Goal: Task Accomplishment & Management: Manage account settings

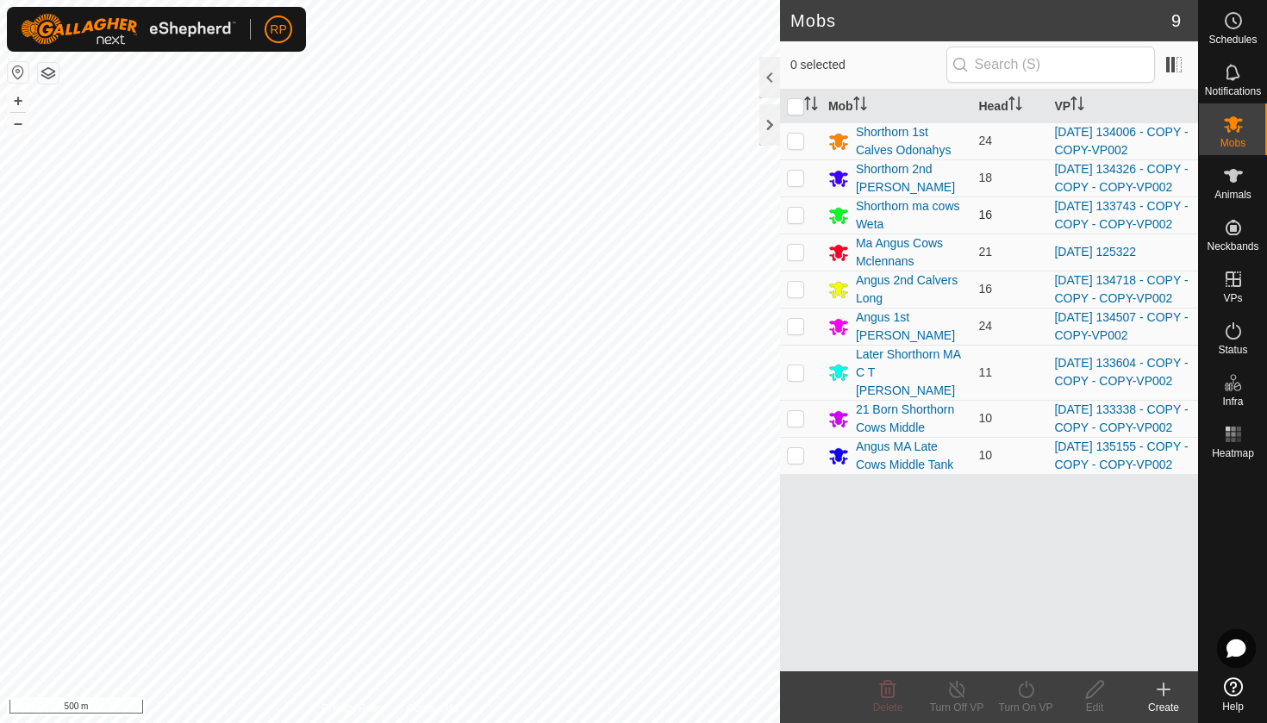
click at [813, 244] on div "Mobs 9 0 selected Mob Head VP Shorthorn 1st Calves Odonahys 24 [DATE] 134006 - …" at bounding box center [599, 361] width 1198 height 723
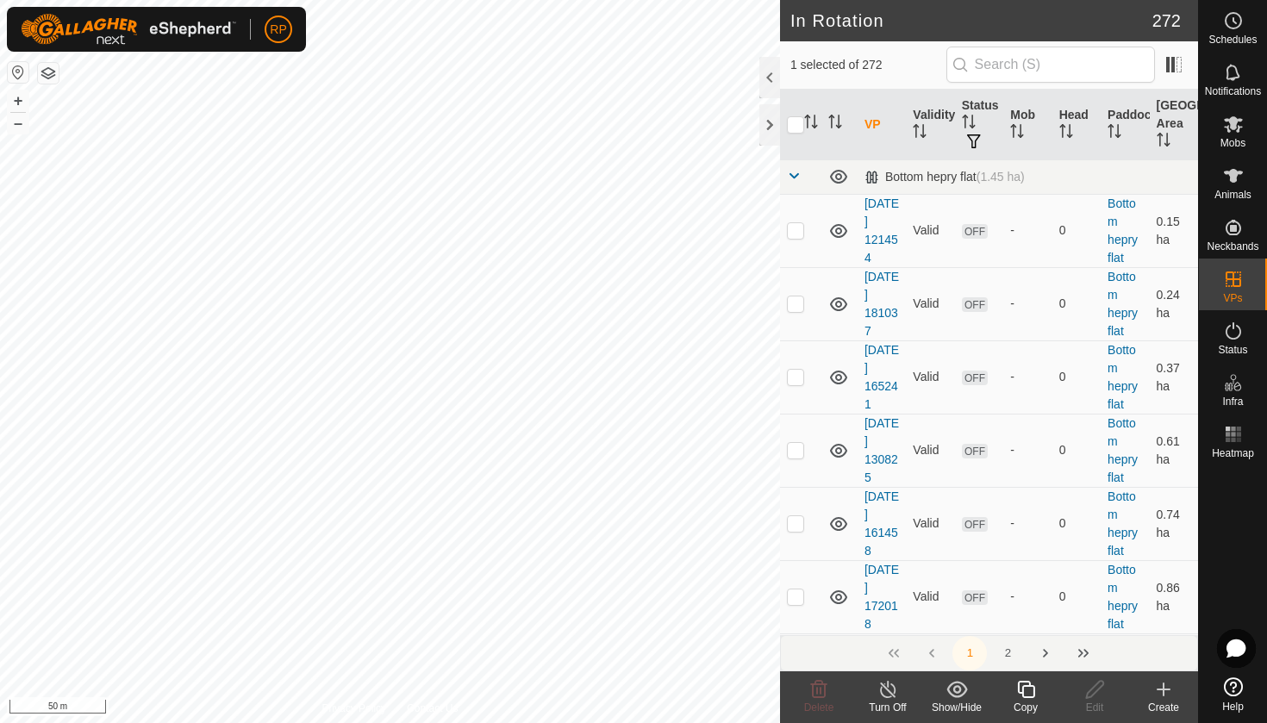
click at [1029, 690] on icon at bounding box center [1026, 689] width 22 height 21
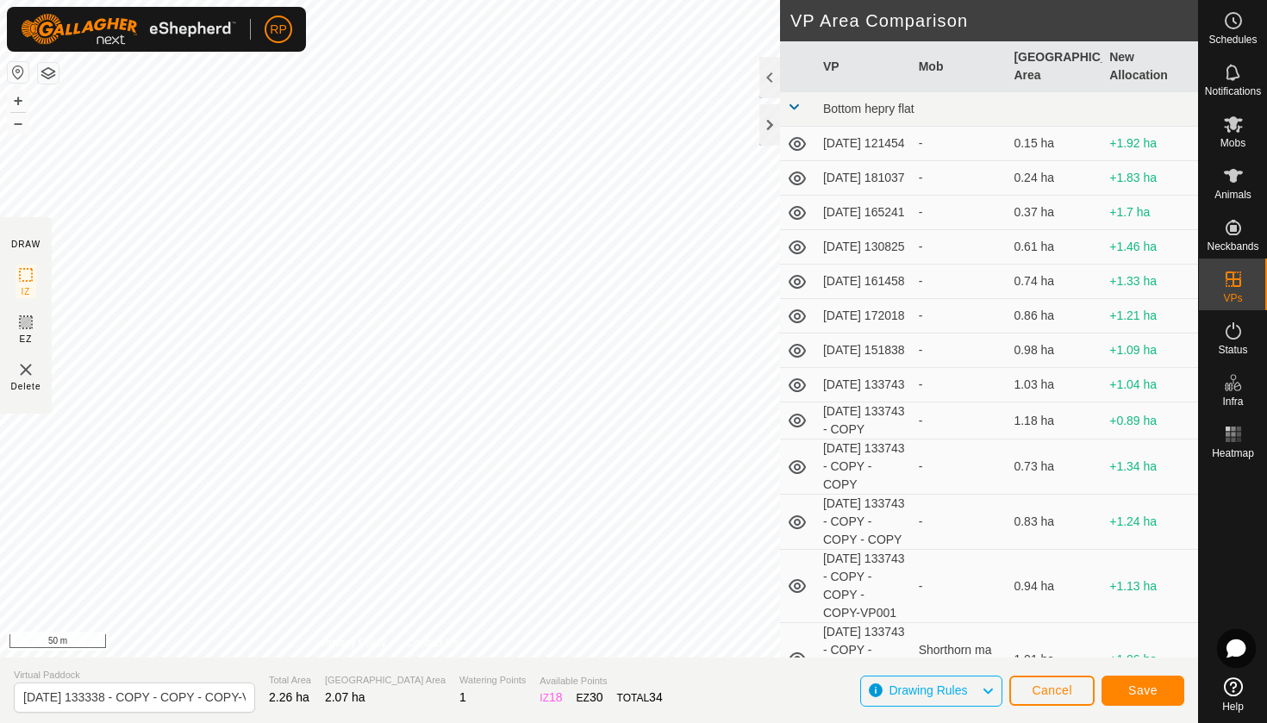
click at [1146, 698] on button "Save" at bounding box center [1142, 691] width 83 height 30
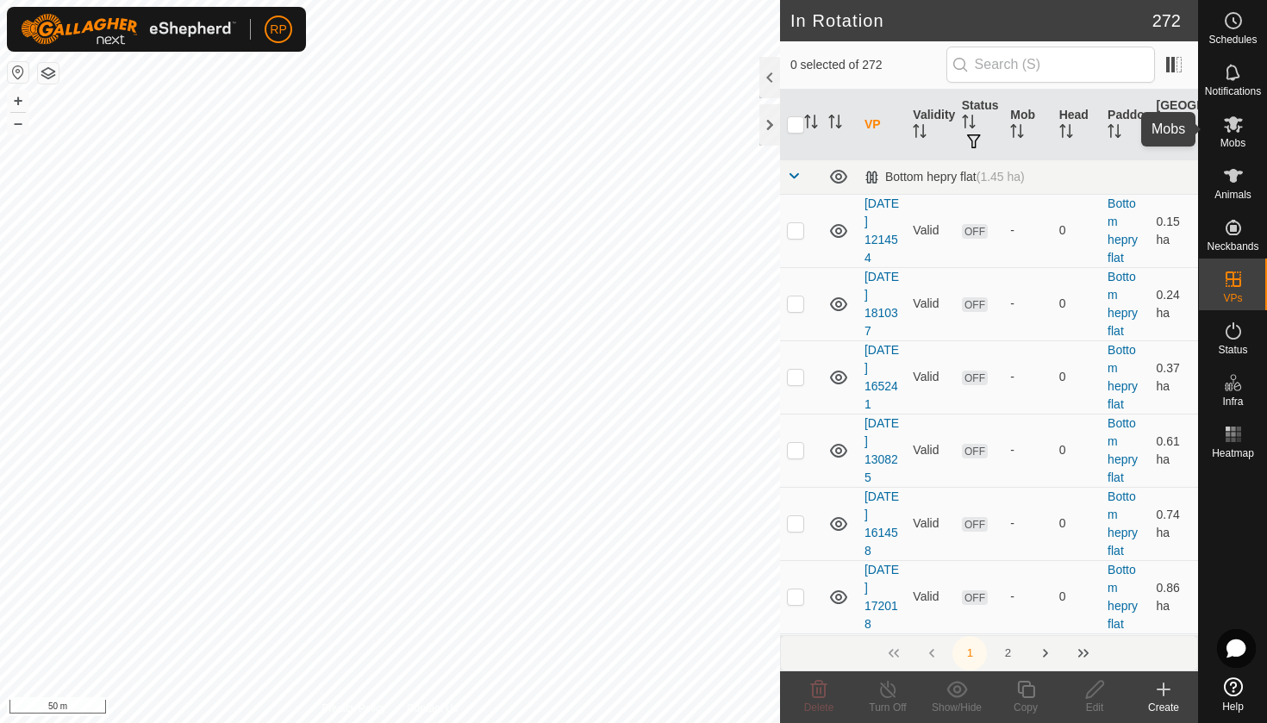
click at [1234, 138] on span "Mobs" at bounding box center [1232, 143] width 25 height 10
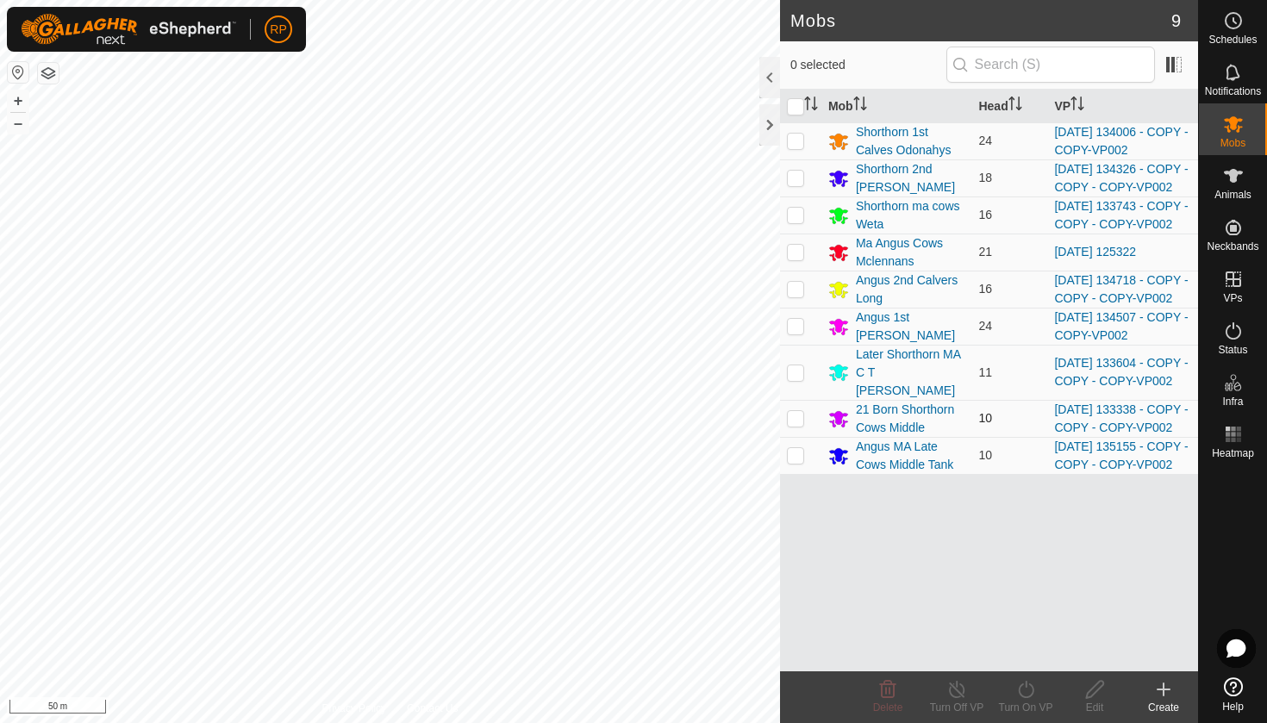
click at [798, 425] on p-checkbox at bounding box center [795, 418] width 17 height 14
checkbox input "true"
click at [1027, 703] on div "Turn On VP" at bounding box center [1025, 708] width 69 height 16
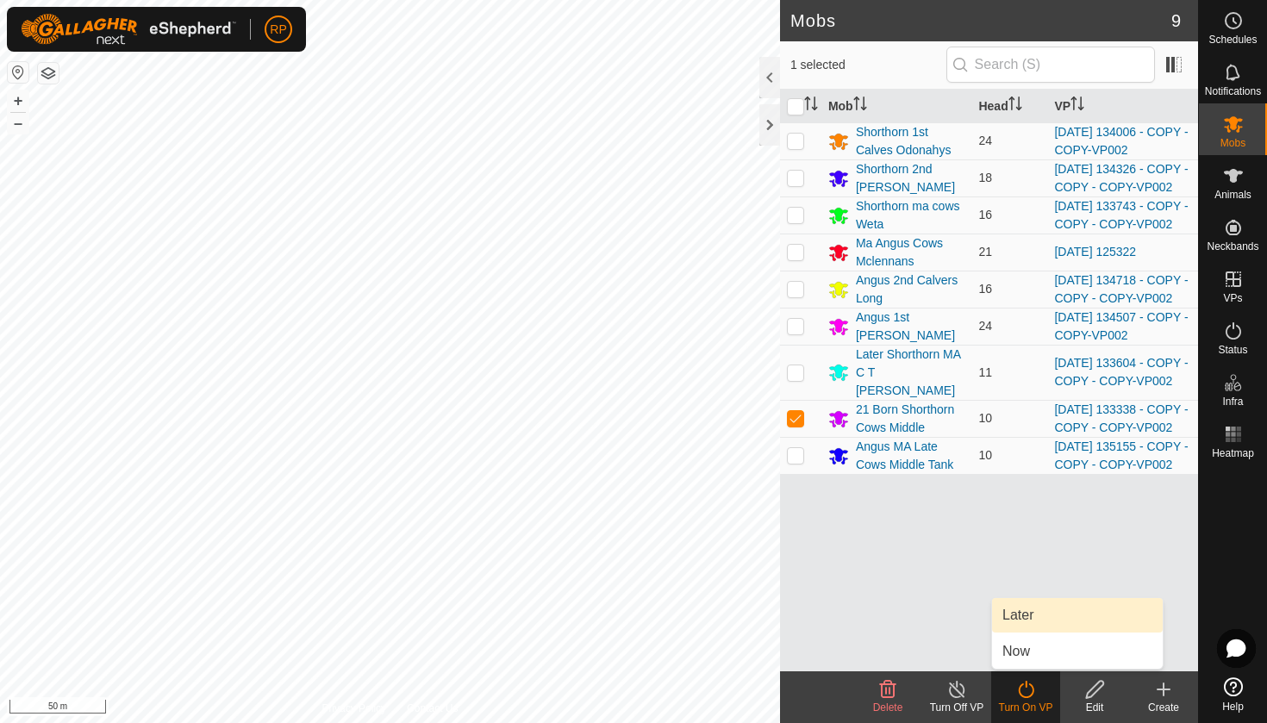
click at [1030, 620] on link "Later" at bounding box center [1077, 615] width 171 height 34
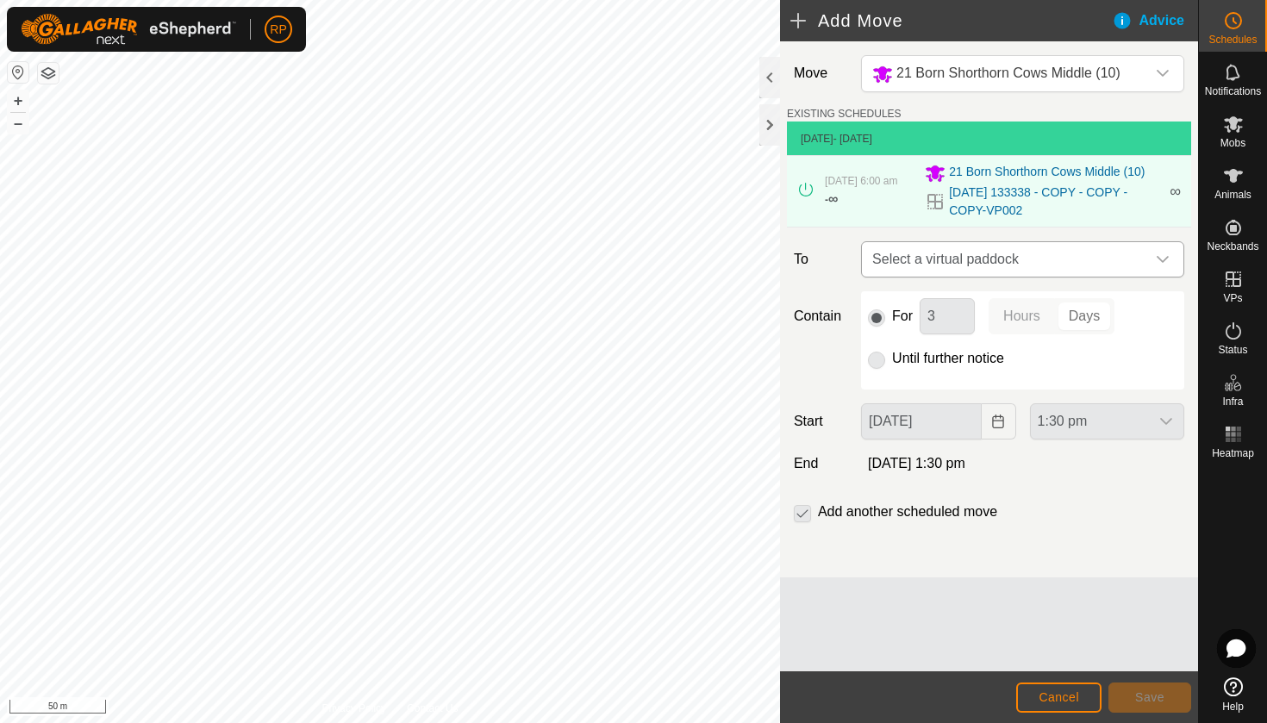
click at [906, 262] on span "Select a virtual paddock" at bounding box center [1005, 259] width 280 height 34
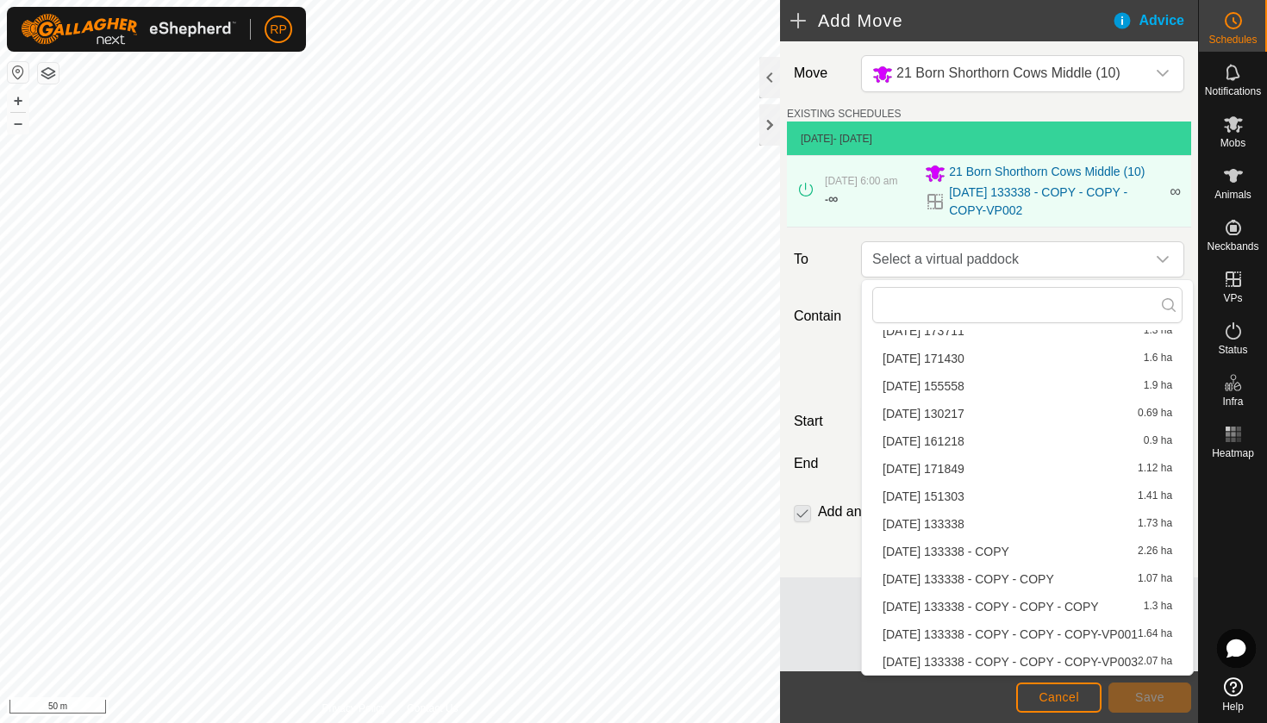
scroll to position [355, 0]
click at [1016, 667] on li "[DATE] 133338 - COPY - COPY - COPY-VP003 2.07 ha" at bounding box center [1027, 662] width 310 height 26
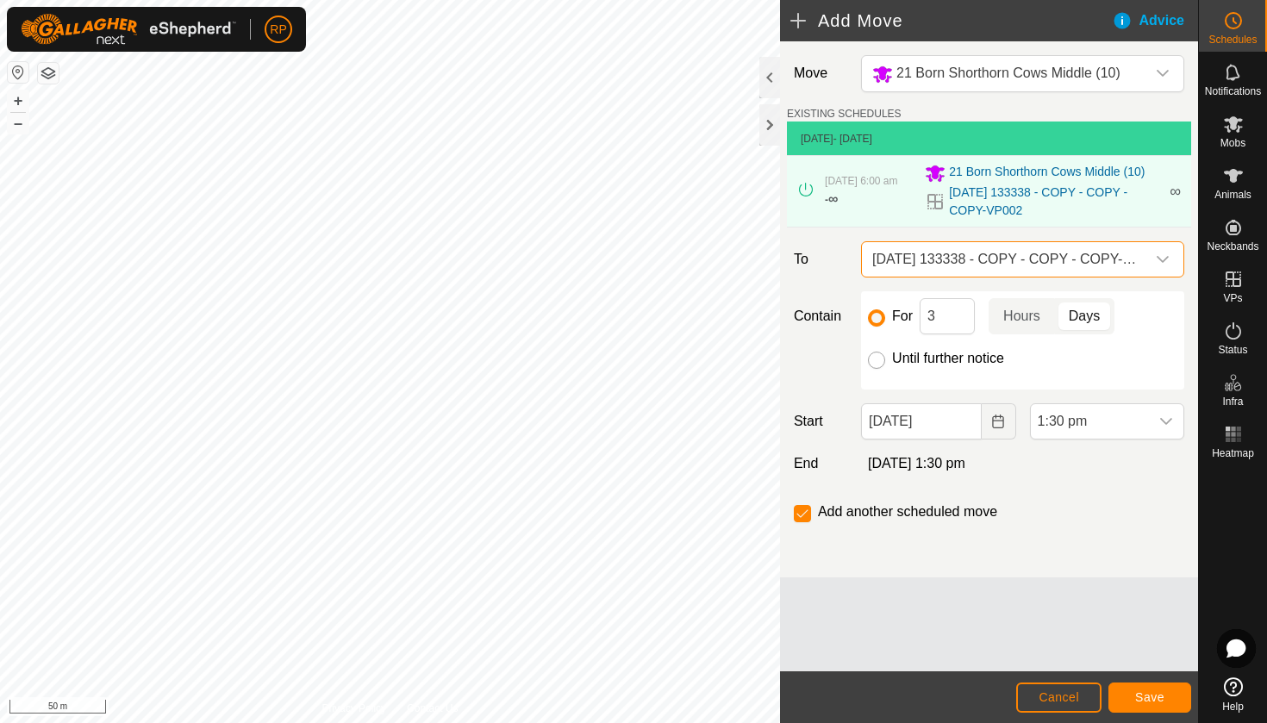
click at [876, 367] on input "Until further notice" at bounding box center [876, 360] width 17 height 17
radio input "true"
checkbox input "false"
click at [994, 411] on button "Choose Date" at bounding box center [998, 421] width 34 height 36
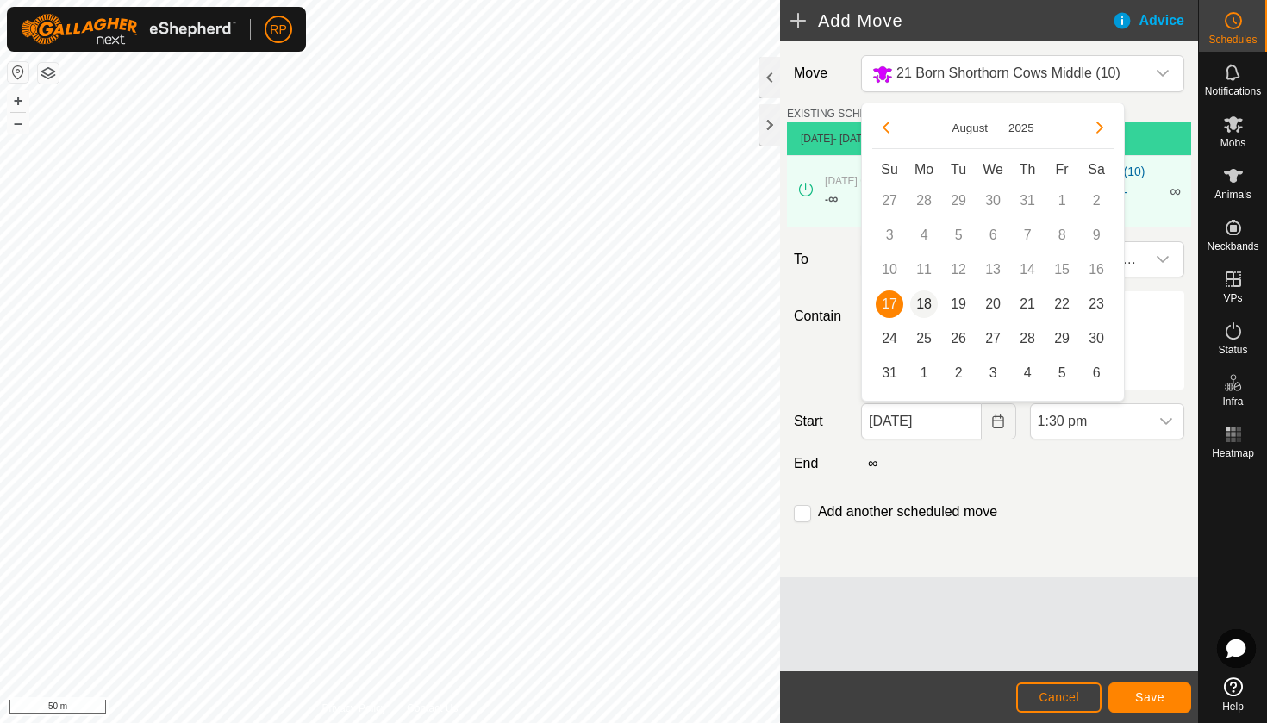
click at [922, 308] on span "18" at bounding box center [924, 304] width 28 height 28
type input "[DATE]"
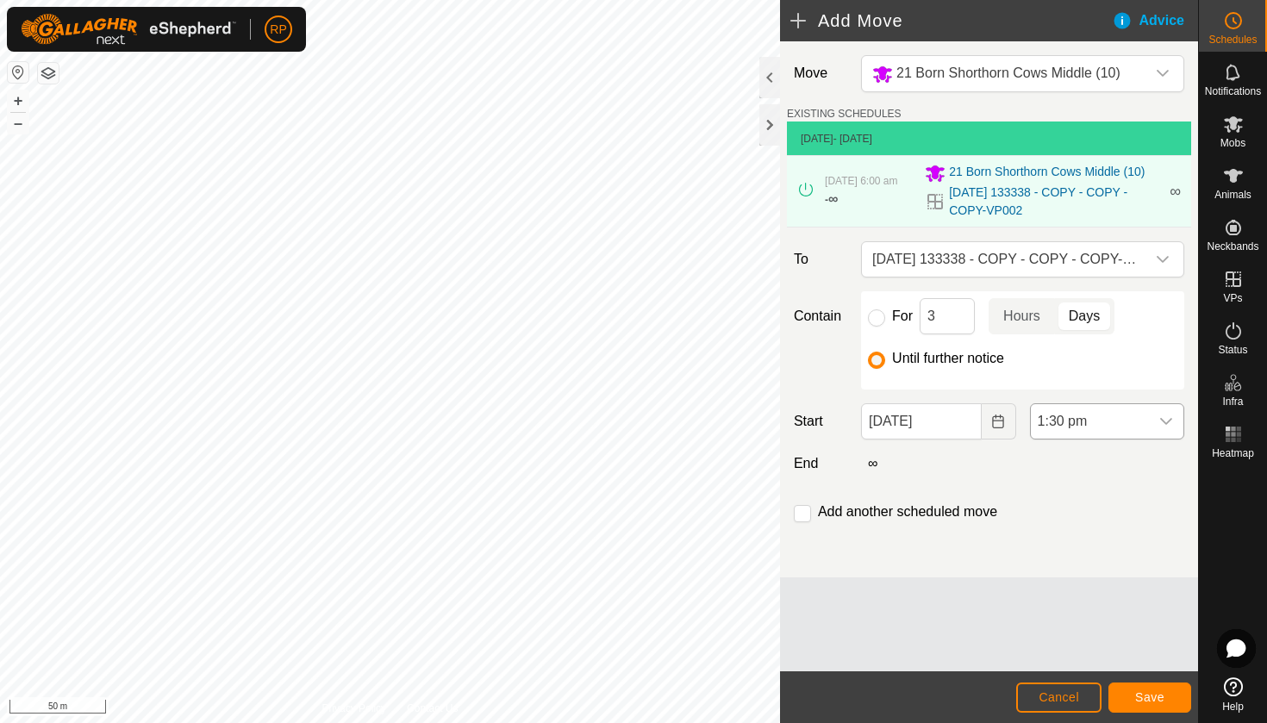
click at [1126, 414] on span "1:30 pm" at bounding box center [1089, 421] width 118 height 34
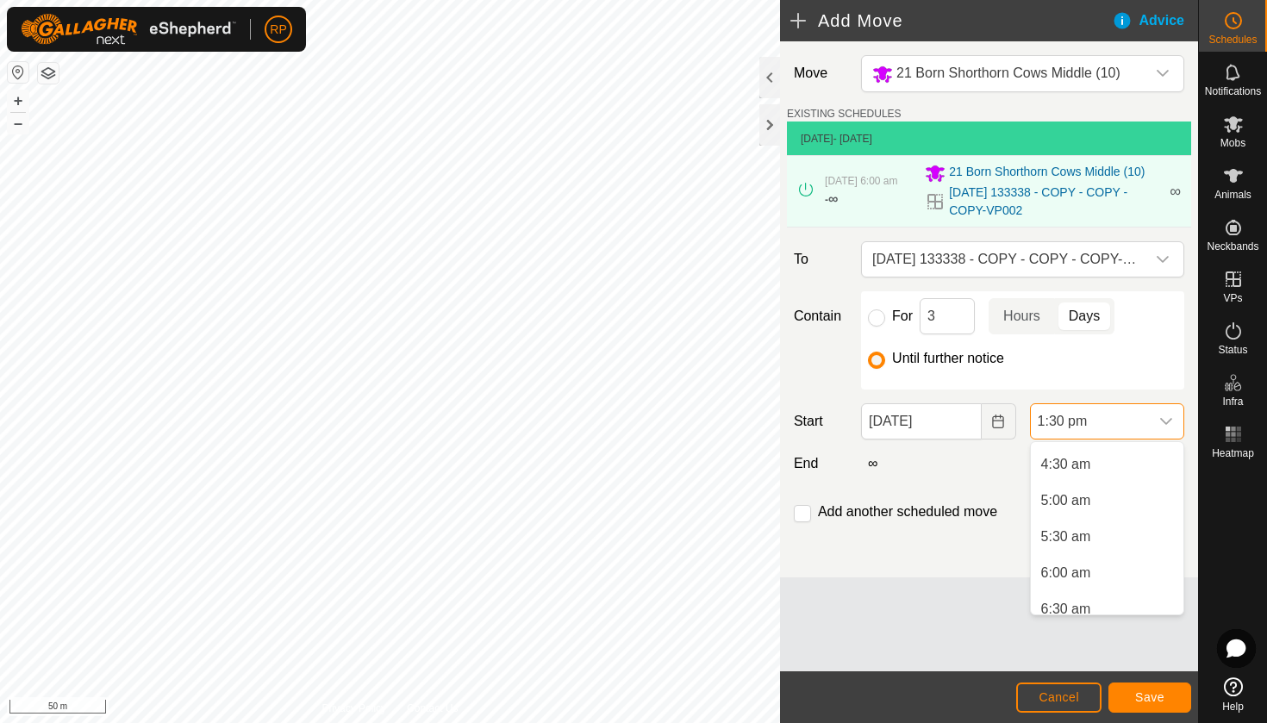
scroll to position [326, 0]
click at [1046, 571] on li "6:00 am" at bounding box center [1106, 568] width 153 height 34
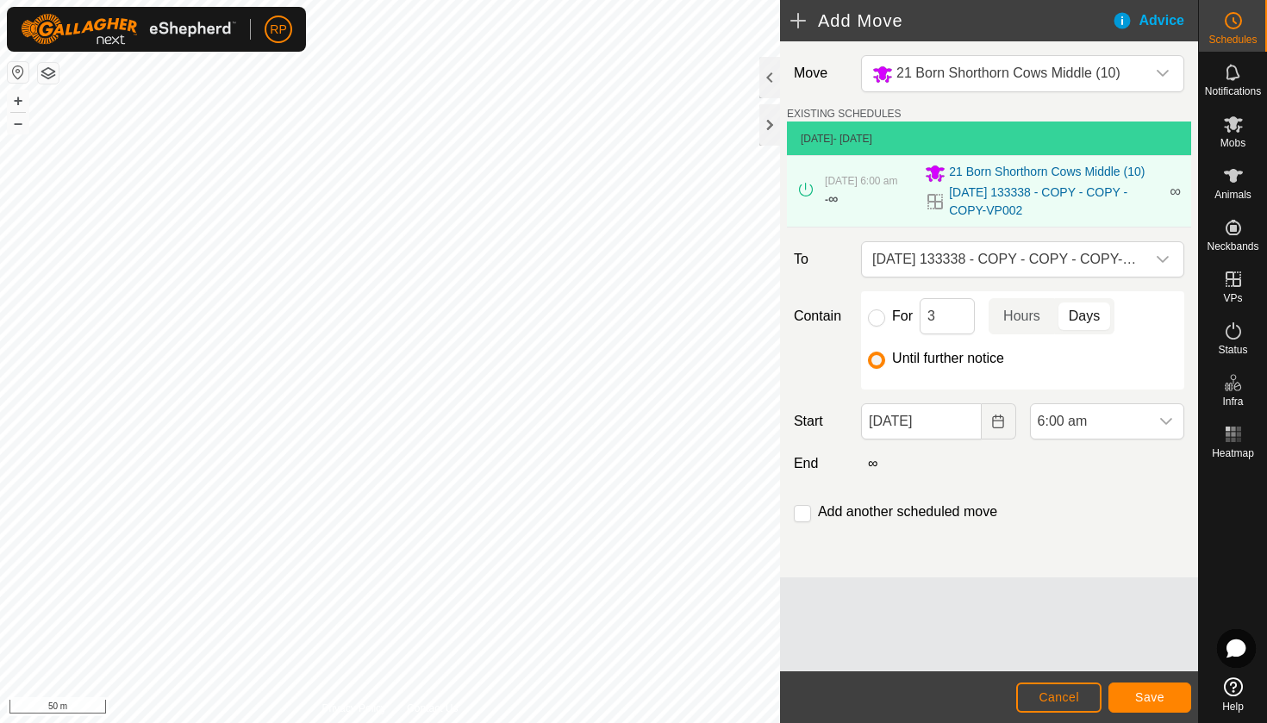
click at [1149, 694] on span "Save" at bounding box center [1149, 697] width 29 height 14
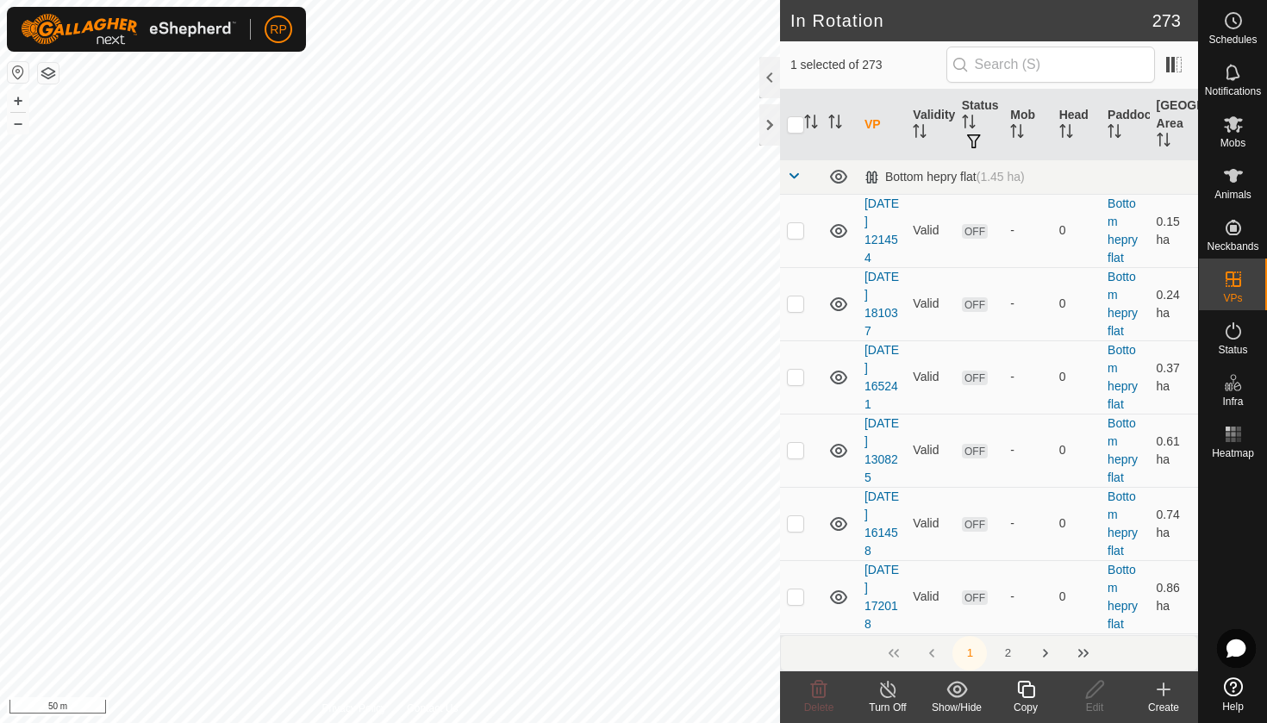
click at [1022, 691] on icon at bounding box center [1025, 689] width 17 height 17
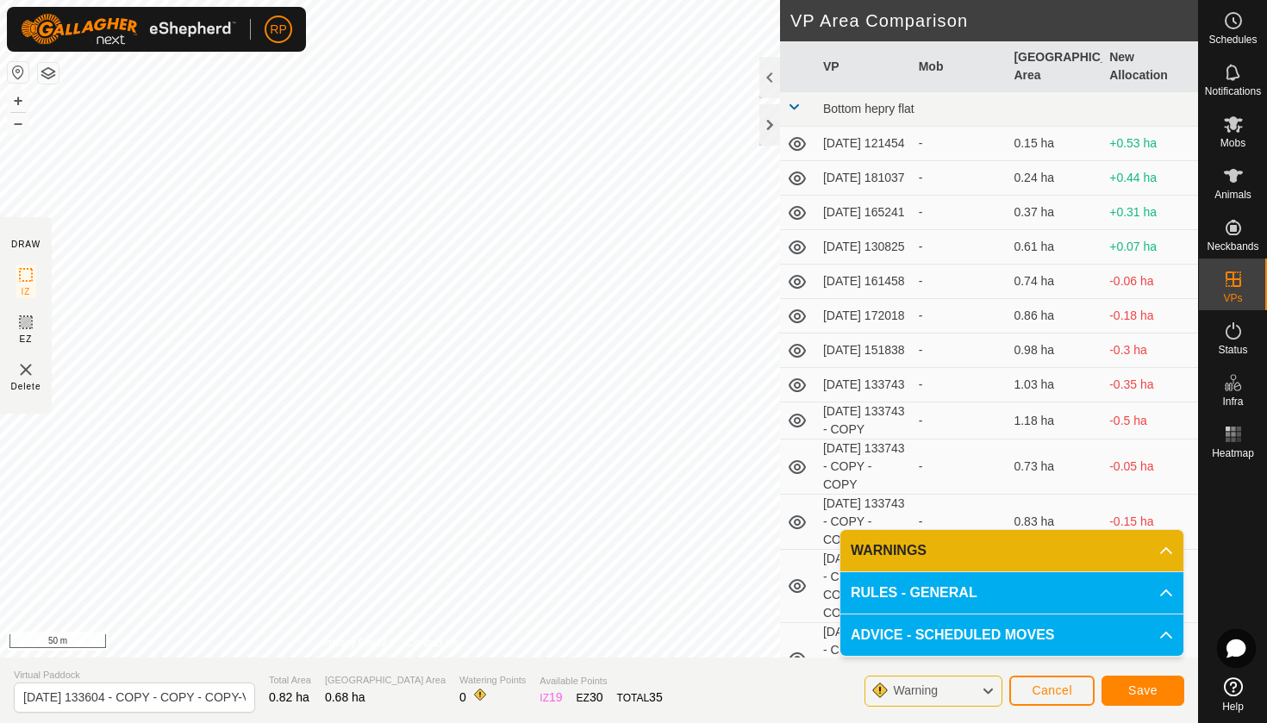
click at [1141, 685] on span "Save" at bounding box center [1142, 690] width 29 height 14
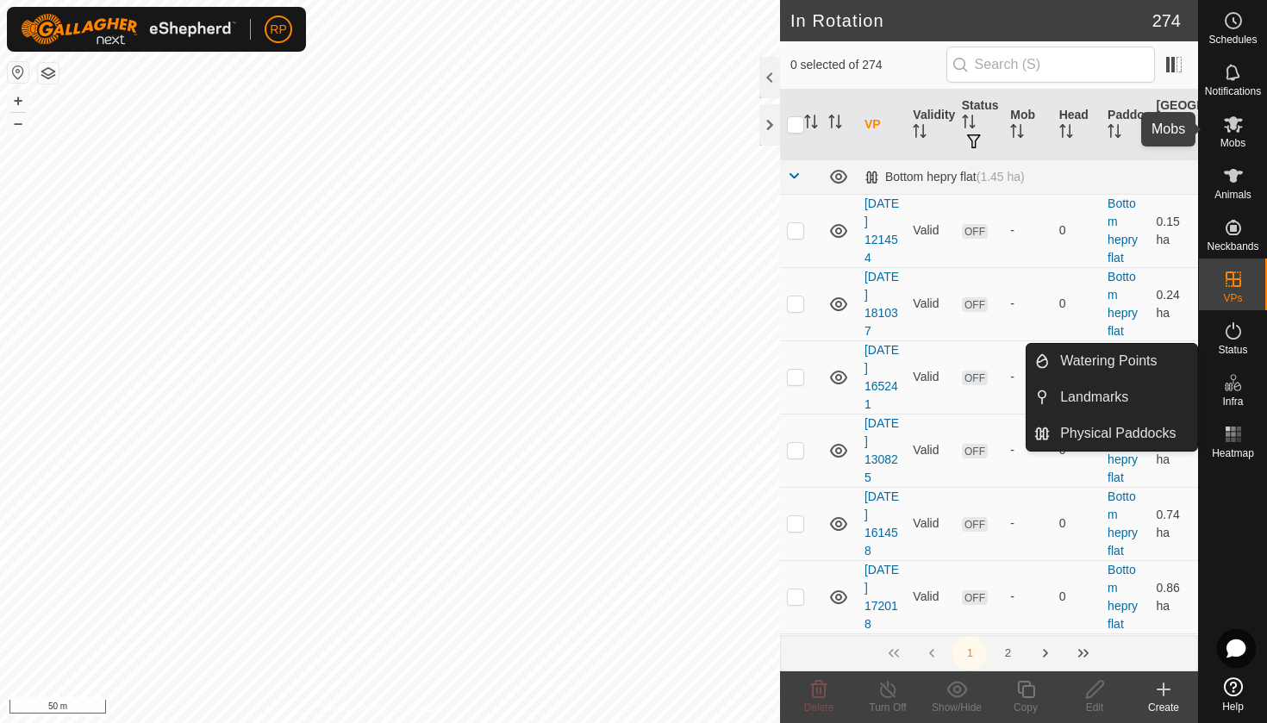
click at [1236, 138] on span "Mobs" at bounding box center [1232, 143] width 25 height 10
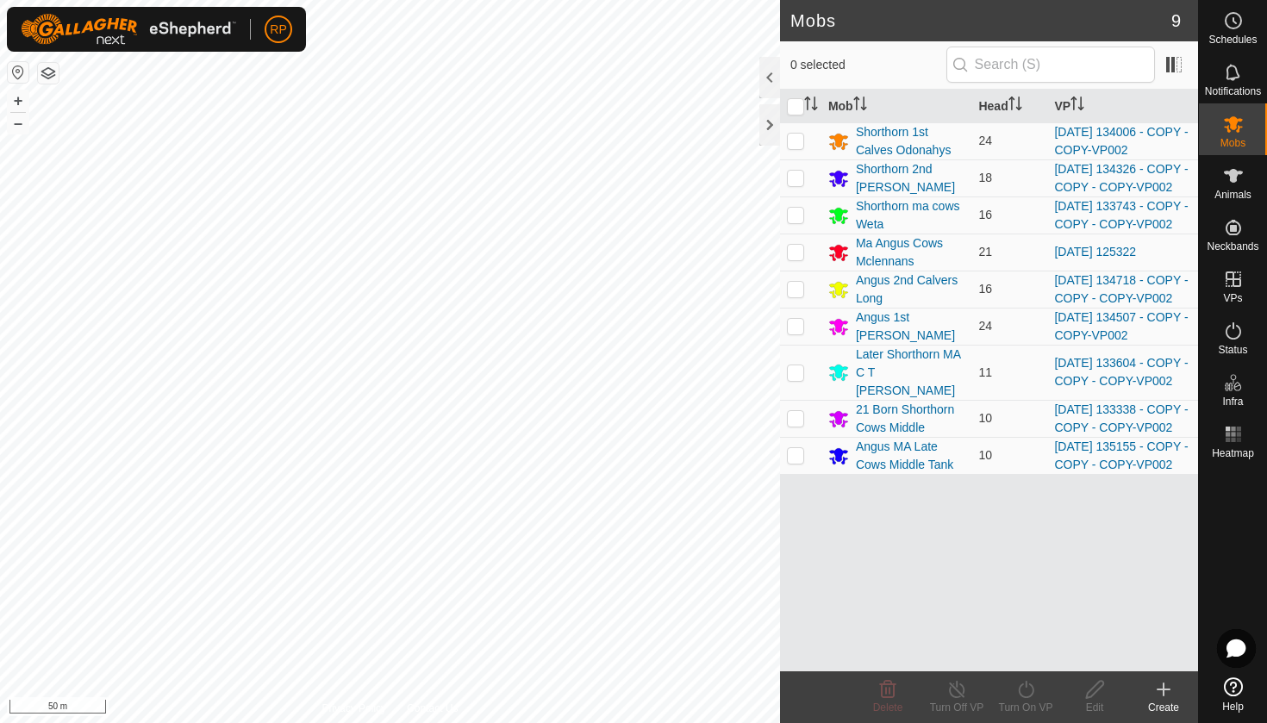
click at [1236, 138] on span "Mobs" at bounding box center [1232, 143] width 25 height 10
click at [801, 379] on p-checkbox at bounding box center [795, 372] width 17 height 14
checkbox input "true"
click at [1028, 690] on icon at bounding box center [1026, 689] width 22 height 21
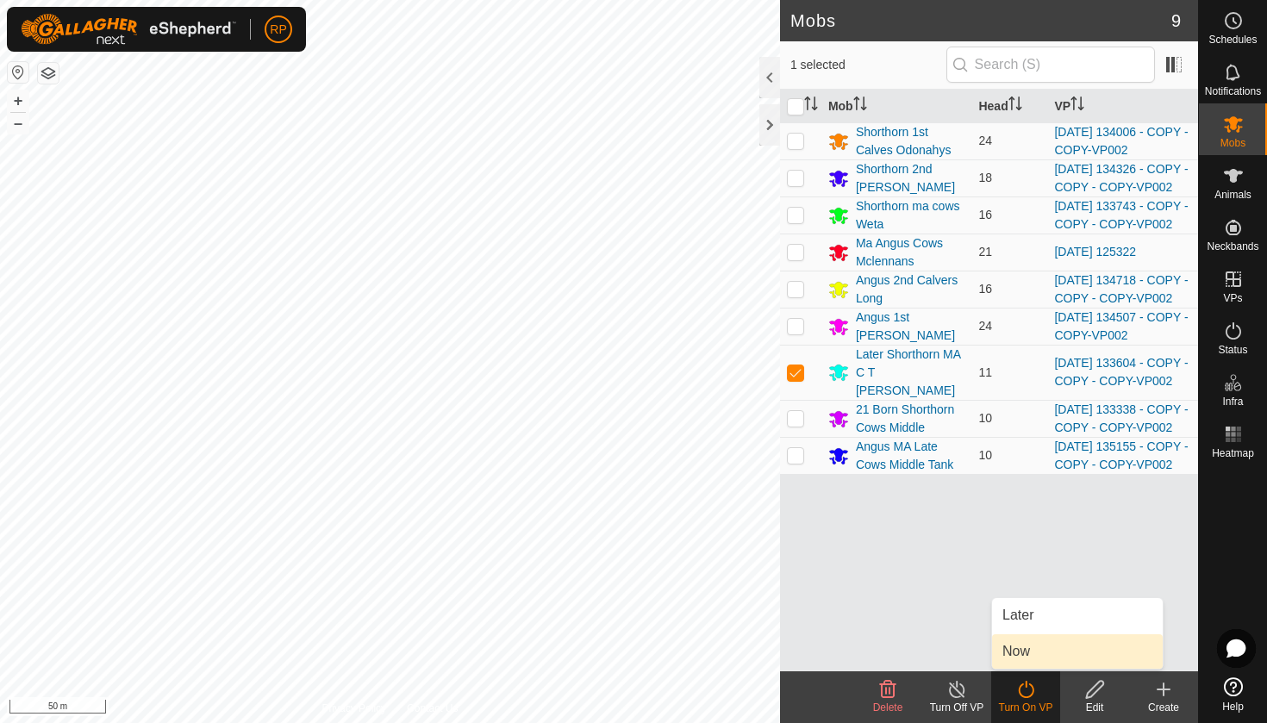
click at [1037, 652] on link "Now" at bounding box center [1077, 651] width 171 height 34
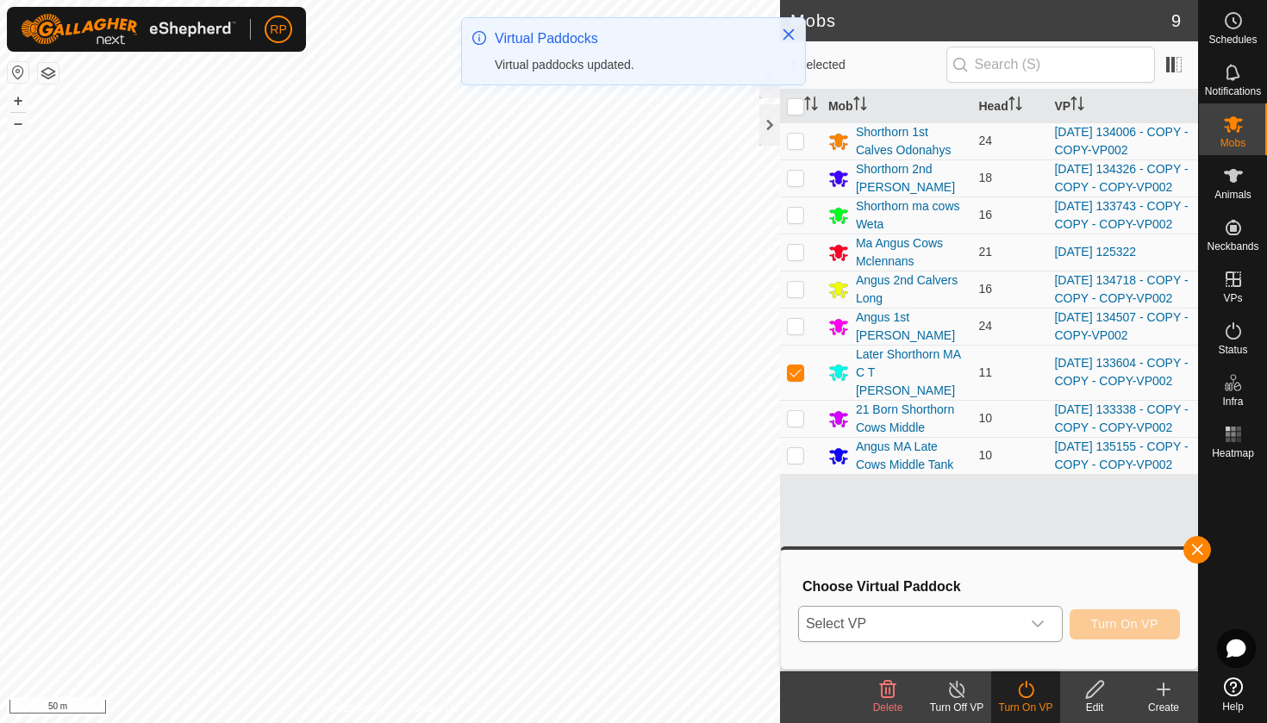
click at [1037, 609] on div "dropdown trigger" at bounding box center [1037, 624] width 34 height 34
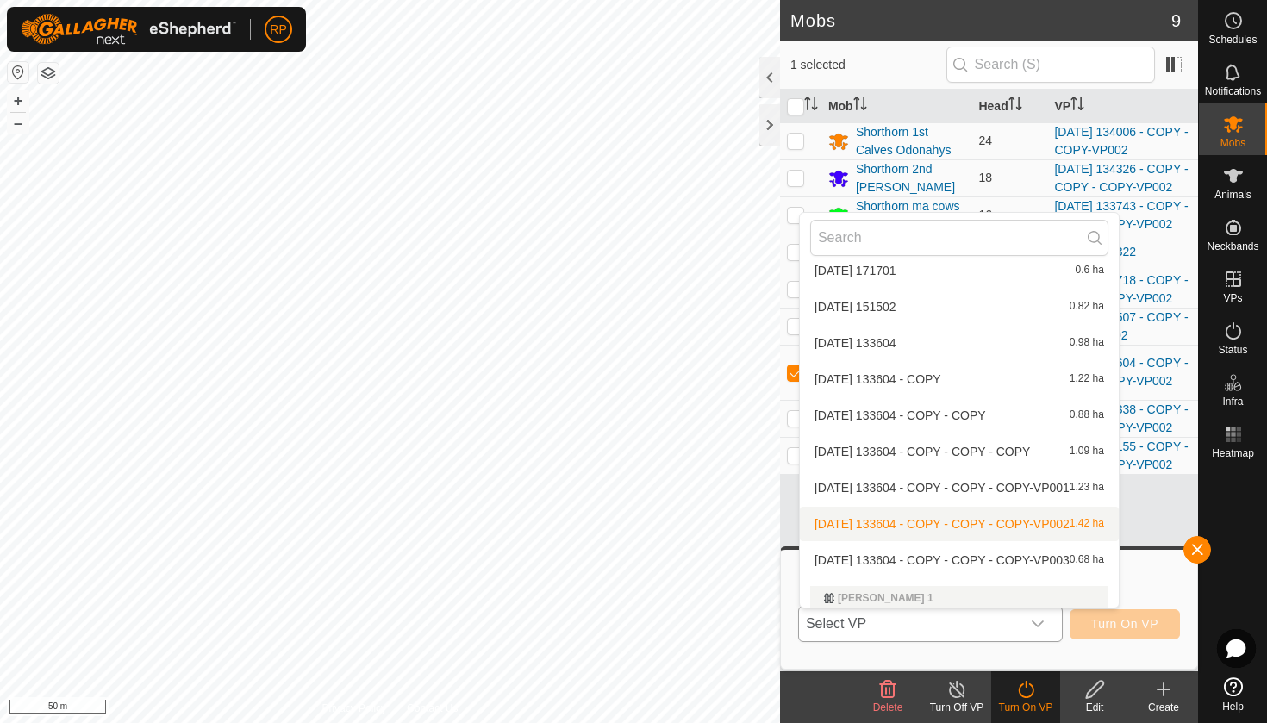
scroll to position [632, 0]
click at [941, 566] on li "[DATE] 133604 - COPY - COPY - COPY-VP003 0.68 ha" at bounding box center [959, 559] width 319 height 34
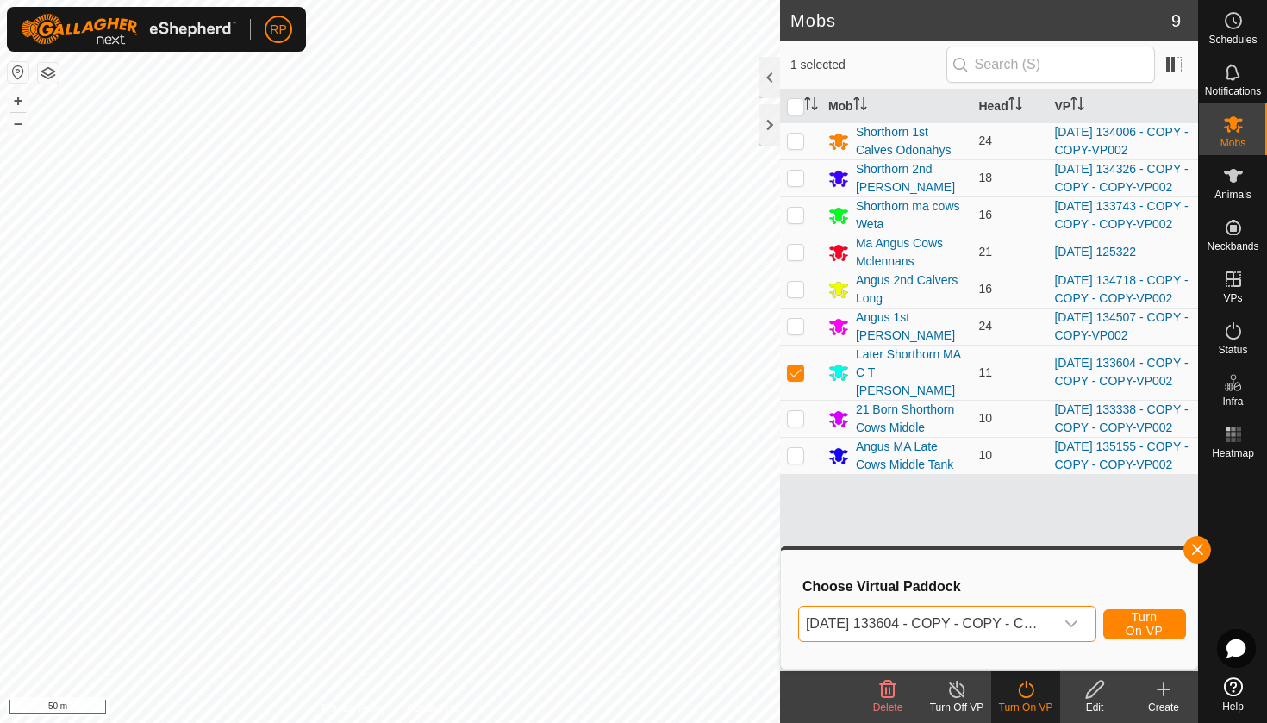
click at [1156, 626] on span "Turn On VP" at bounding box center [1144, 624] width 40 height 28
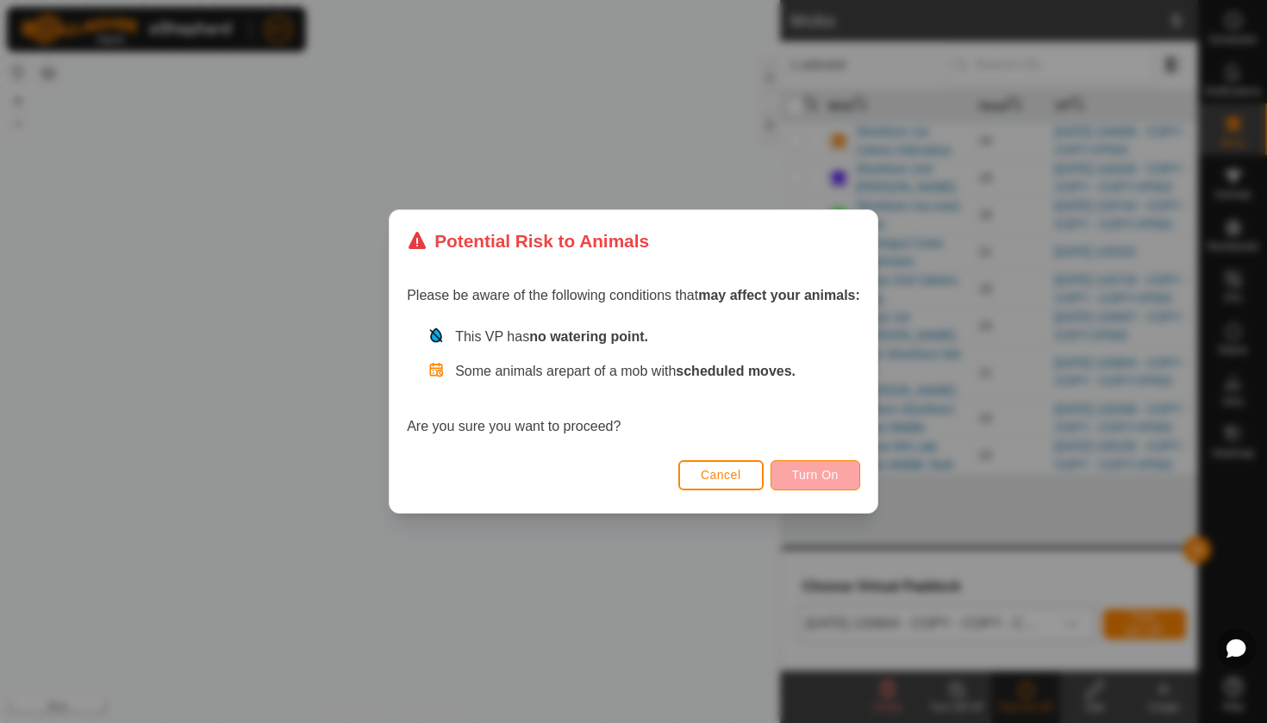
click at [835, 476] on span "Turn On" at bounding box center [815, 475] width 47 height 14
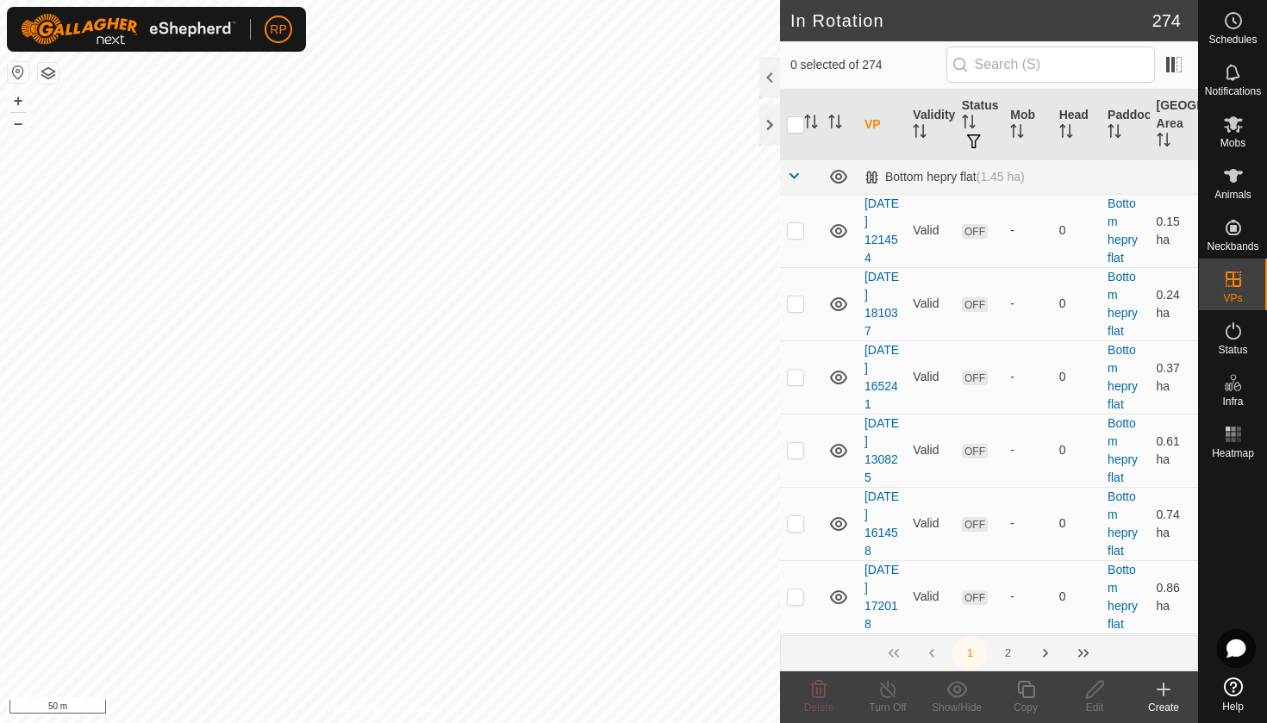
checkbox input "true"
checkbox input "false"
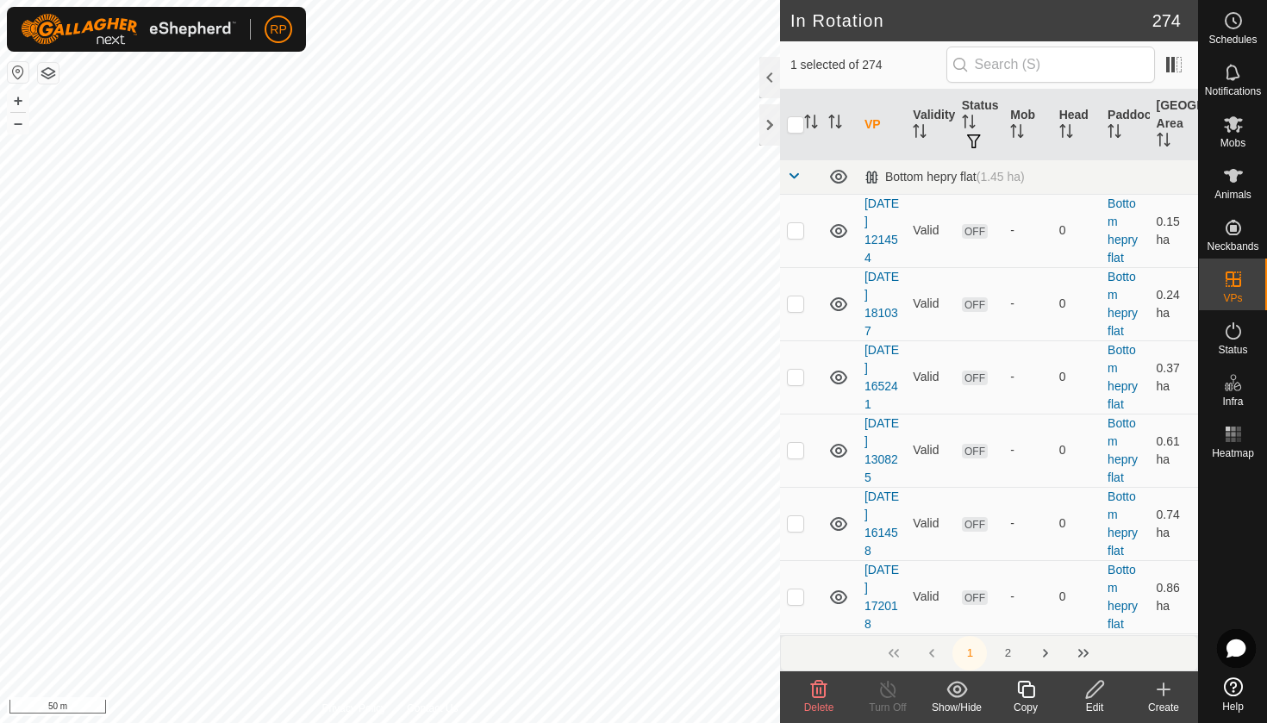
checkbox input "false"
checkbox input "true"
click at [1025, 694] on icon at bounding box center [1026, 689] width 22 height 21
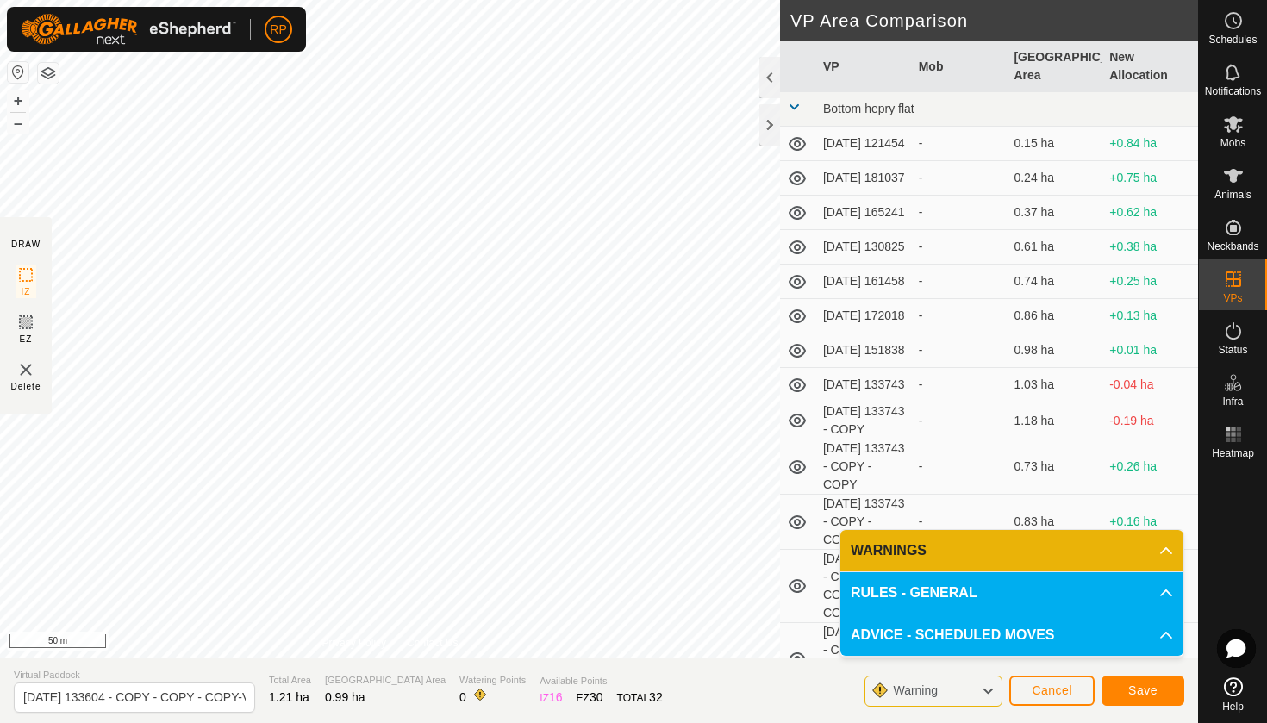
click at [1152, 699] on button "Save" at bounding box center [1142, 691] width 83 height 30
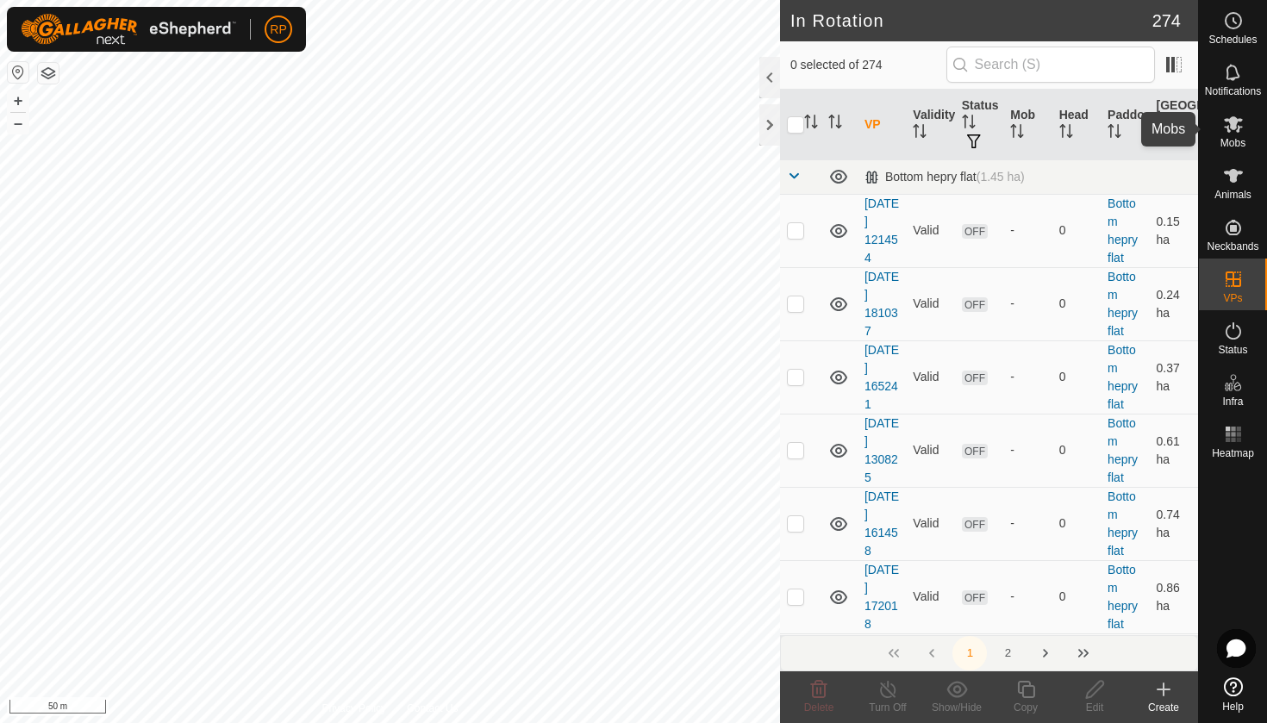
click at [1229, 128] on icon at bounding box center [1233, 124] width 21 height 21
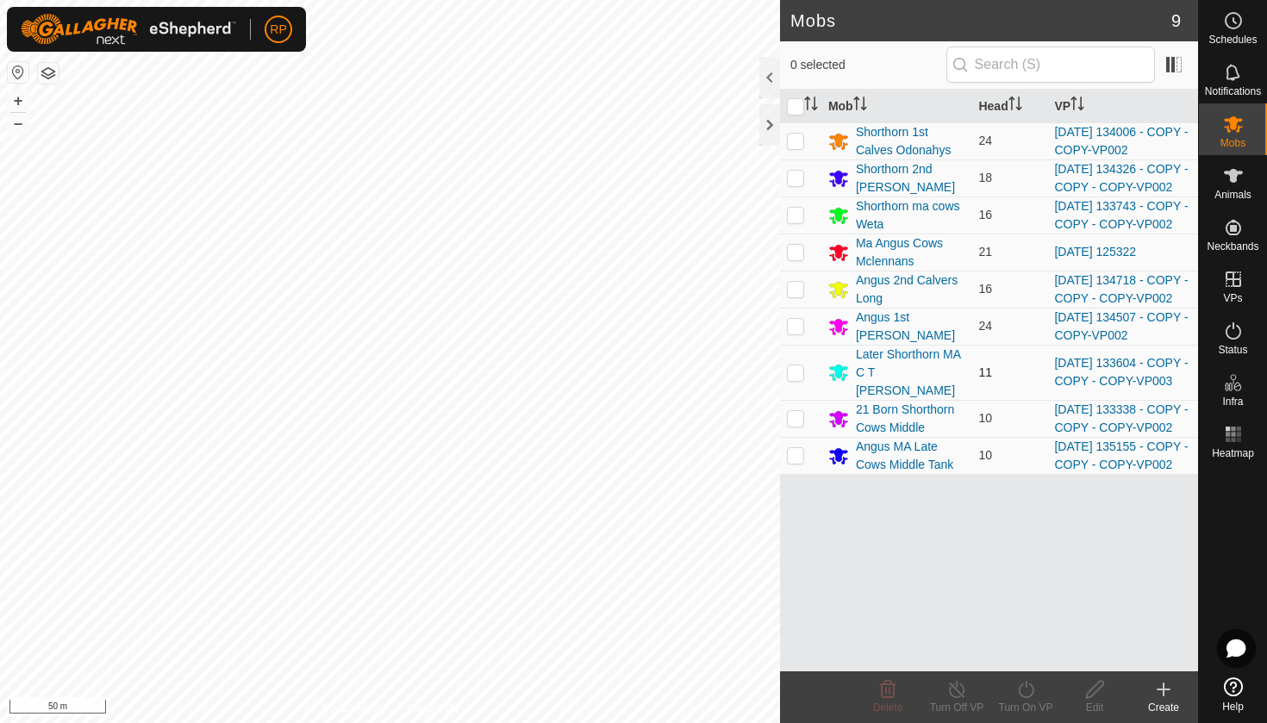
click at [790, 379] on p-checkbox at bounding box center [795, 372] width 17 height 14
checkbox input "true"
click at [1040, 694] on turn-on-svg-icon at bounding box center [1025, 689] width 69 height 21
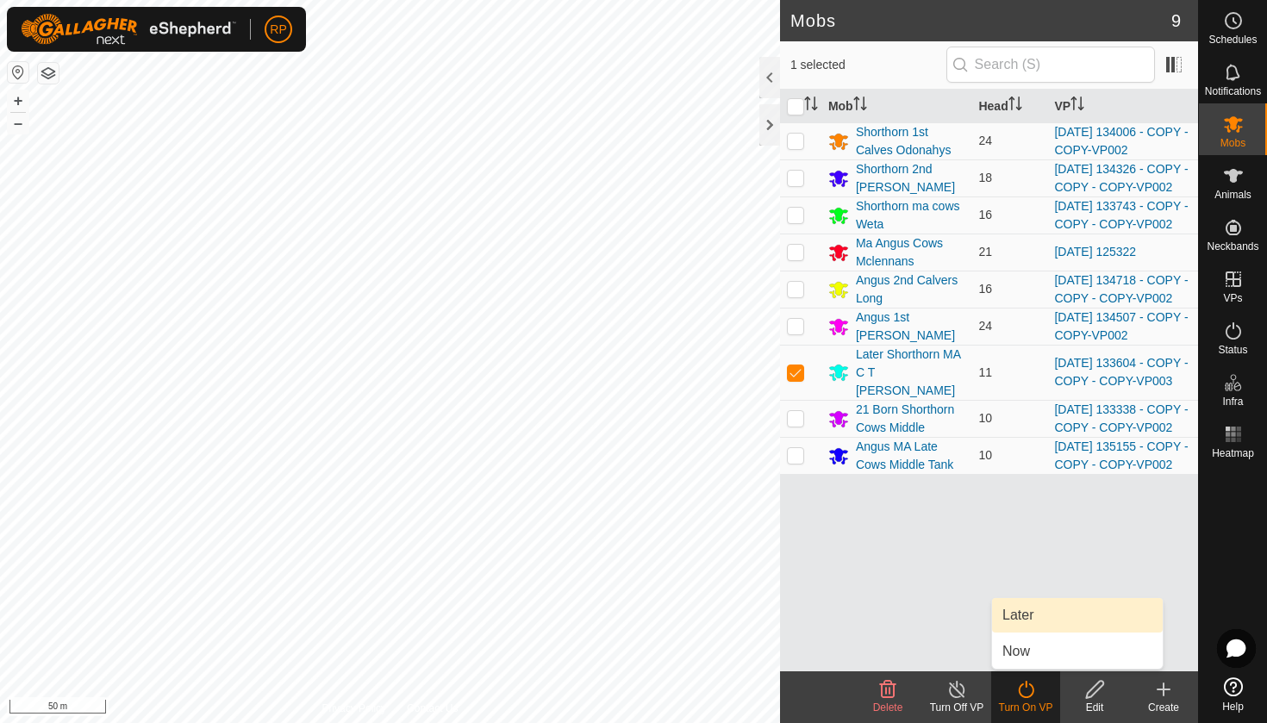
click at [1012, 614] on link "Later" at bounding box center [1077, 615] width 171 height 34
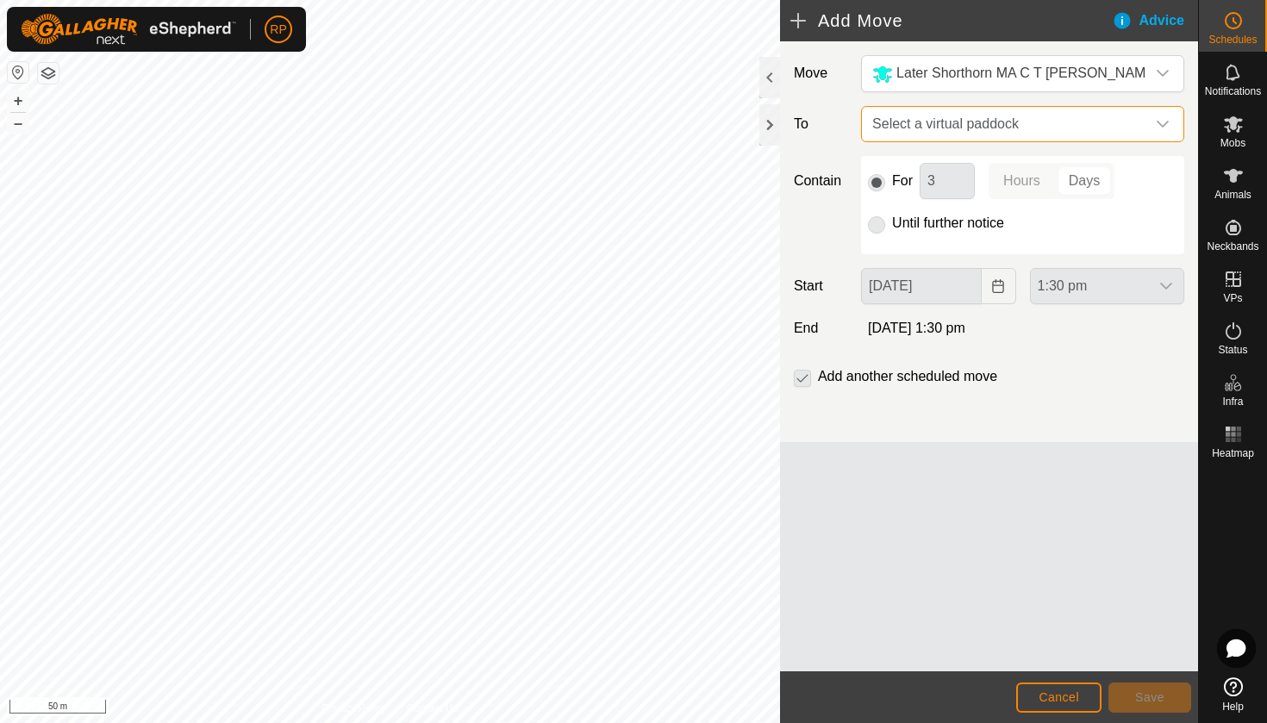
click at [917, 121] on span "Select a virtual paddock" at bounding box center [1005, 124] width 280 height 34
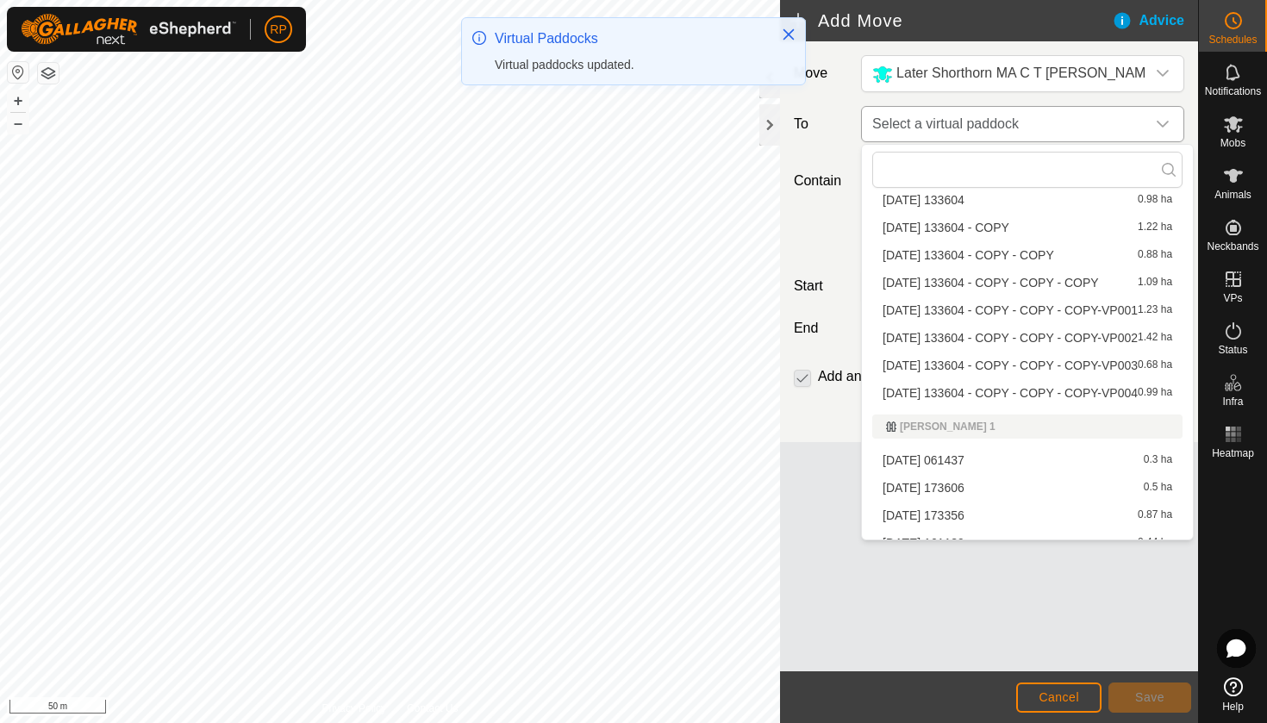
scroll to position [558, 0]
click at [958, 389] on li "[DATE] 133604 - COPY - COPY - COPY-VP004 0.99 ha" at bounding box center [1027, 390] width 310 height 26
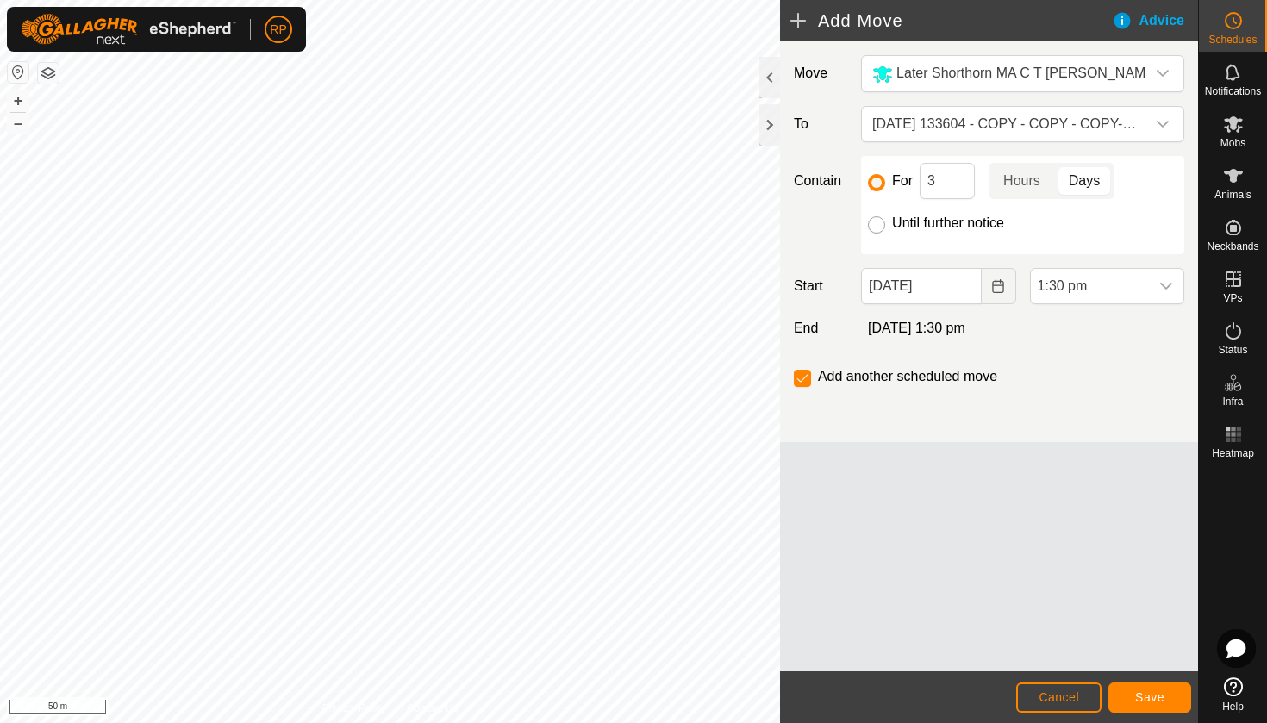
click at [876, 228] on input "Until further notice" at bounding box center [876, 224] width 17 height 17
radio input "true"
checkbox input "false"
click at [990, 286] on button "Choose Date" at bounding box center [998, 286] width 34 height 36
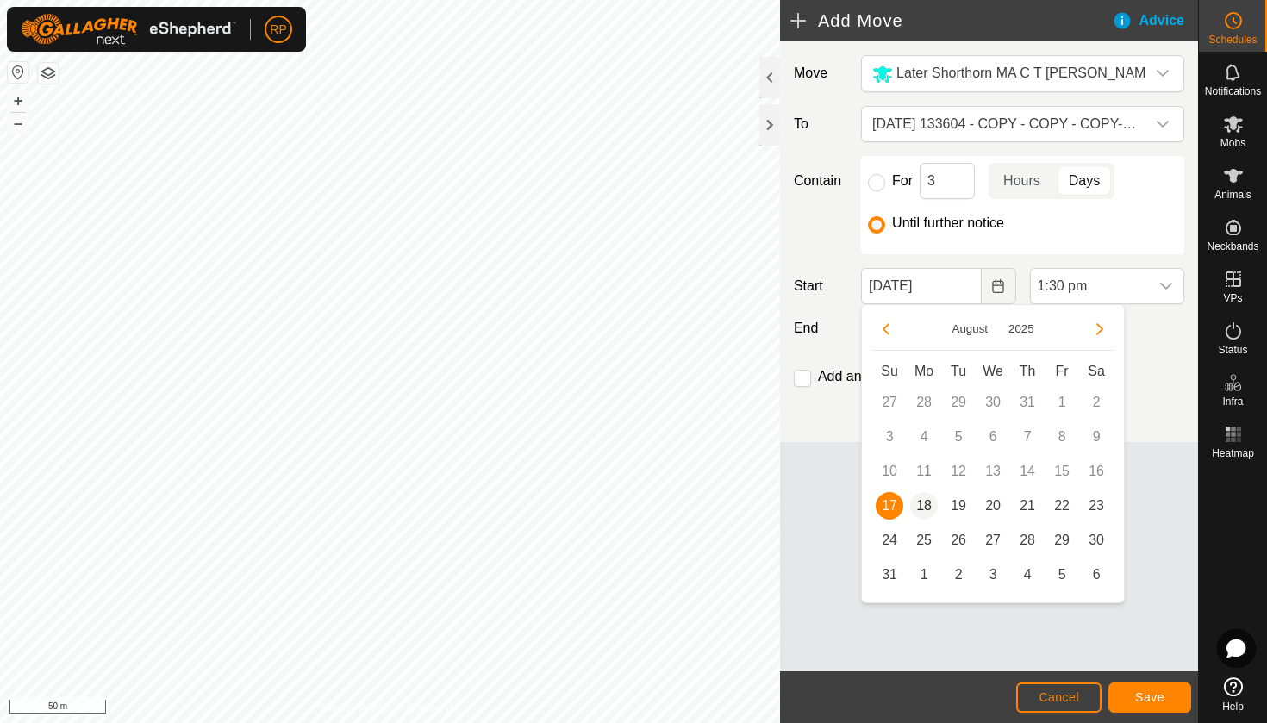
click at [925, 509] on span "18" at bounding box center [924, 506] width 28 height 28
type input "[DATE]"
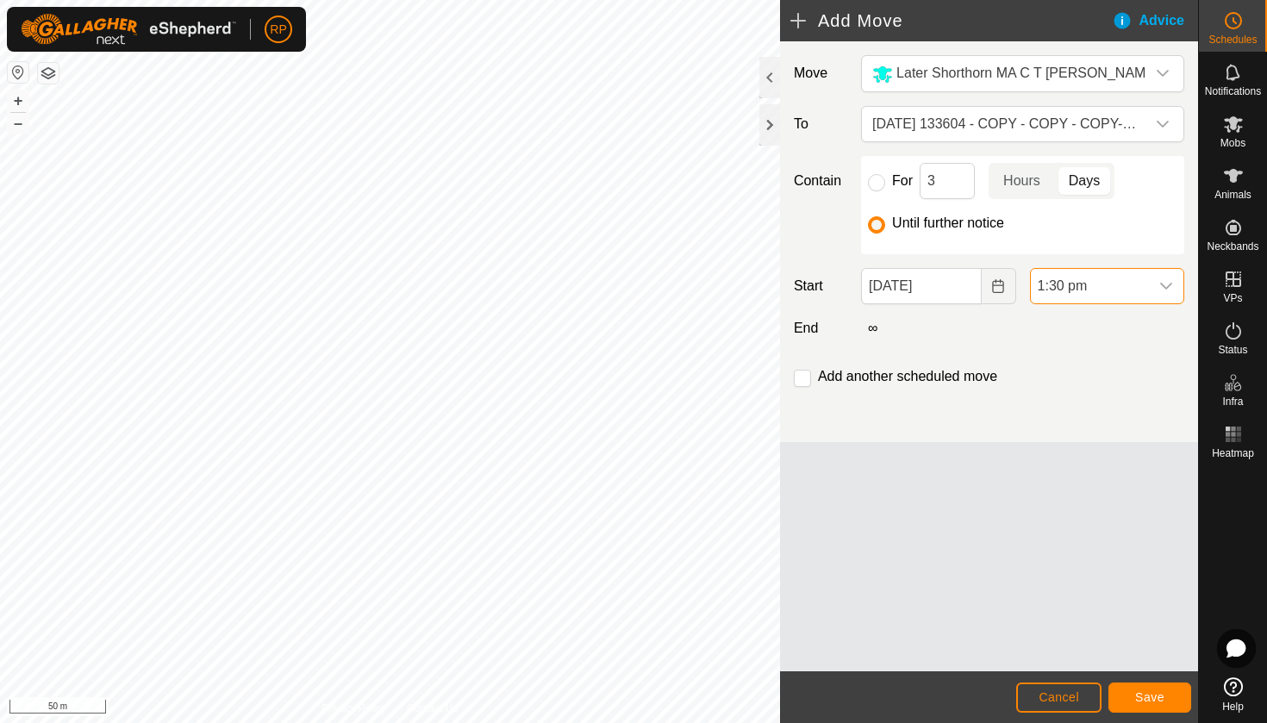
click at [1086, 291] on span "1:30 pm" at bounding box center [1089, 286] width 118 height 34
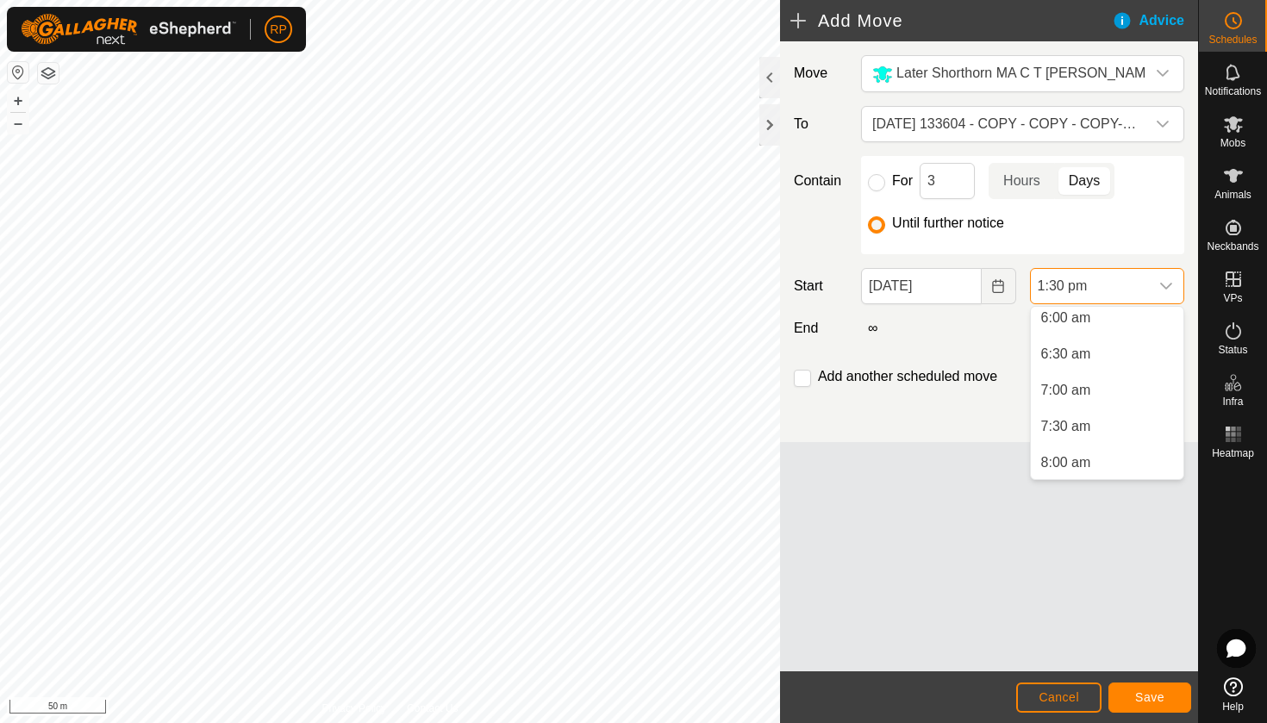
scroll to position [434, 0]
click at [1084, 316] on li "6:00 am" at bounding box center [1106, 324] width 153 height 34
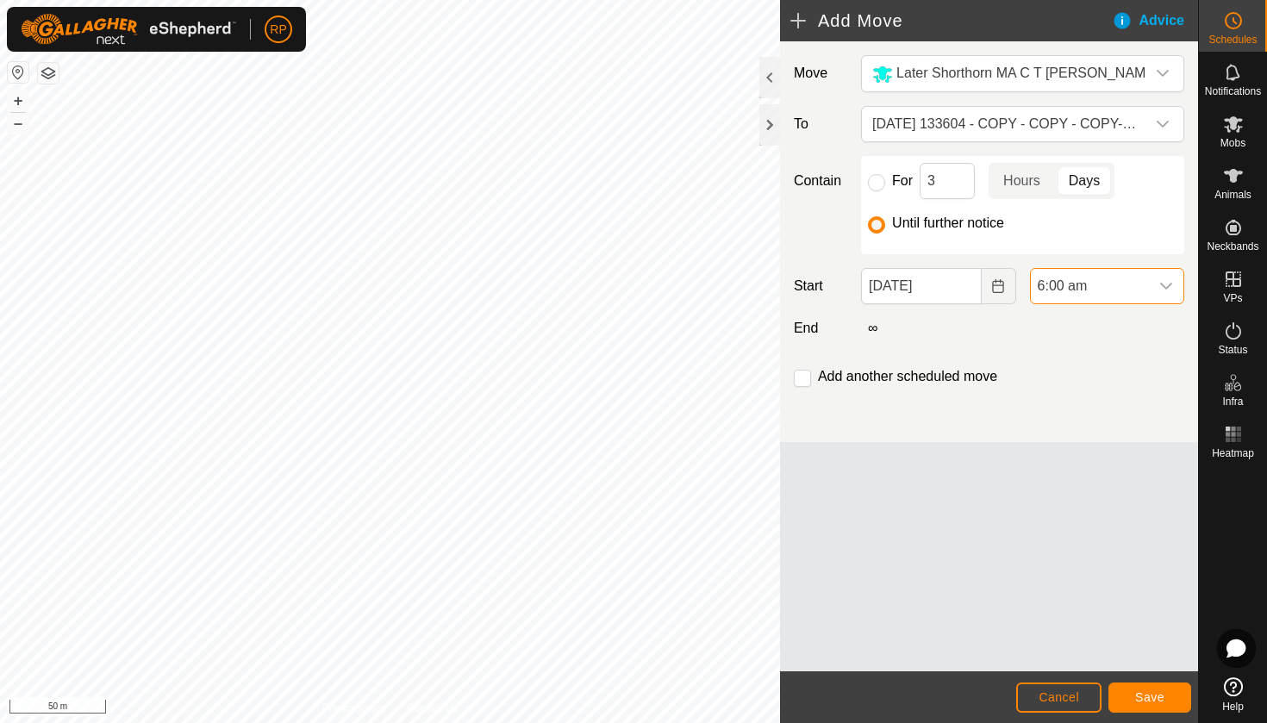
click at [1149, 700] on span "Save" at bounding box center [1149, 697] width 29 height 14
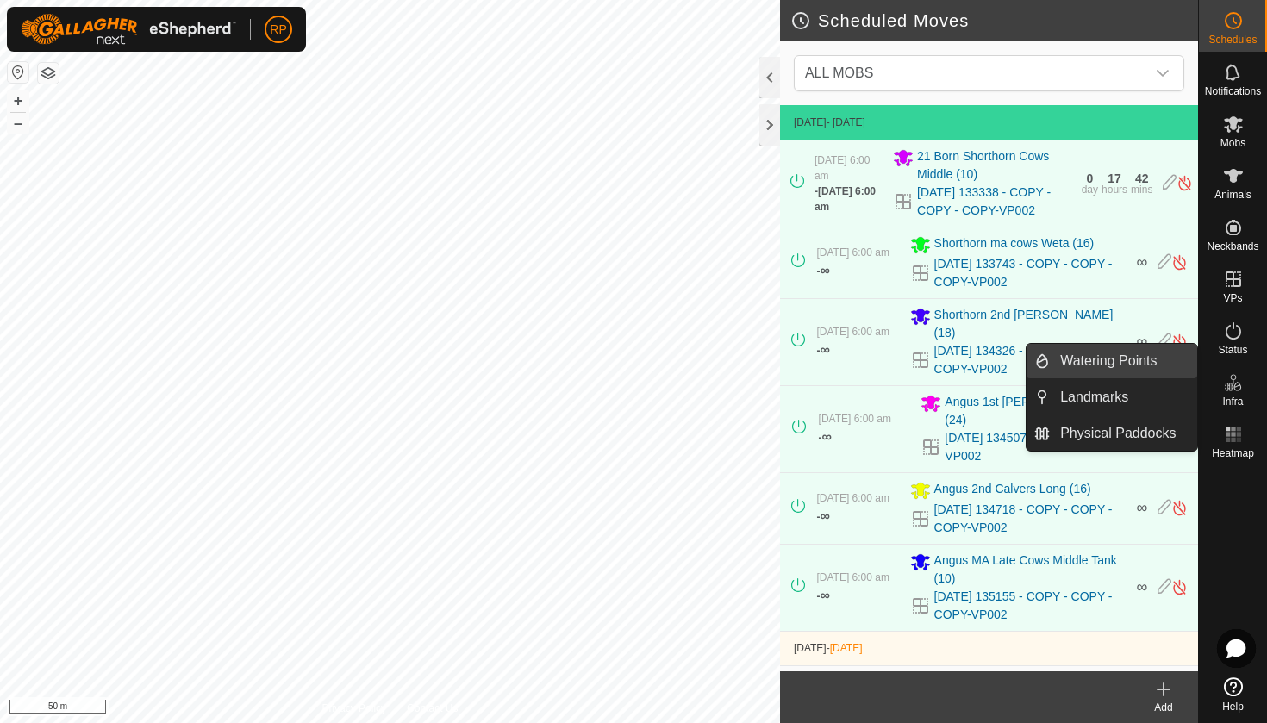
click at [1176, 365] on link "Watering Points" at bounding box center [1122, 361] width 147 height 34
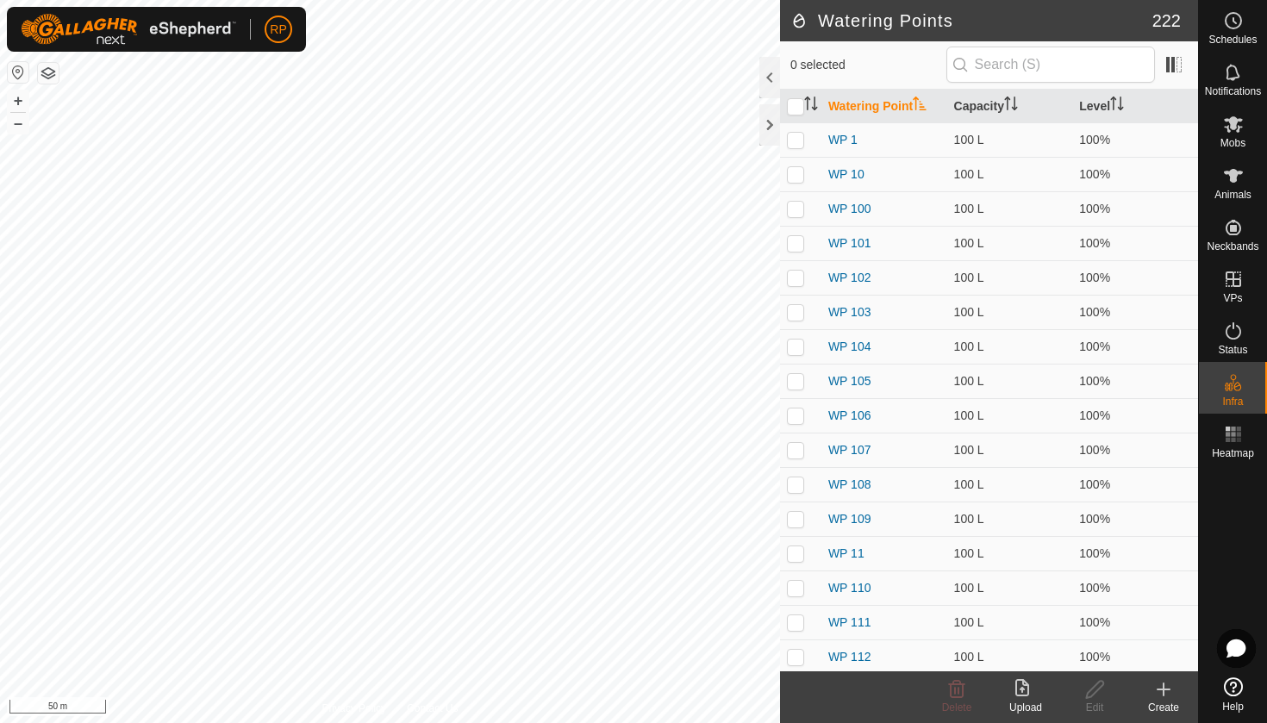
click at [1164, 689] on icon at bounding box center [1163, 689] width 12 height 0
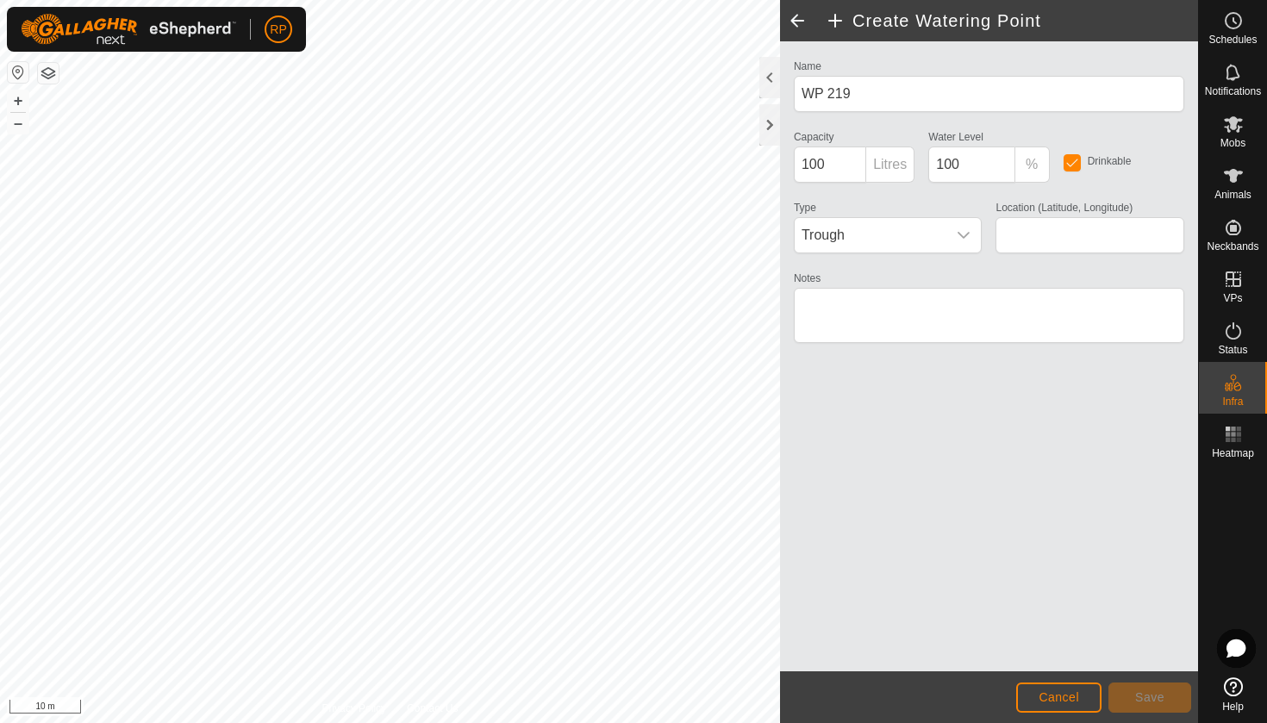
type input "-38.575931, 174.872397"
click at [1145, 702] on span "Save" at bounding box center [1149, 697] width 29 height 14
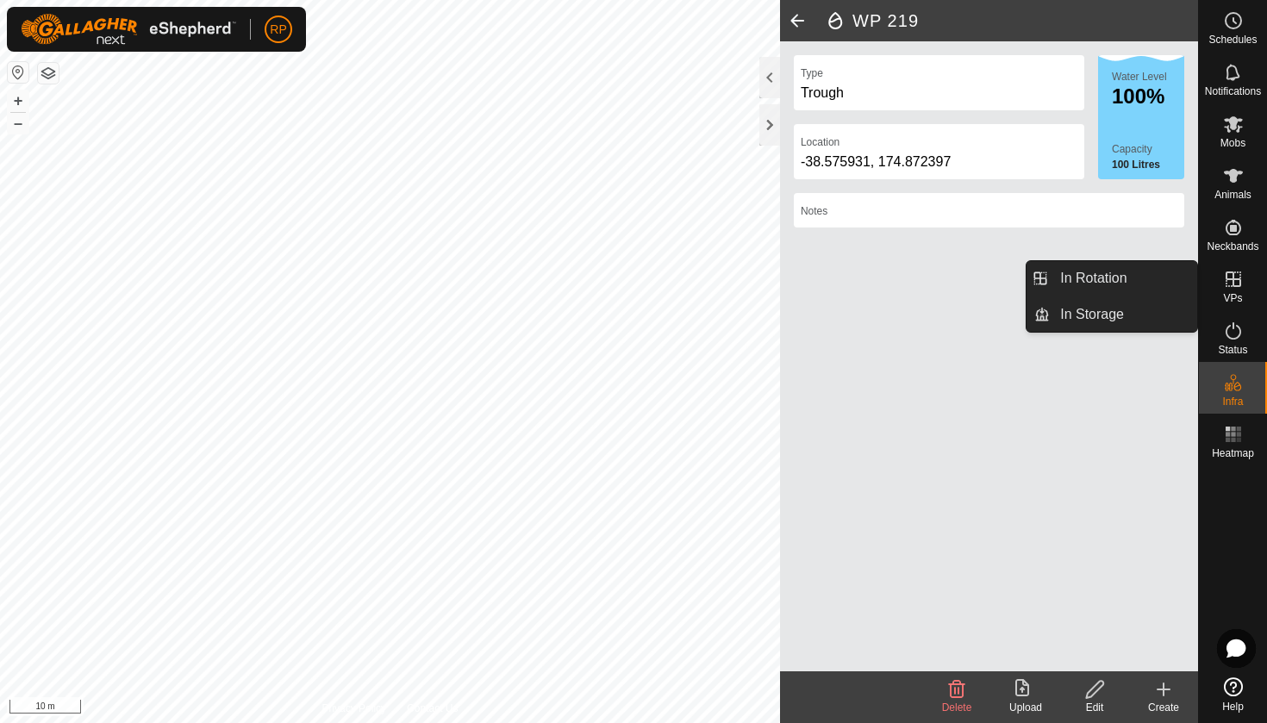
click at [1232, 274] on icon at bounding box center [1233, 279] width 16 height 16
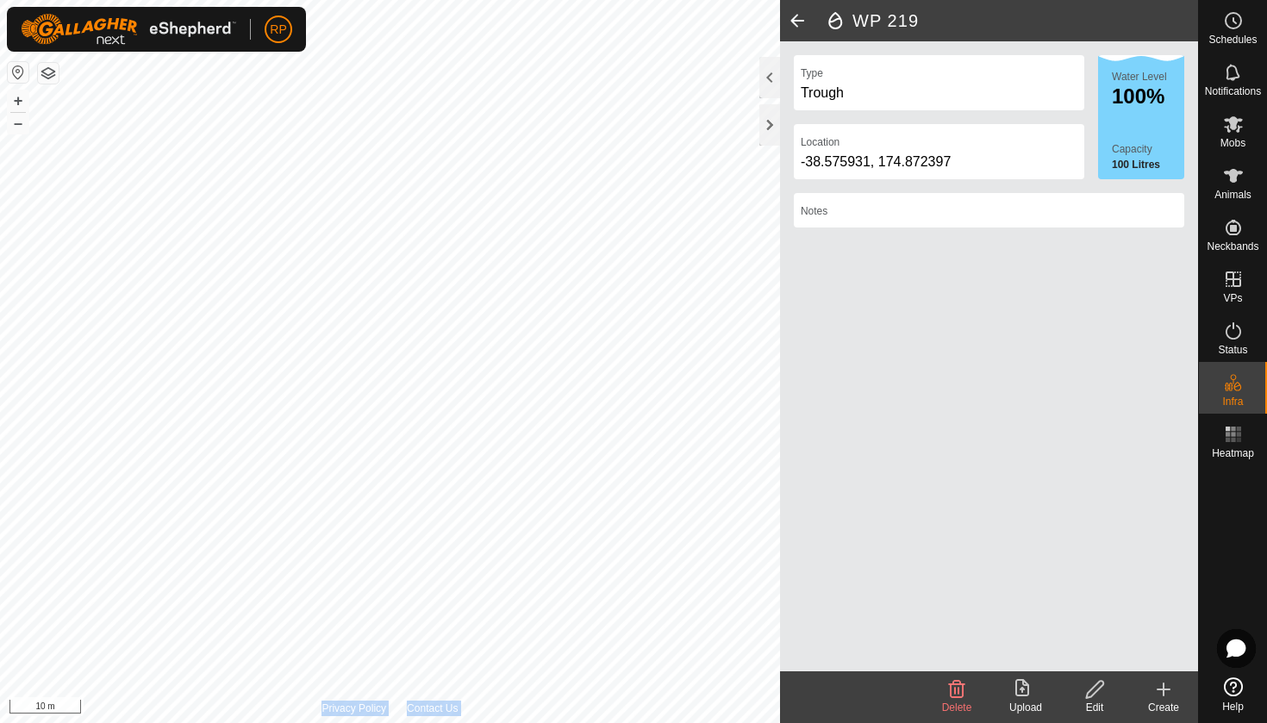
click at [501, 252] on div "Schedules Notifications Mobs Animals Neckbands VPs Status Infra Heatmap Help Pr…" at bounding box center [633, 361] width 1267 height 723
click at [1234, 139] on span "Mobs" at bounding box center [1232, 143] width 25 height 10
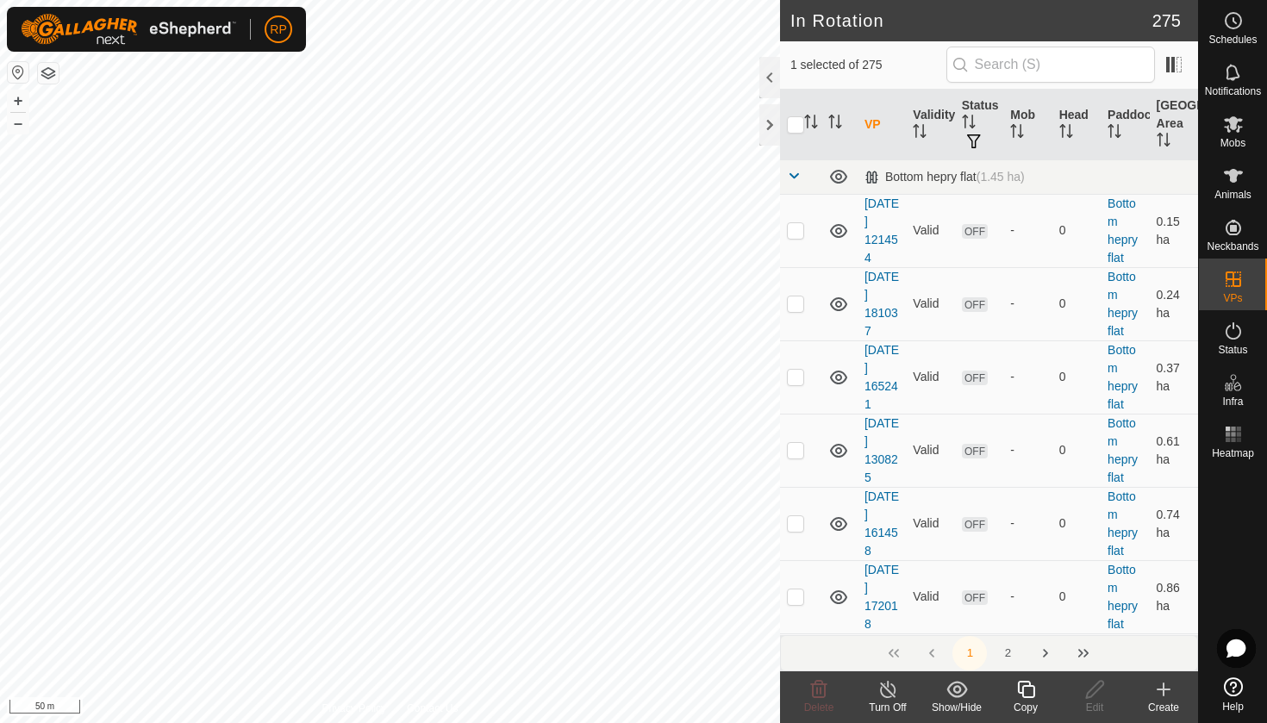
click at [1028, 701] on div "Copy" at bounding box center [1025, 708] width 69 height 16
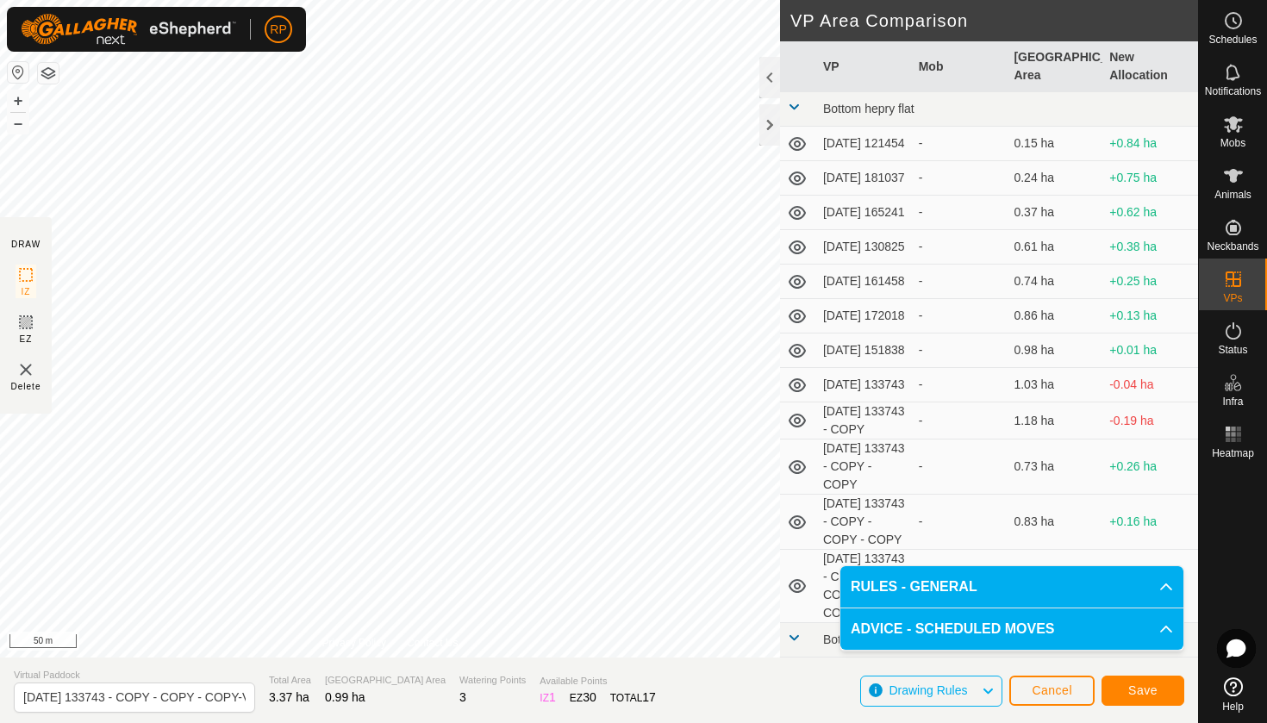
click at [1133, 678] on button "Save" at bounding box center [1142, 691] width 83 height 30
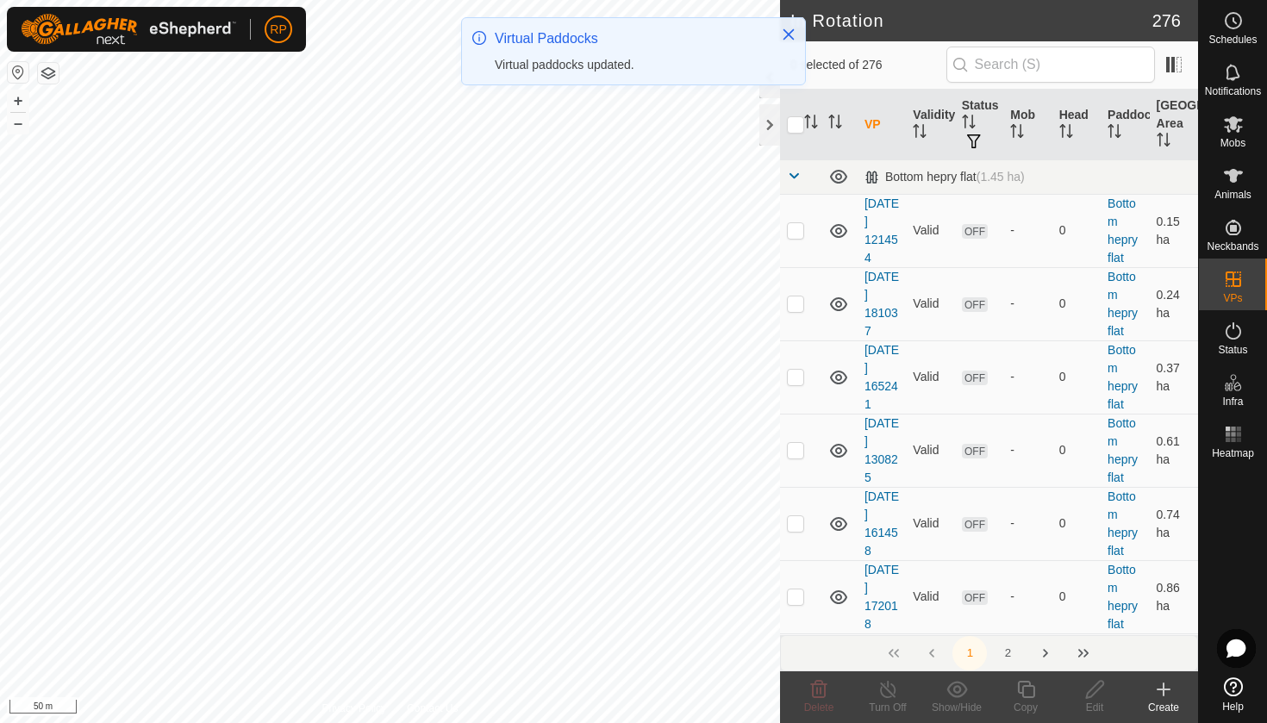
click at [1240, 134] on es-mob-svg-icon at bounding box center [1232, 124] width 31 height 28
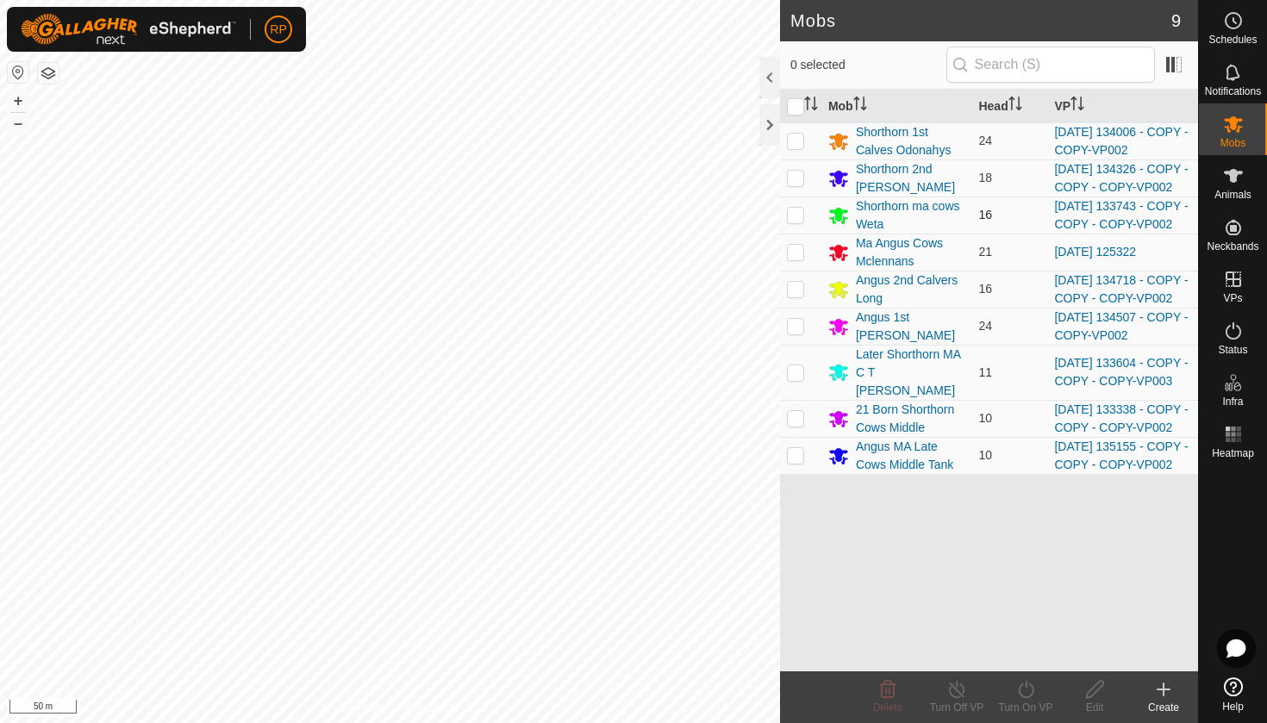
click at [794, 221] on p-checkbox at bounding box center [795, 215] width 17 height 14
checkbox input "true"
click at [1028, 698] on icon at bounding box center [1026, 689] width 22 height 21
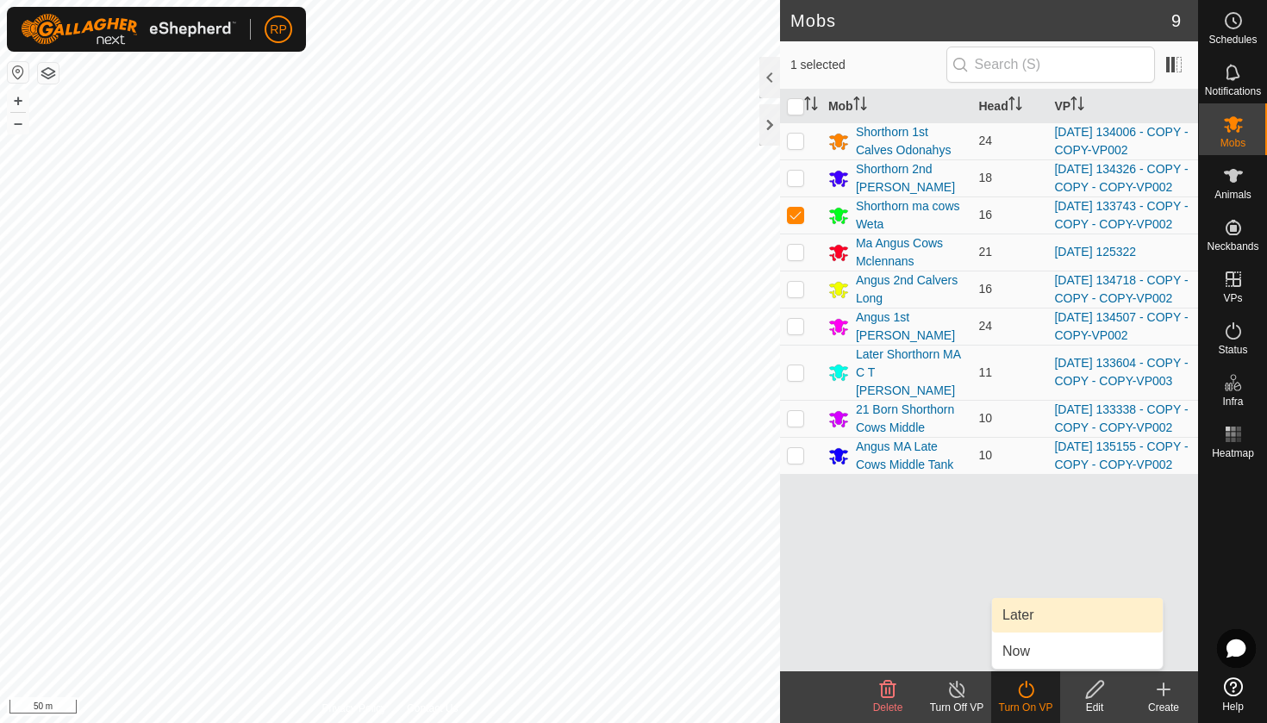
click at [1016, 612] on link "Later" at bounding box center [1077, 615] width 171 height 34
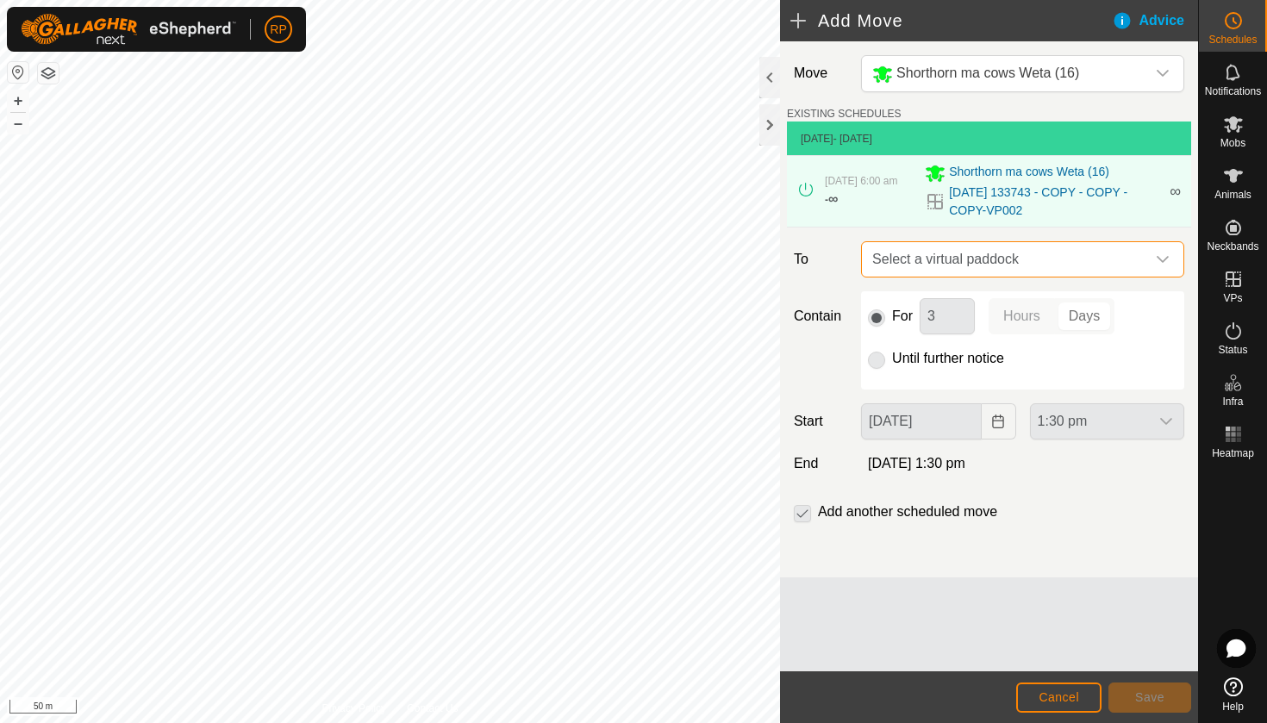
click at [897, 264] on span "Select a virtual paddock" at bounding box center [1005, 259] width 280 height 34
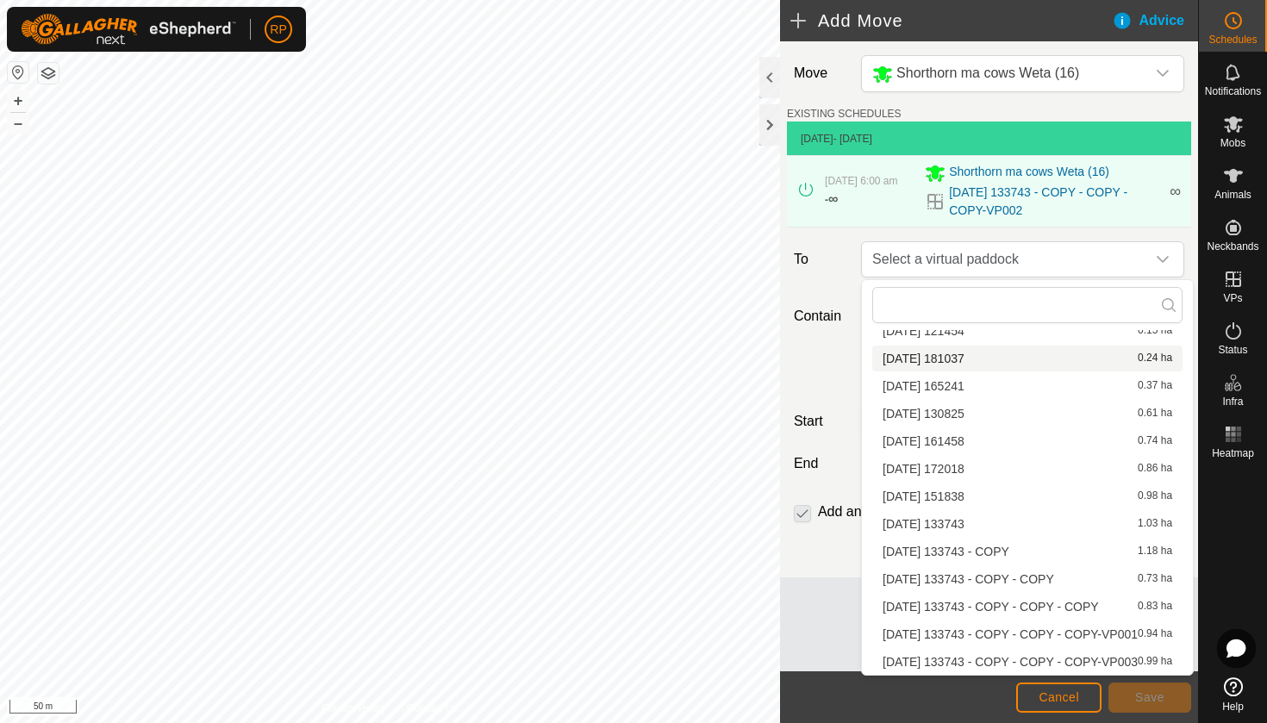
scroll to position [52, 0]
click at [955, 658] on li "[DATE] 133743 - COPY - COPY - COPY-VP003 0.99 ha" at bounding box center [1027, 662] width 310 height 26
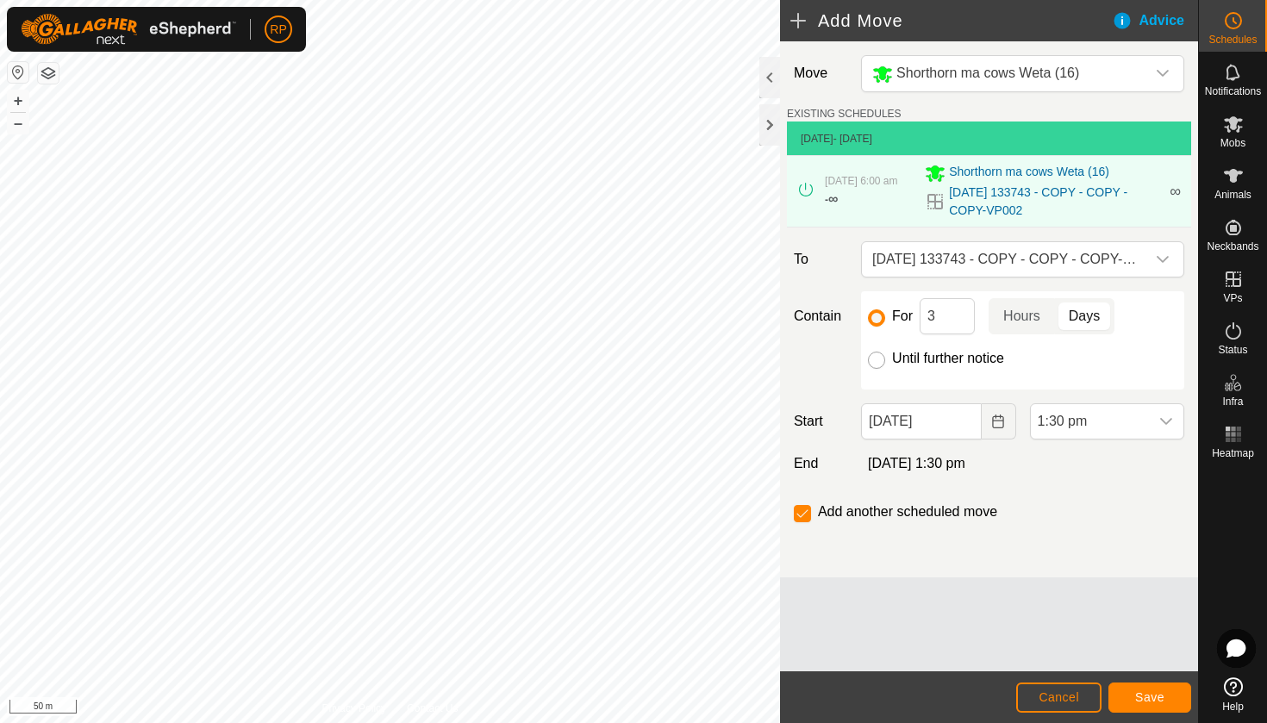
click at [875, 365] on input "Until further notice" at bounding box center [876, 360] width 17 height 17
radio input "true"
checkbox input "false"
click at [967, 419] on input "[DATE]" at bounding box center [921, 421] width 120 height 36
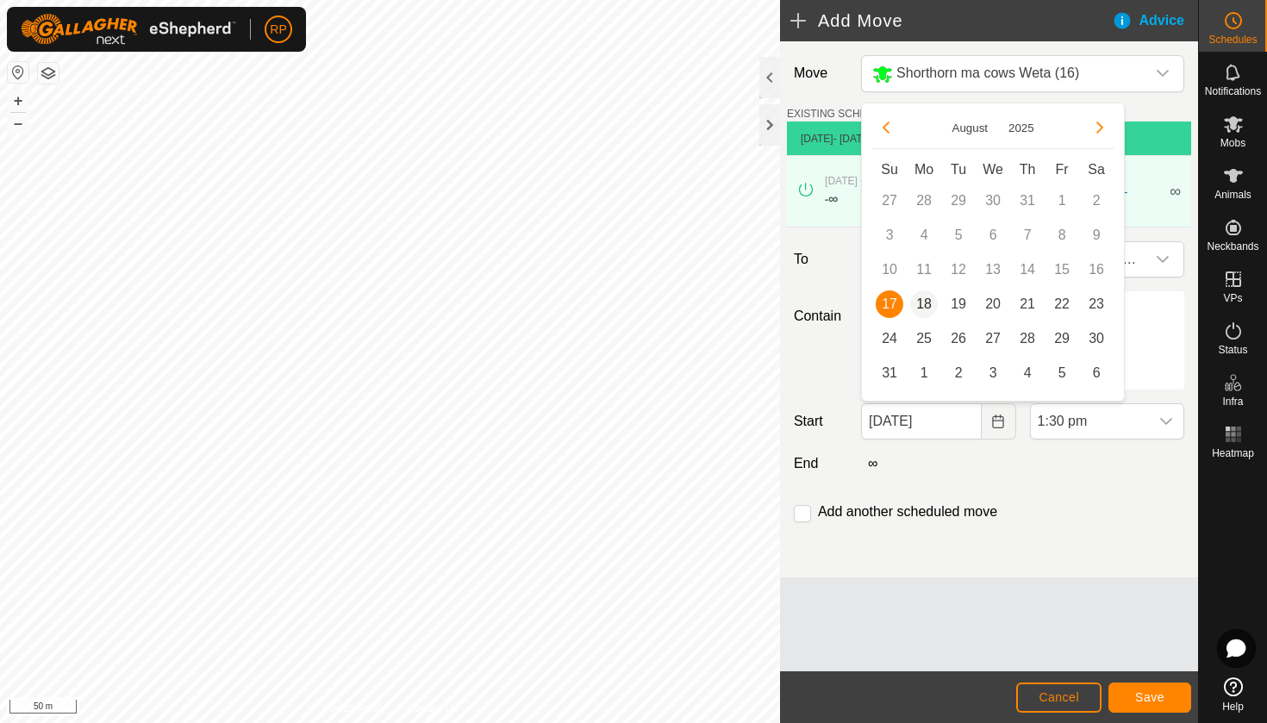
click at [926, 303] on span "18" at bounding box center [924, 304] width 28 height 28
type input "[DATE]"
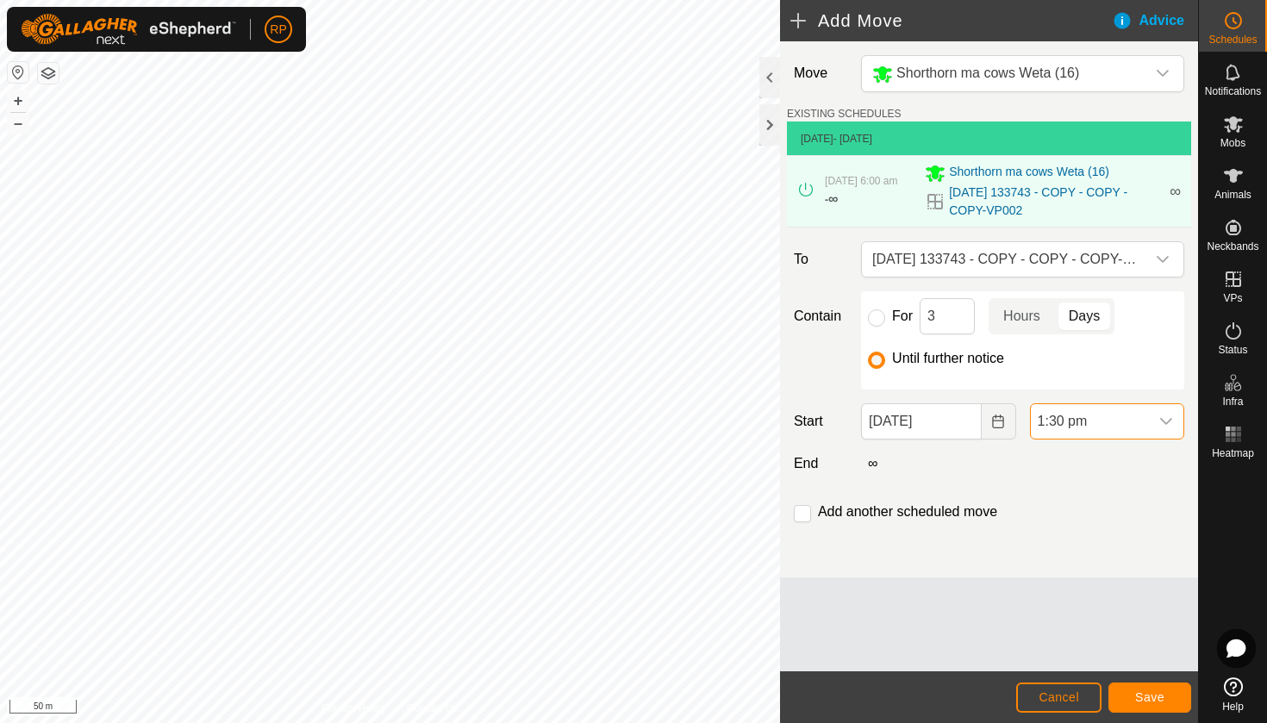
click at [1080, 414] on span "1:30 pm" at bounding box center [1089, 421] width 118 height 34
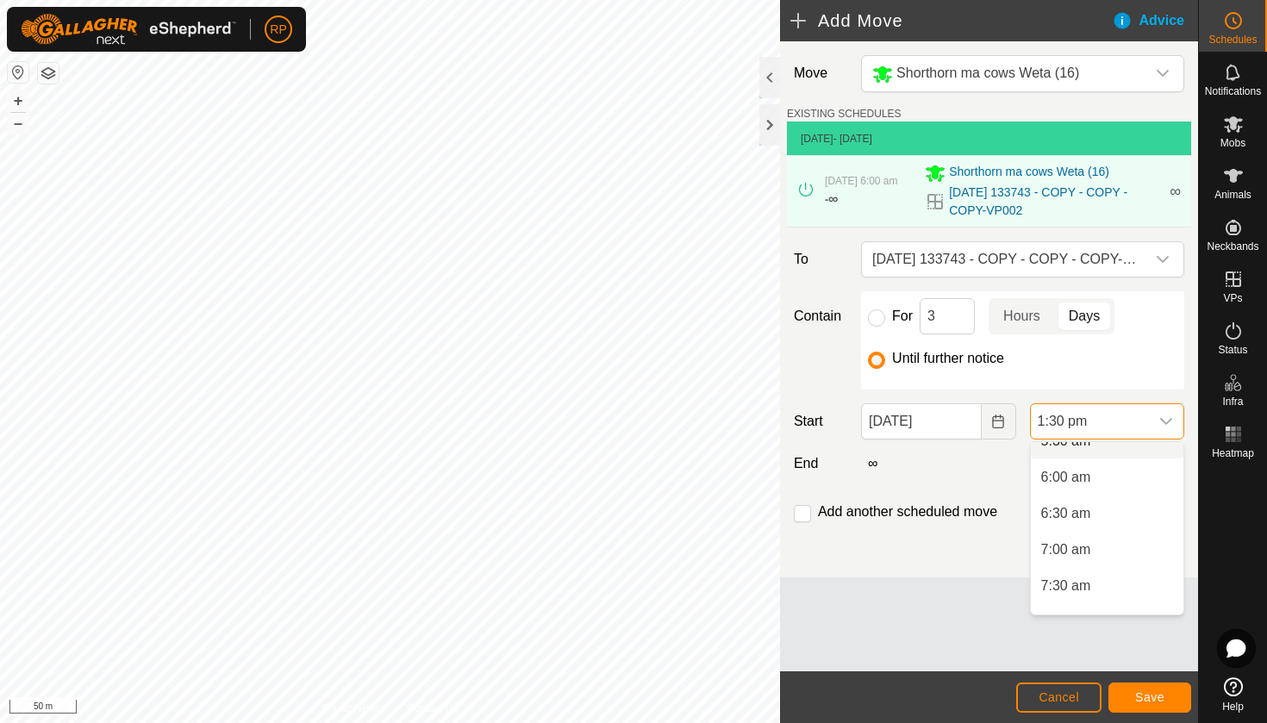
scroll to position [432, 0]
click at [1082, 456] on li "6:00 am" at bounding box center [1106, 462] width 153 height 34
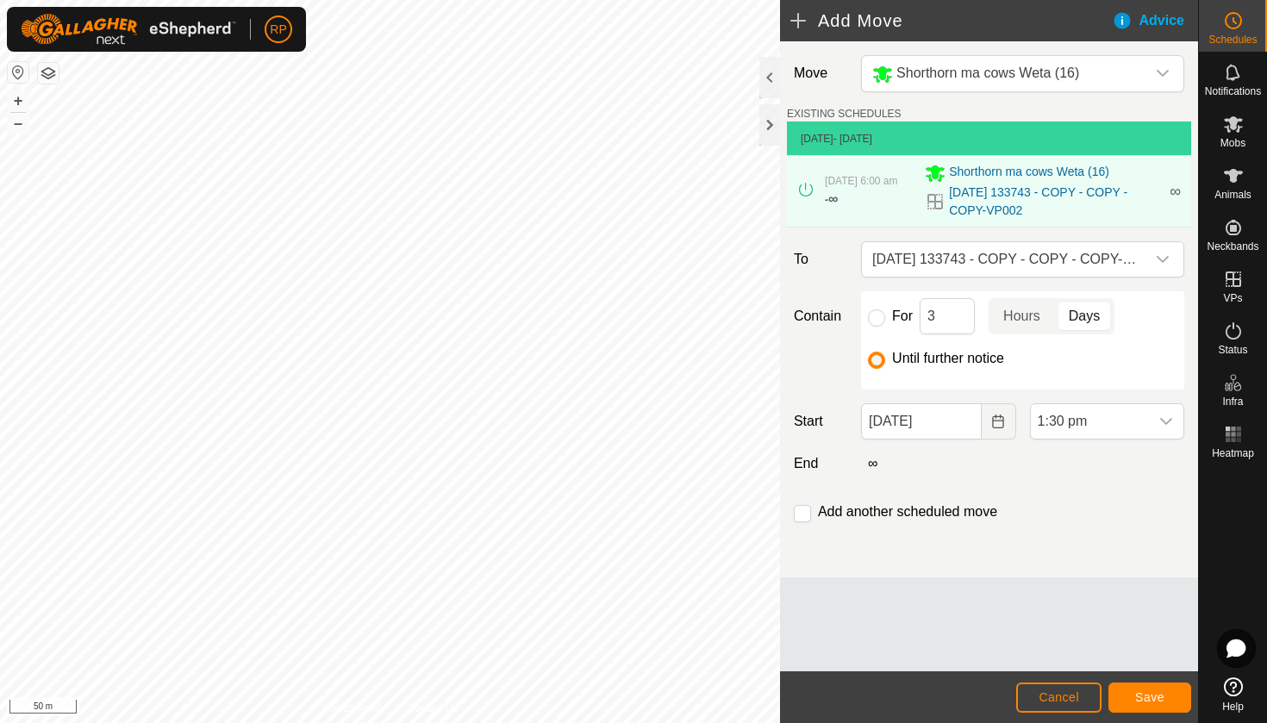
scroll to position [839, 0]
click at [1144, 690] on span "Save" at bounding box center [1149, 697] width 29 height 14
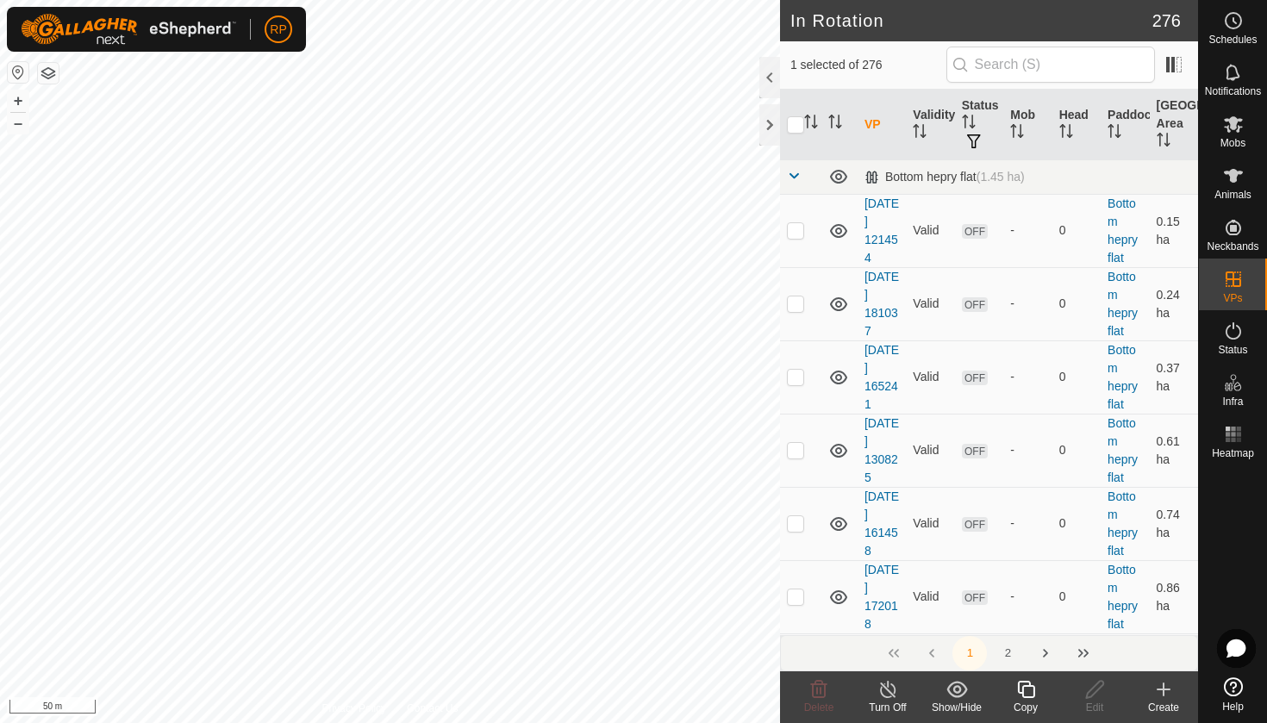
click at [1029, 696] on icon at bounding box center [1025, 689] width 17 height 17
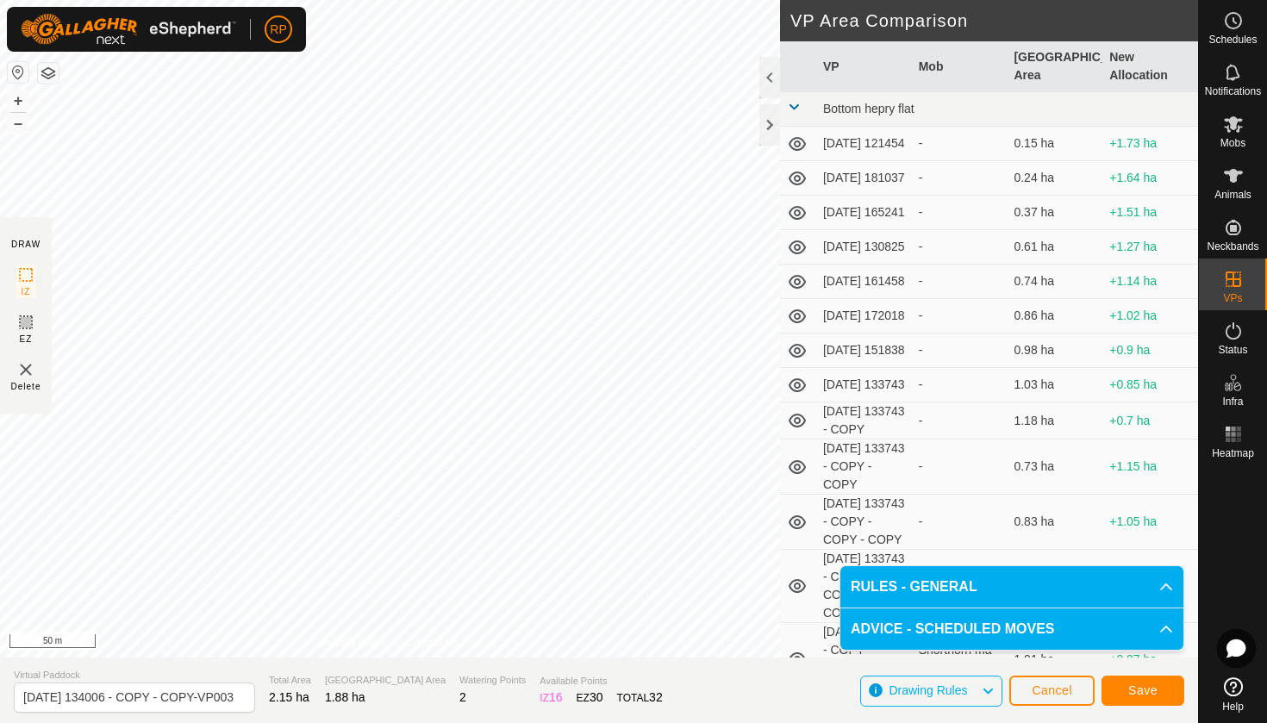
click at [1136, 688] on span "Save" at bounding box center [1142, 690] width 29 height 14
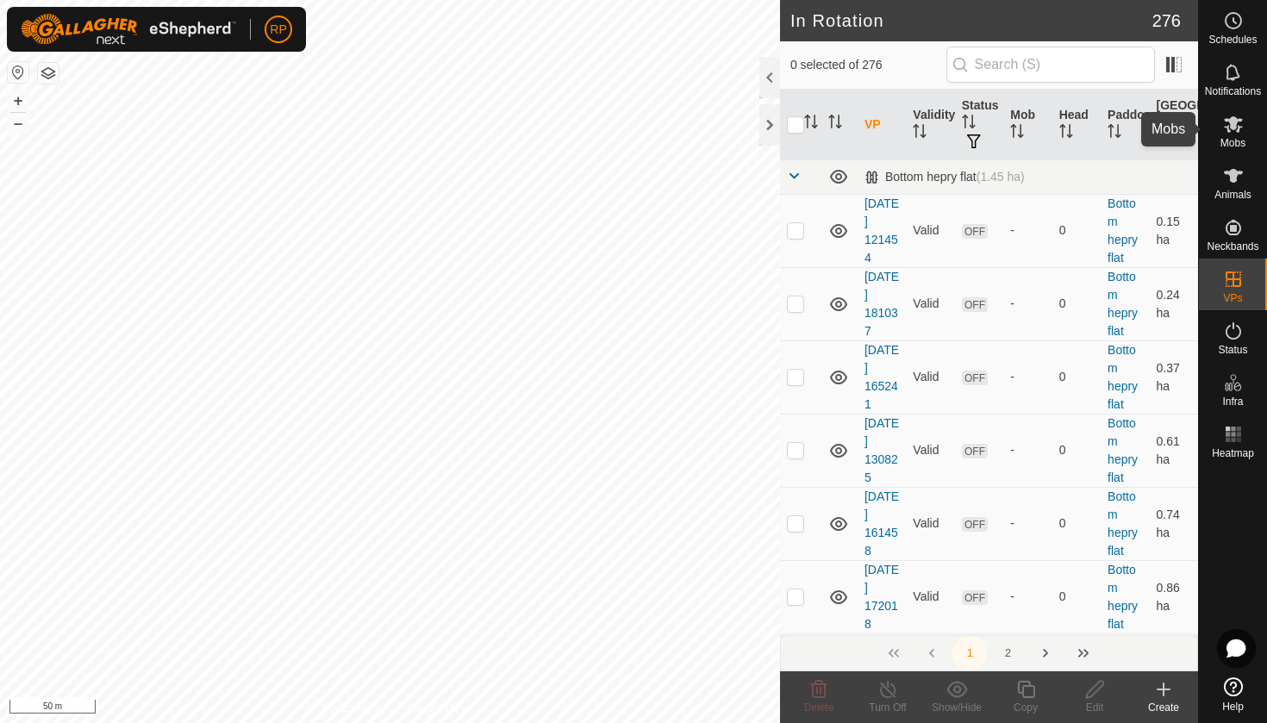
click at [1234, 127] on icon at bounding box center [1232, 124] width 19 height 16
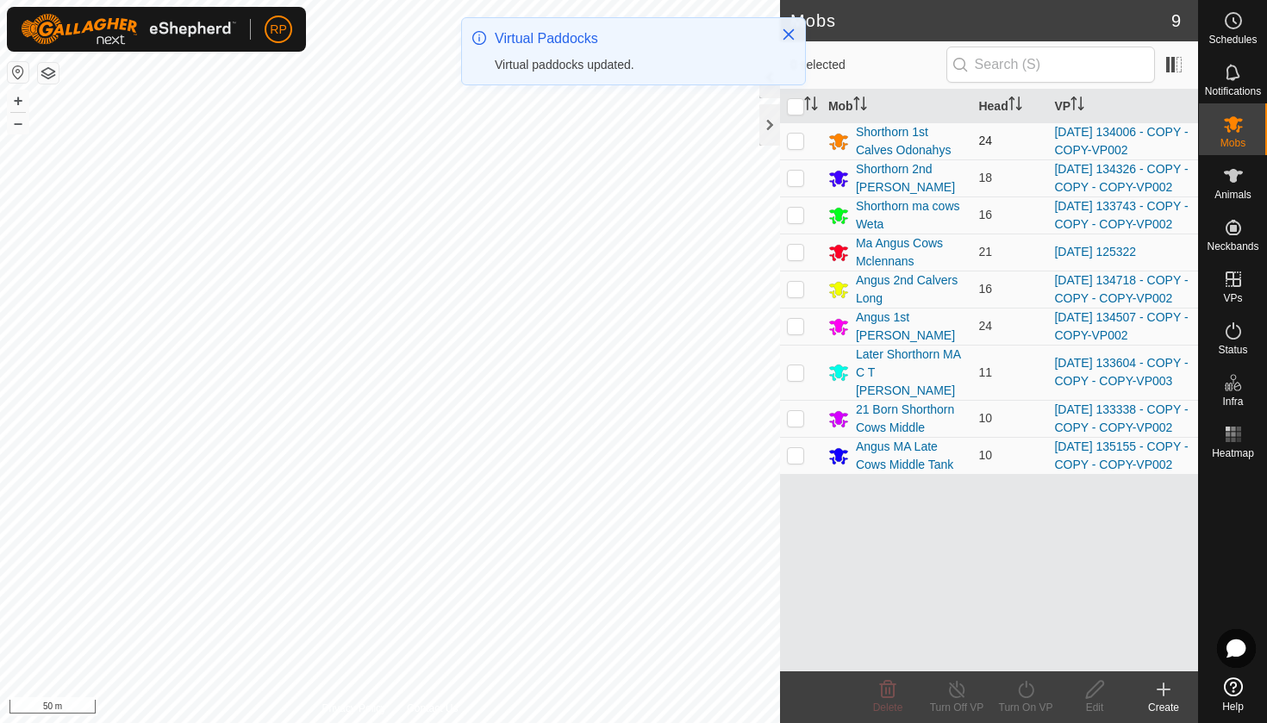
click at [797, 149] on td at bounding box center [800, 140] width 41 height 37
checkbox input "true"
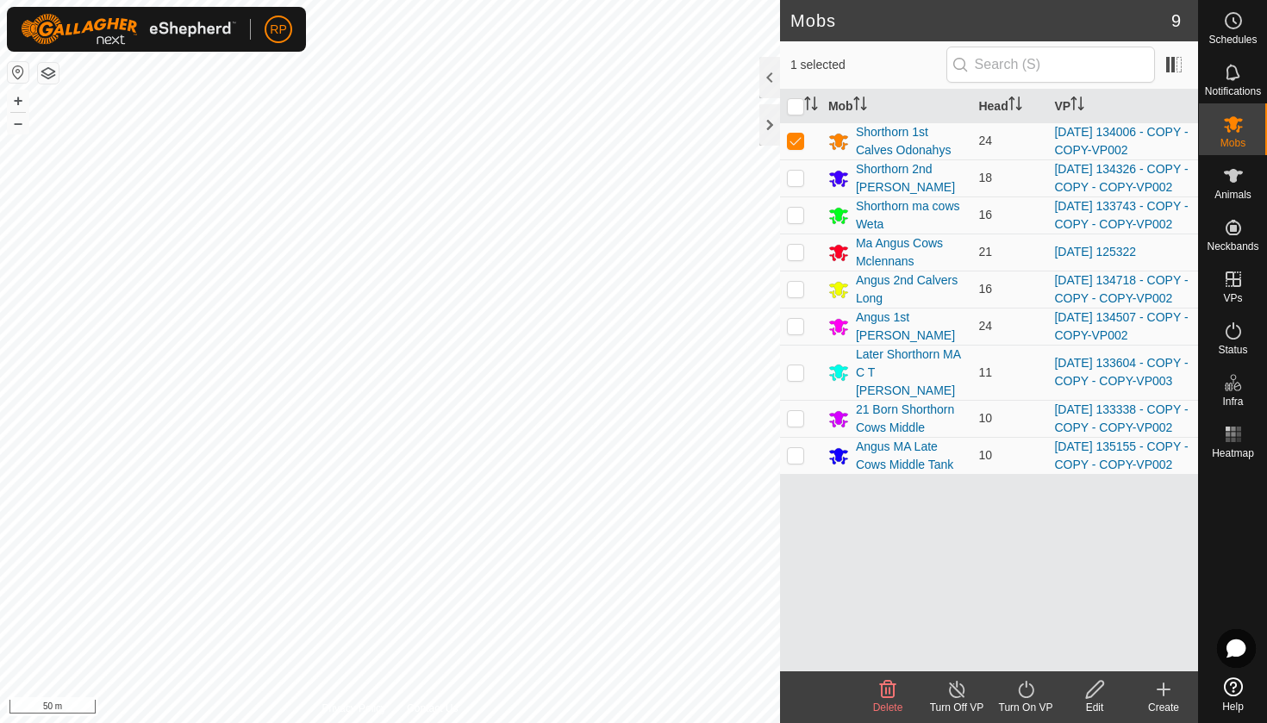
click at [1036, 691] on icon at bounding box center [1026, 689] width 22 height 21
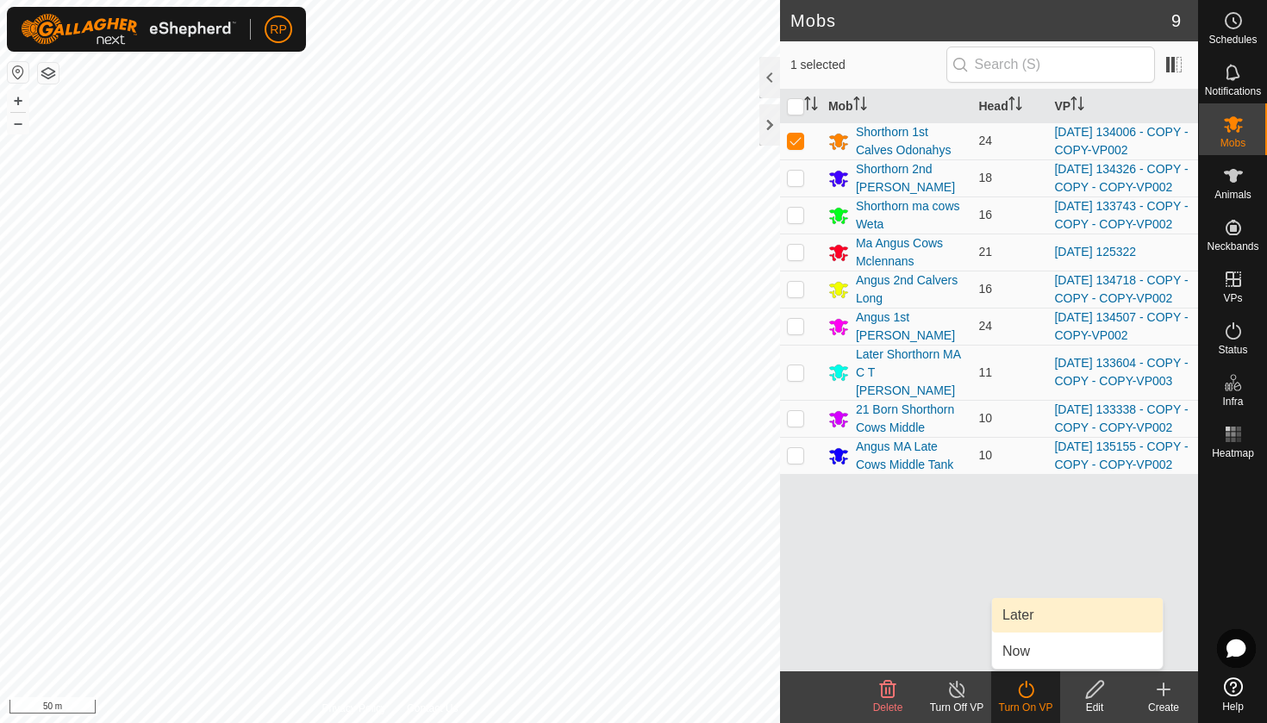
click at [1010, 626] on link "Later" at bounding box center [1077, 615] width 171 height 34
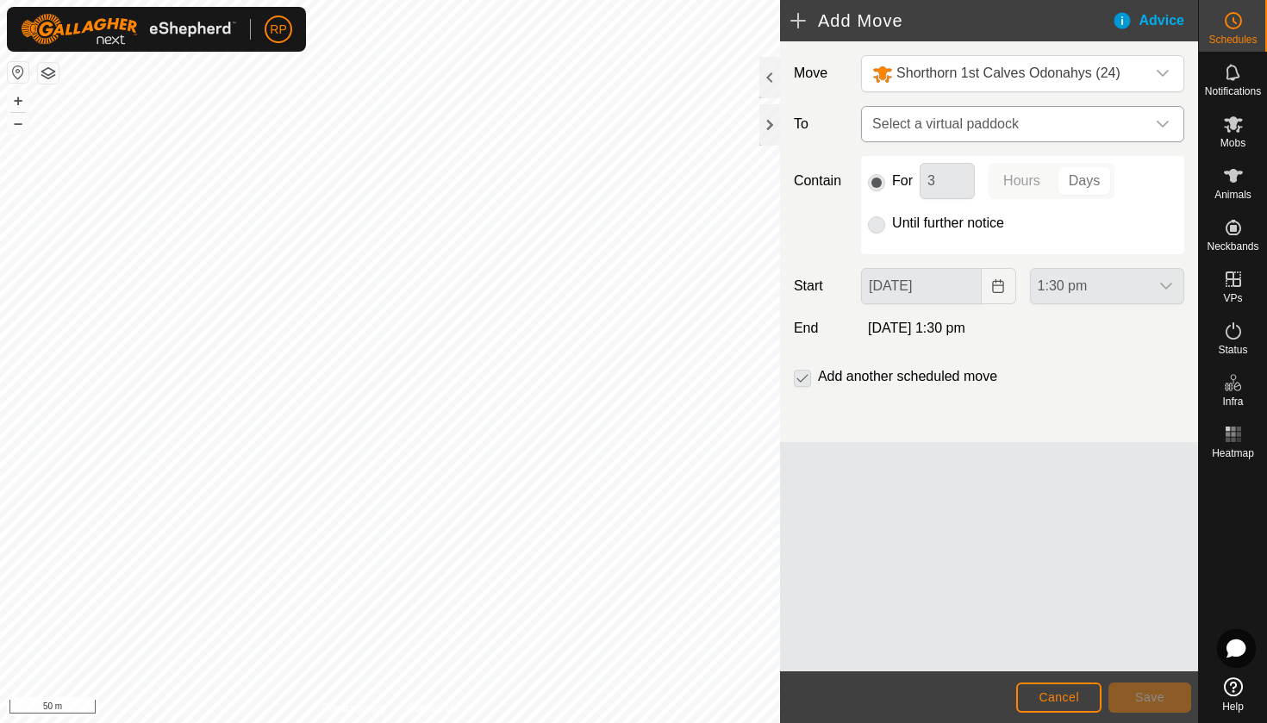
click at [907, 116] on span "Select a virtual paddock" at bounding box center [1005, 124] width 280 height 34
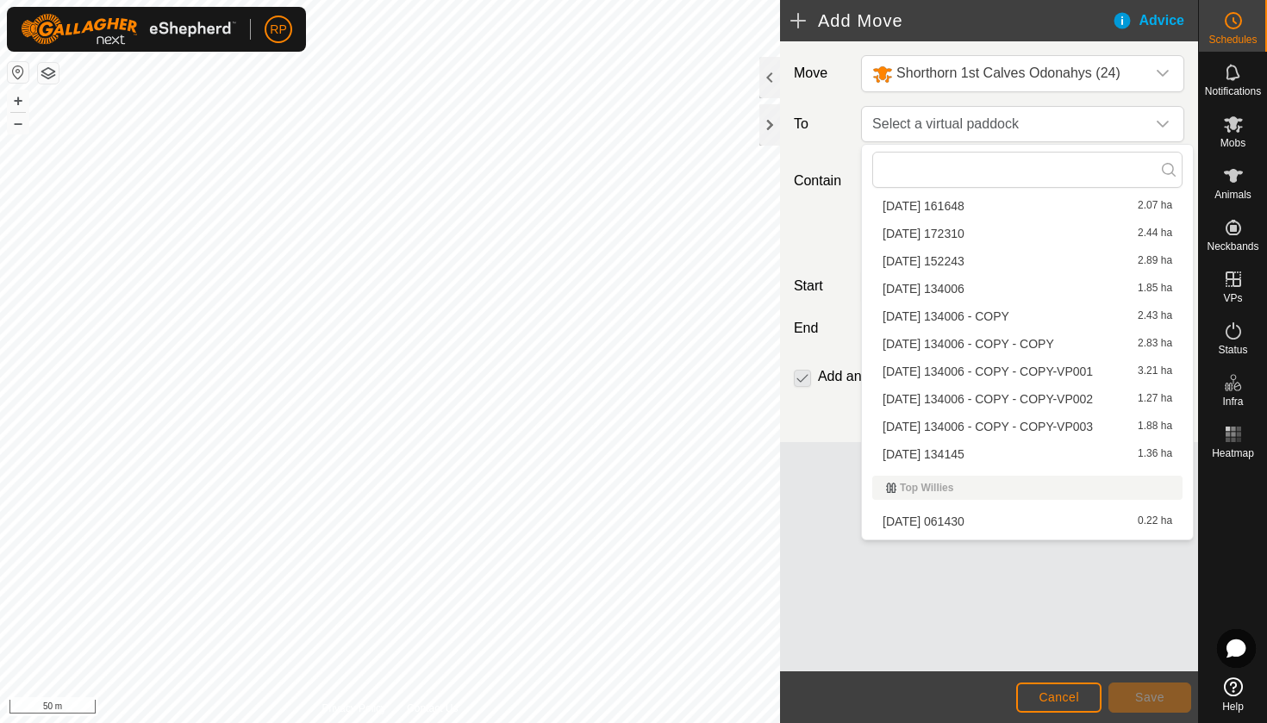
scroll to position [6626, 0]
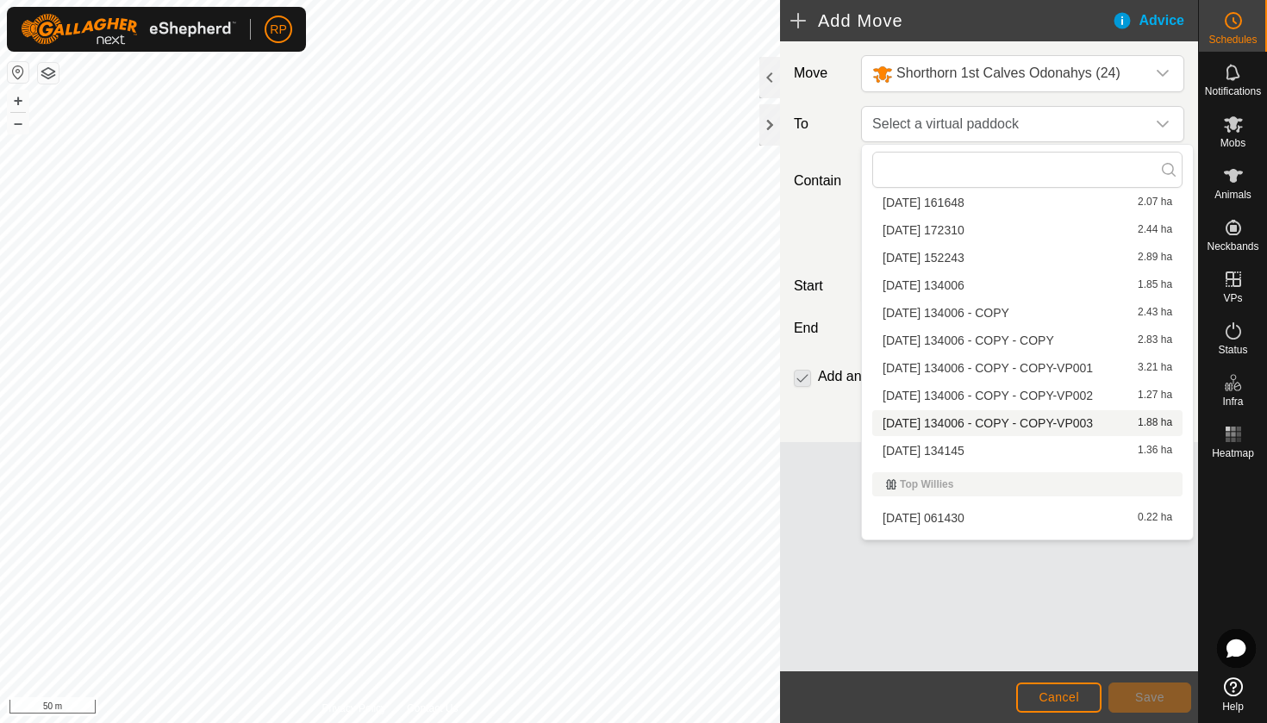
click at [987, 422] on li "[DATE] 134006 - COPY - COPY-VP003 1.88 ha" at bounding box center [1027, 423] width 310 height 26
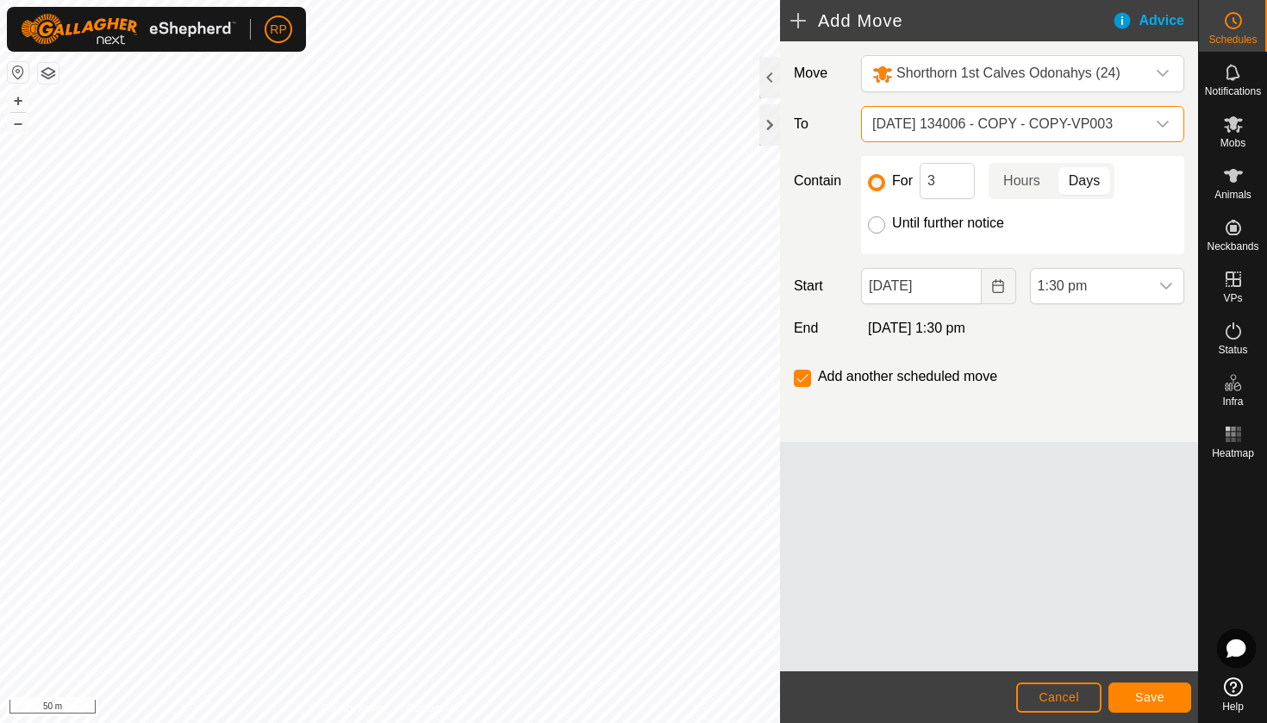
click at [876, 225] on input "Until further notice" at bounding box center [876, 224] width 17 height 17
radio input "true"
checkbox input "false"
click at [989, 293] on button "Choose Date" at bounding box center [998, 286] width 34 height 36
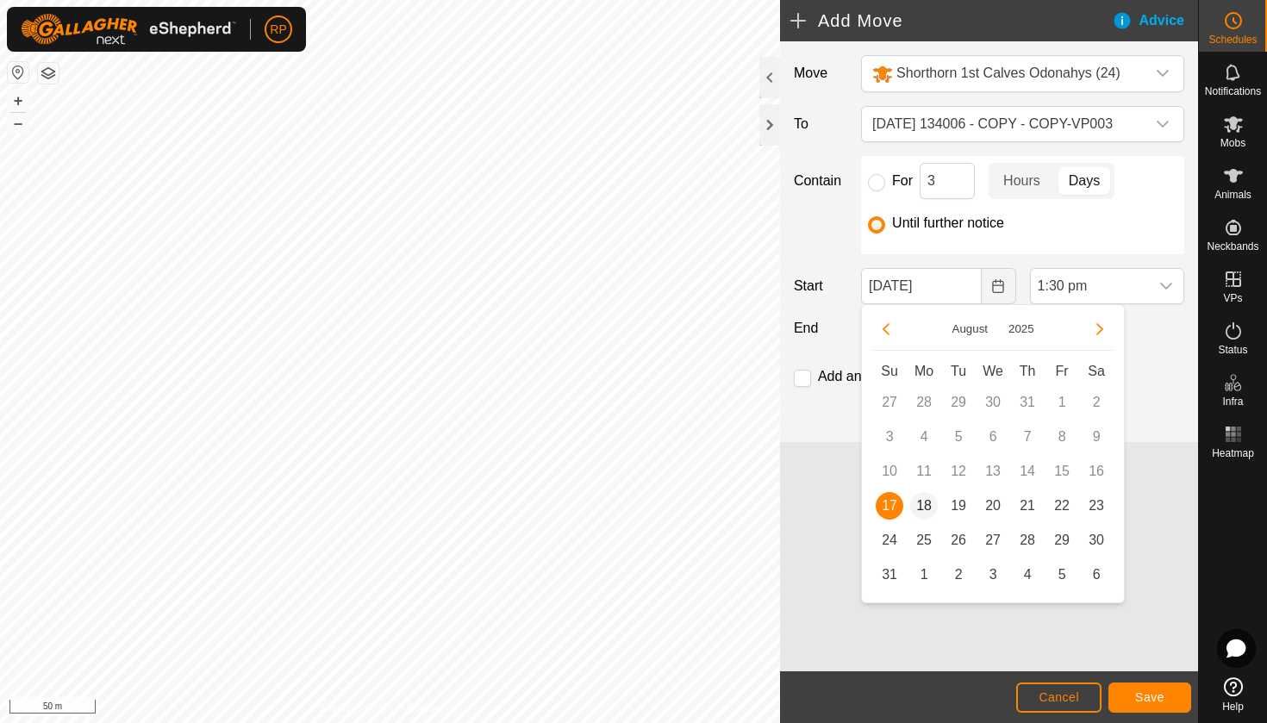
click at [927, 503] on span "18" at bounding box center [924, 506] width 28 height 28
type input "[DATE]"
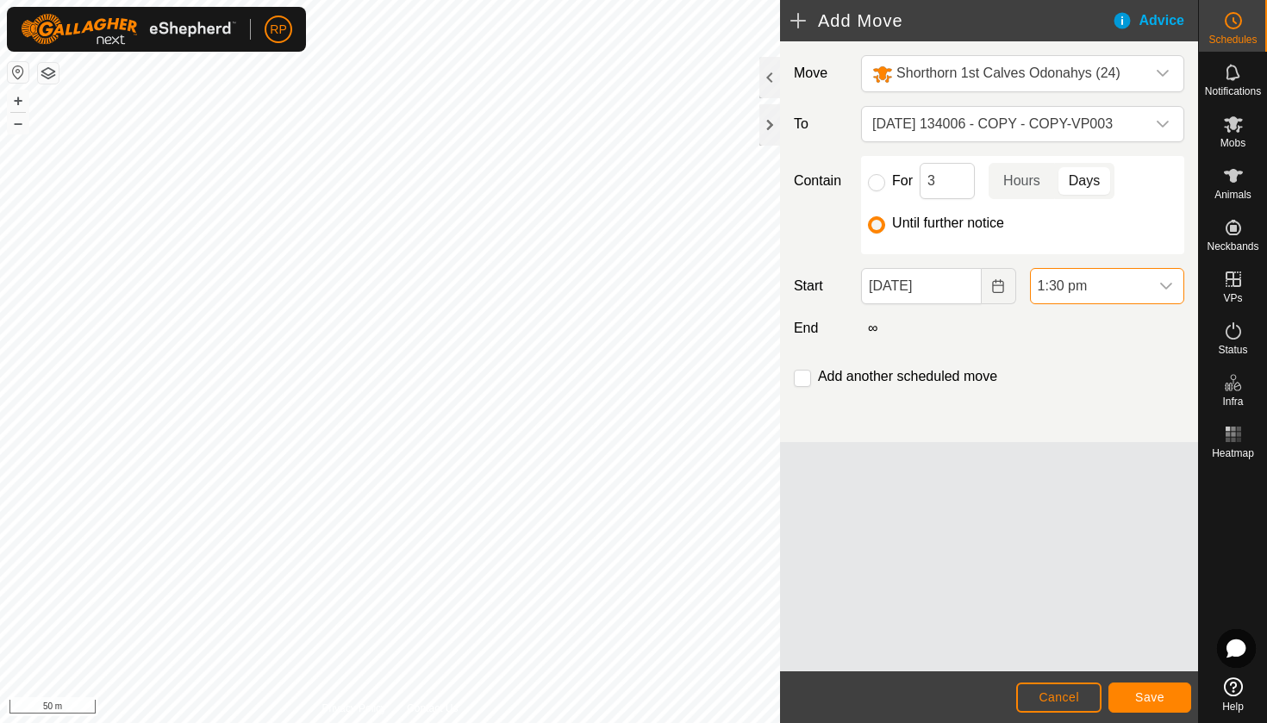
click at [1074, 290] on span "1:30 pm" at bounding box center [1089, 286] width 118 height 34
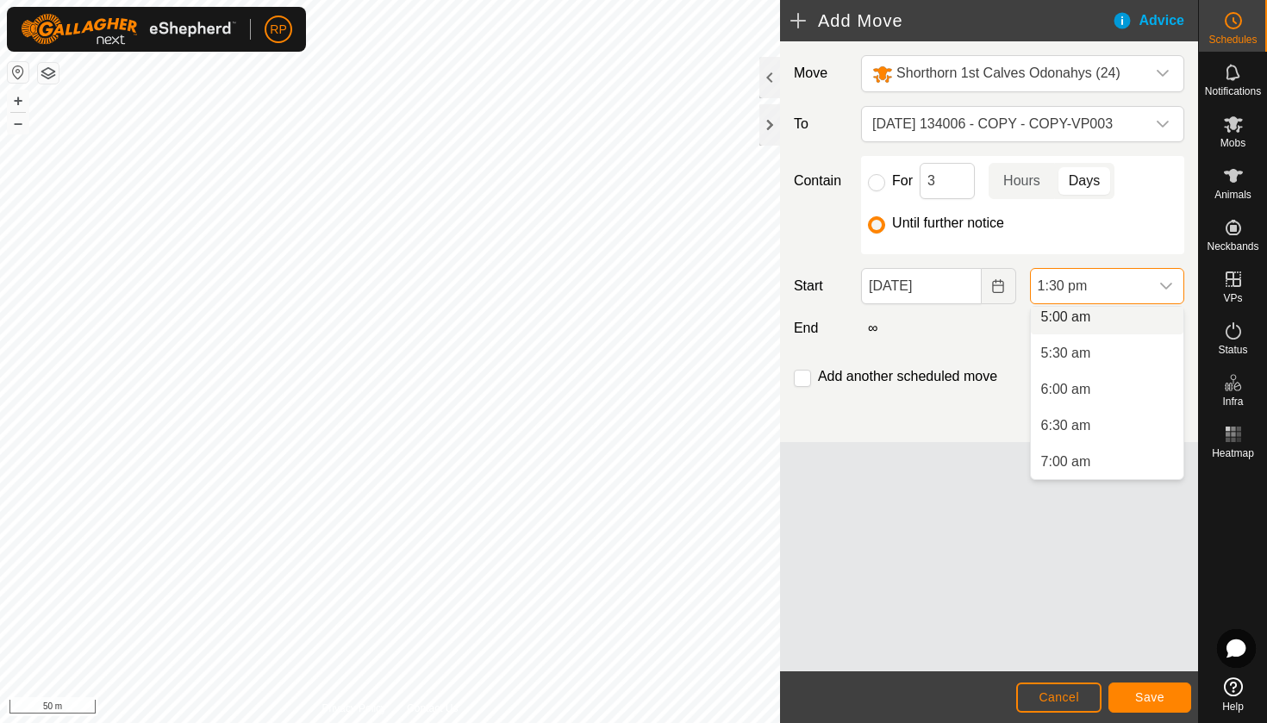
scroll to position [362, 0]
click at [1066, 390] on li "6:00 am" at bounding box center [1106, 396] width 153 height 34
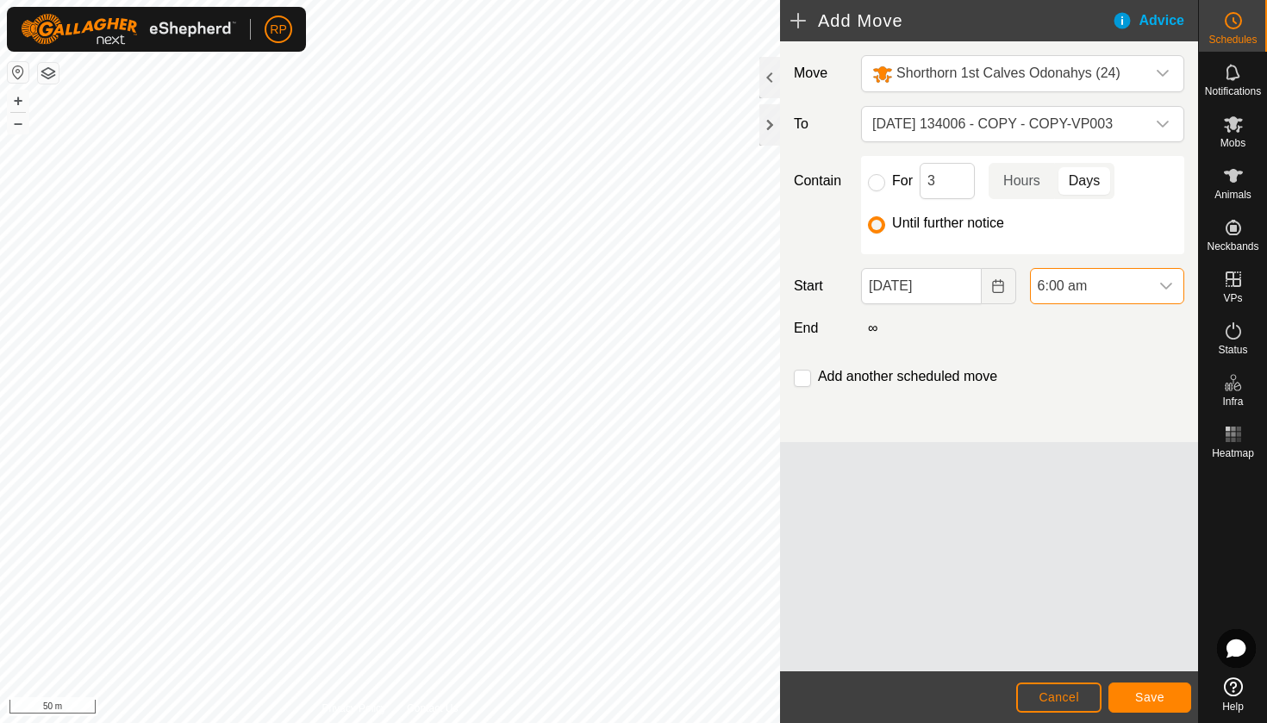
scroll to position [839, 0]
click at [1143, 692] on span "Save" at bounding box center [1149, 697] width 29 height 14
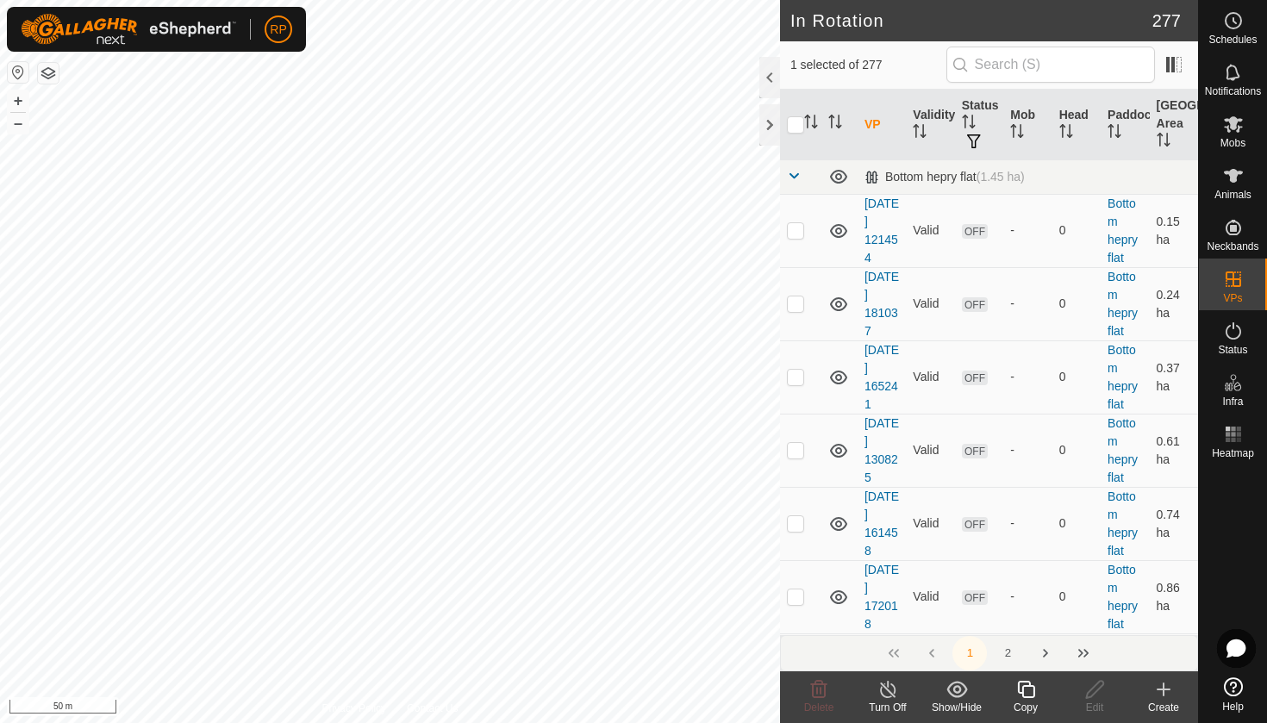
click at [1023, 696] on icon at bounding box center [1025, 689] width 17 height 17
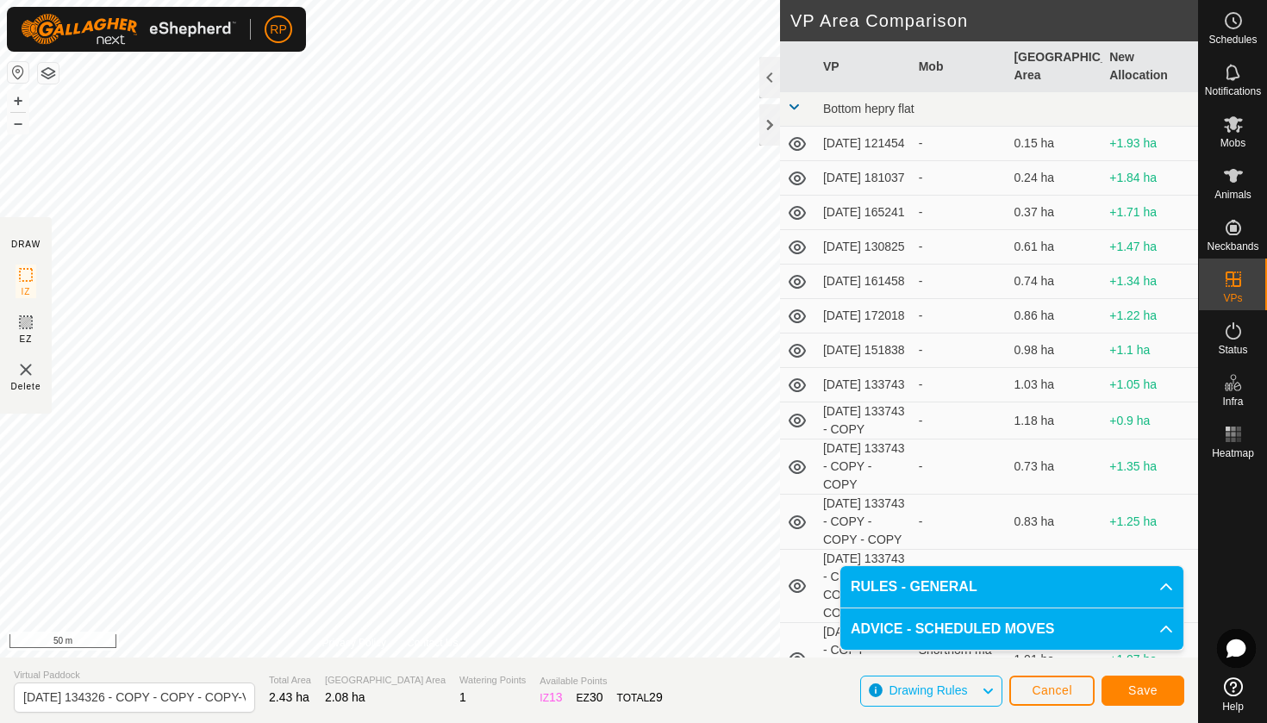
click at [1151, 688] on span "Save" at bounding box center [1142, 690] width 29 height 14
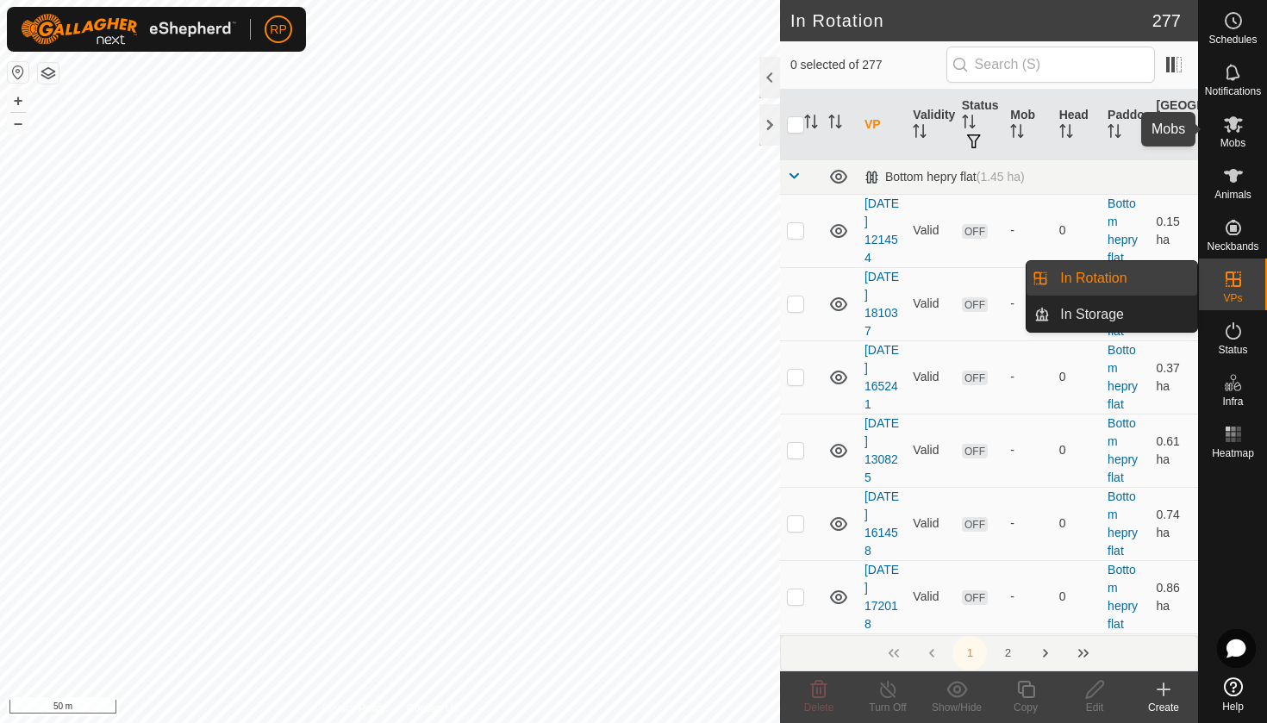
click at [1232, 132] on icon at bounding box center [1233, 124] width 21 height 21
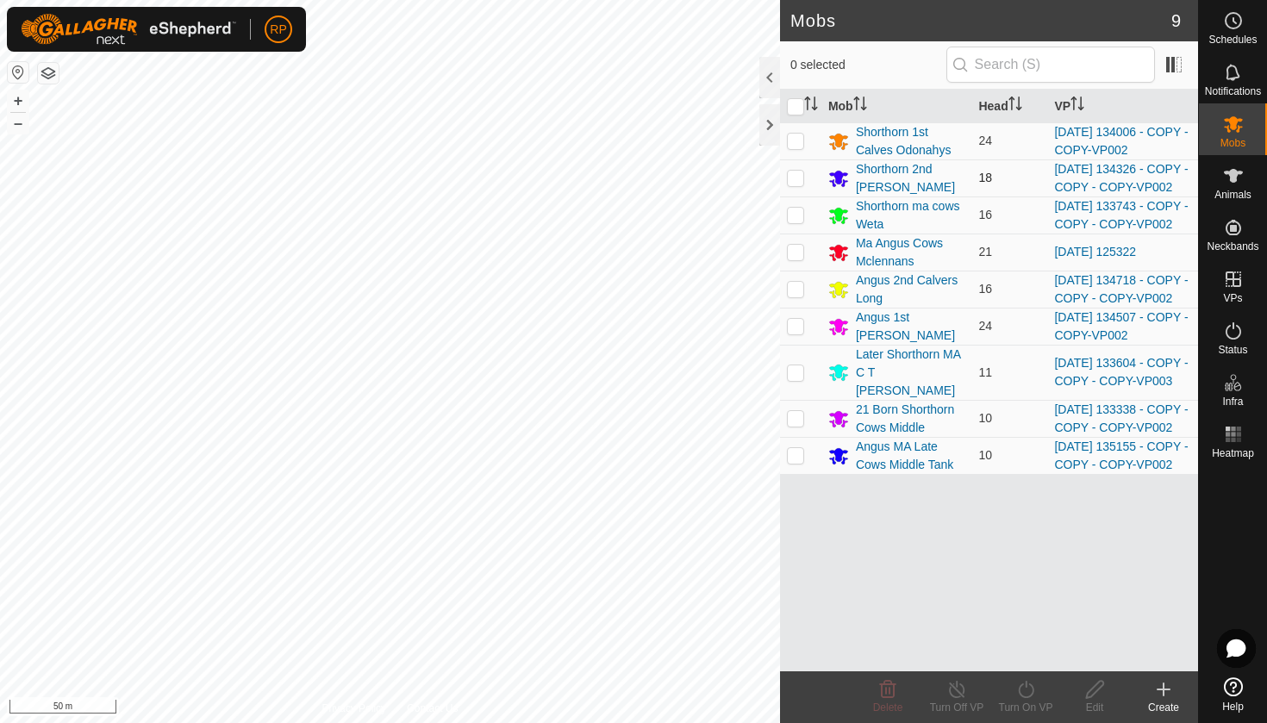
click at [797, 194] on td at bounding box center [800, 177] width 41 height 37
checkbox input "true"
click at [1024, 698] on icon at bounding box center [1026, 689] width 22 height 21
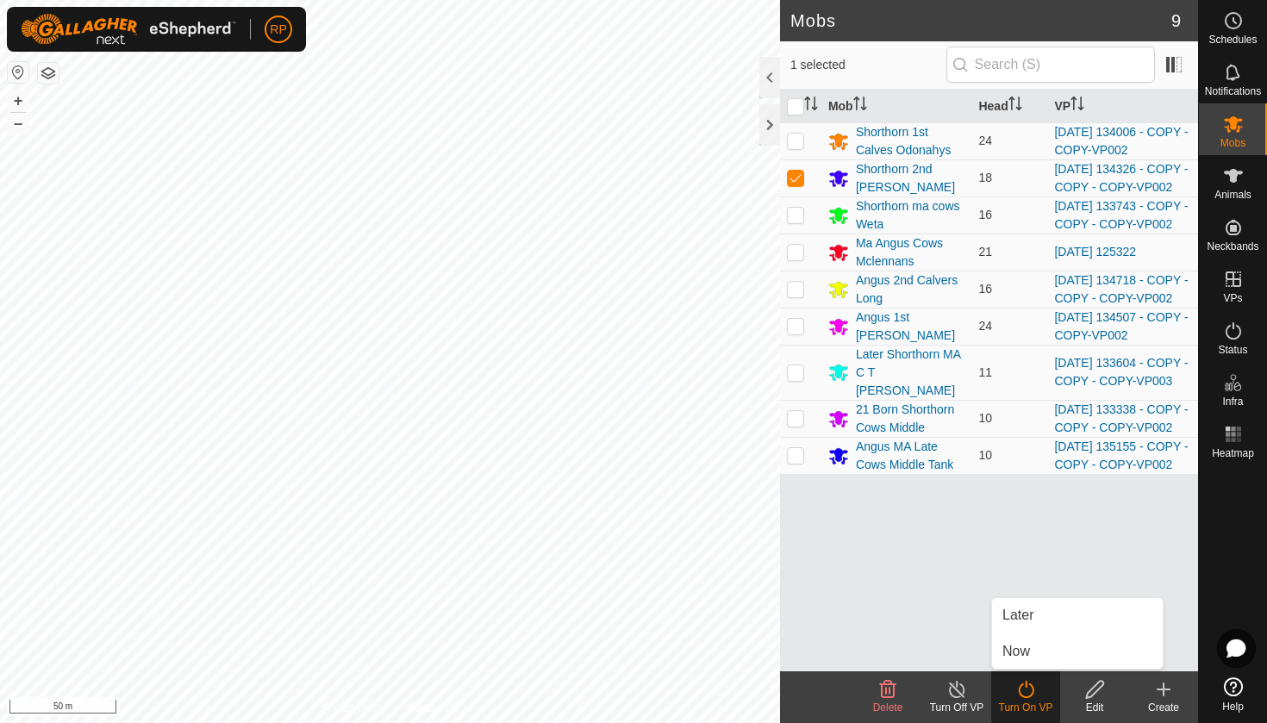
click at [1024, 698] on icon at bounding box center [1026, 689] width 22 height 21
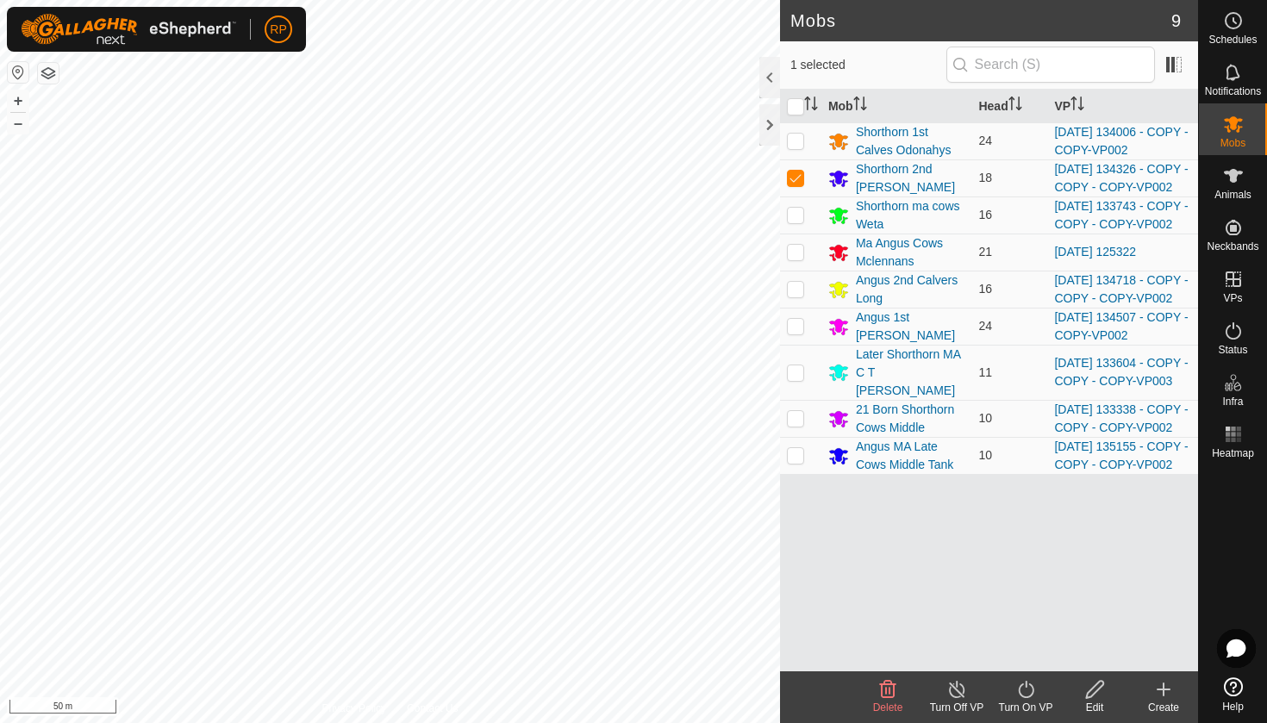
click at [1024, 698] on icon at bounding box center [1026, 689] width 22 height 21
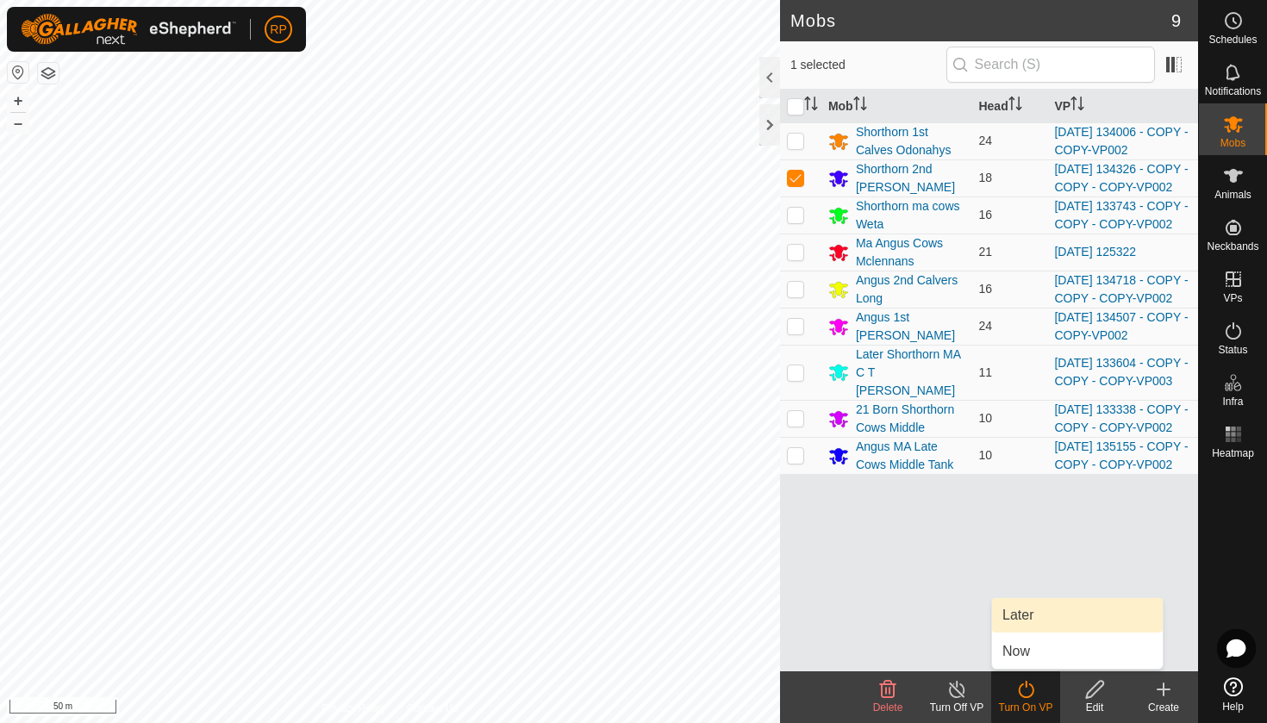
click at [1035, 619] on link "Later" at bounding box center [1077, 615] width 171 height 34
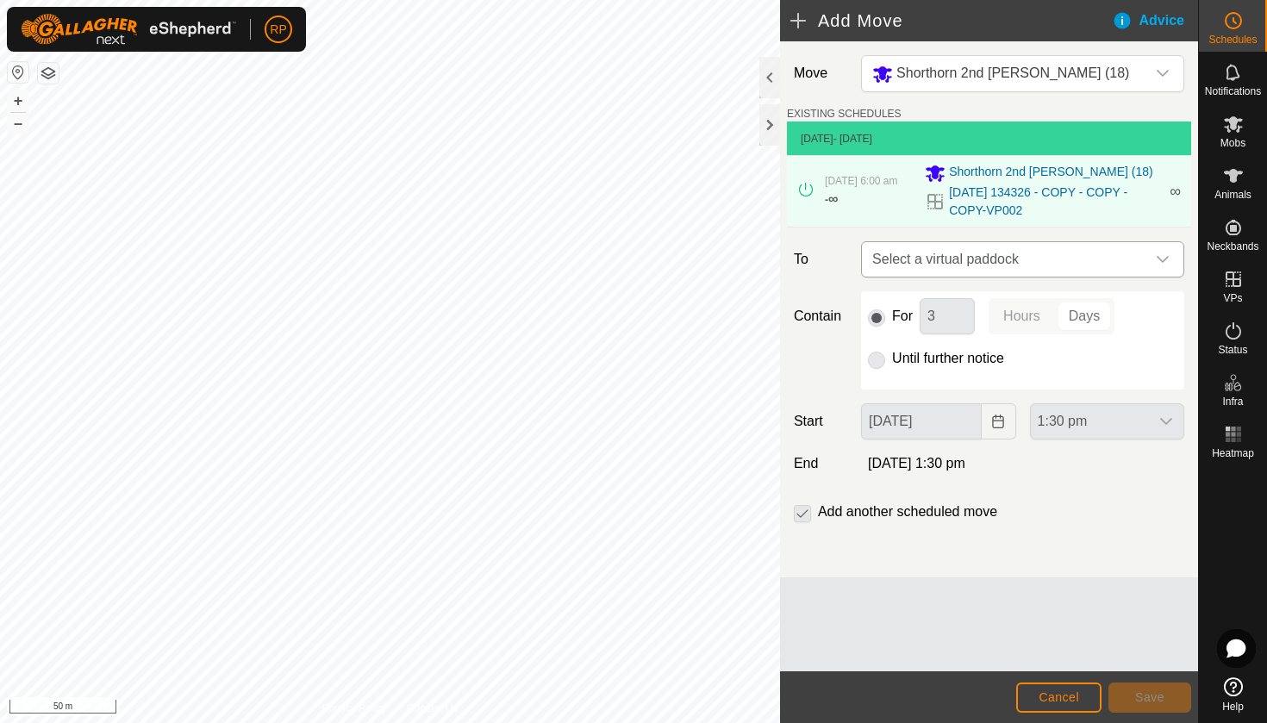
click at [983, 264] on span "Select a virtual paddock" at bounding box center [1005, 259] width 280 height 34
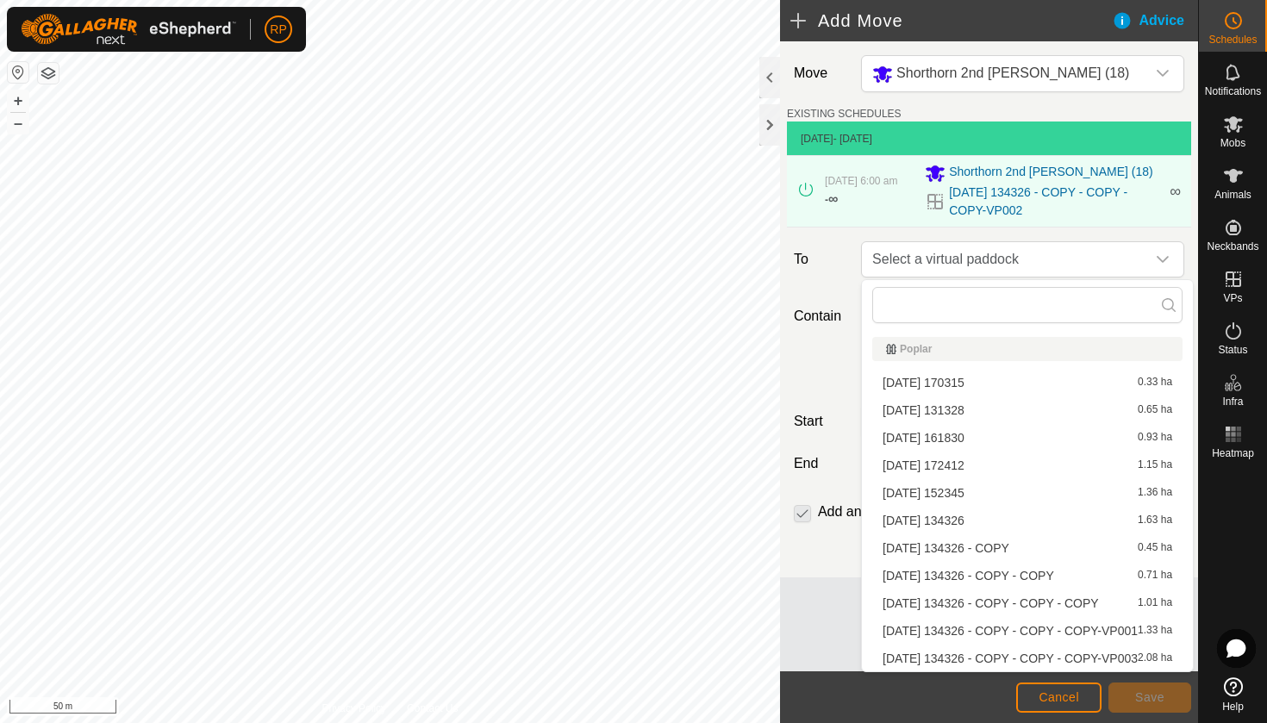
click at [1074, 656] on li "[DATE] 134326 - COPY - COPY - COPY-VP003 2.08 ha" at bounding box center [1027, 658] width 310 height 26
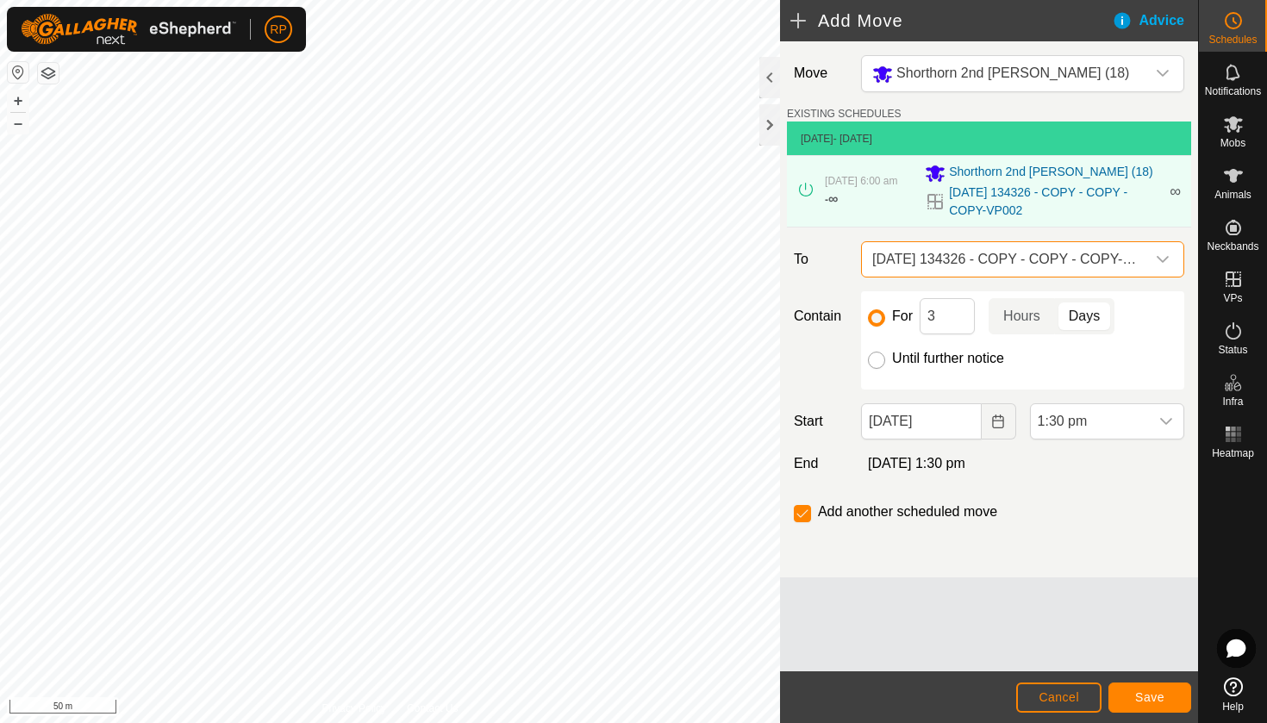
click at [874, 358] on input "Until further notice" at bounding box center [876, 360] width 17 height 17
radio input "true"
checkbox input "false"
click at [998, 431] on button "Choose Date" at bounding box center [998, 421] width 34 height 36
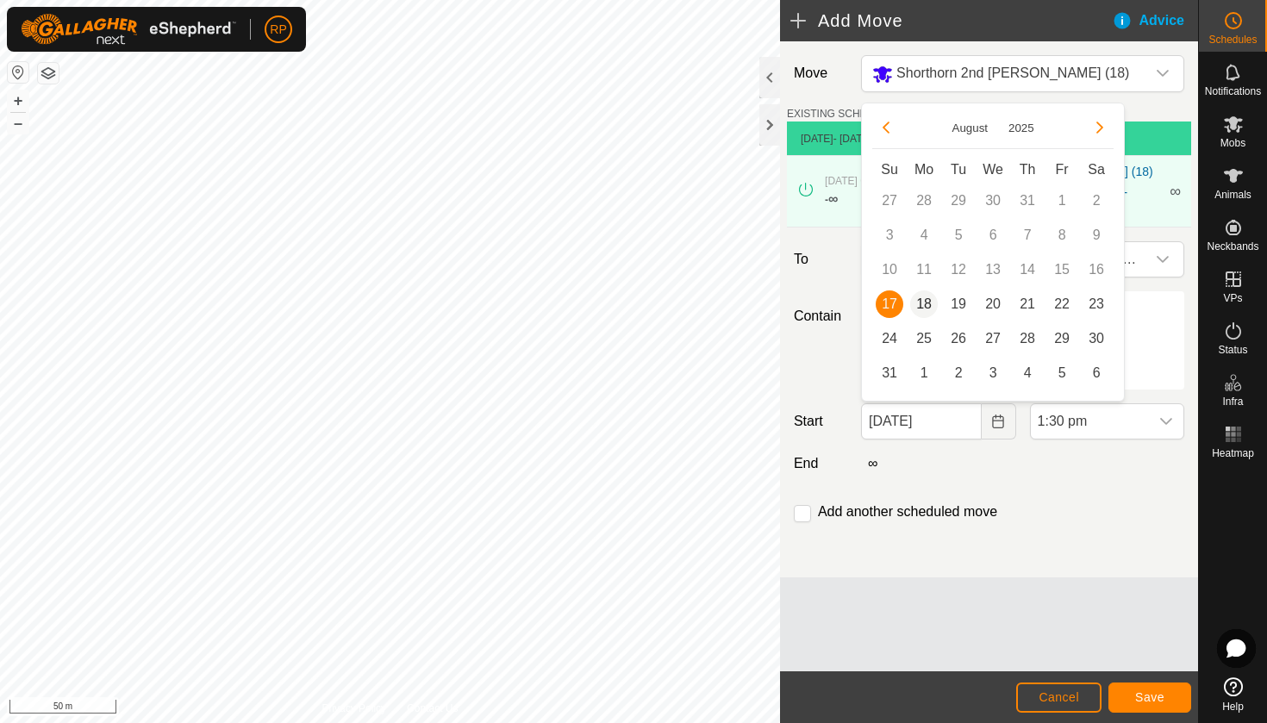
click at [924, 308] on span "18" at bounding box center [924, 304] width 28 height 28
type input "[DATE]"
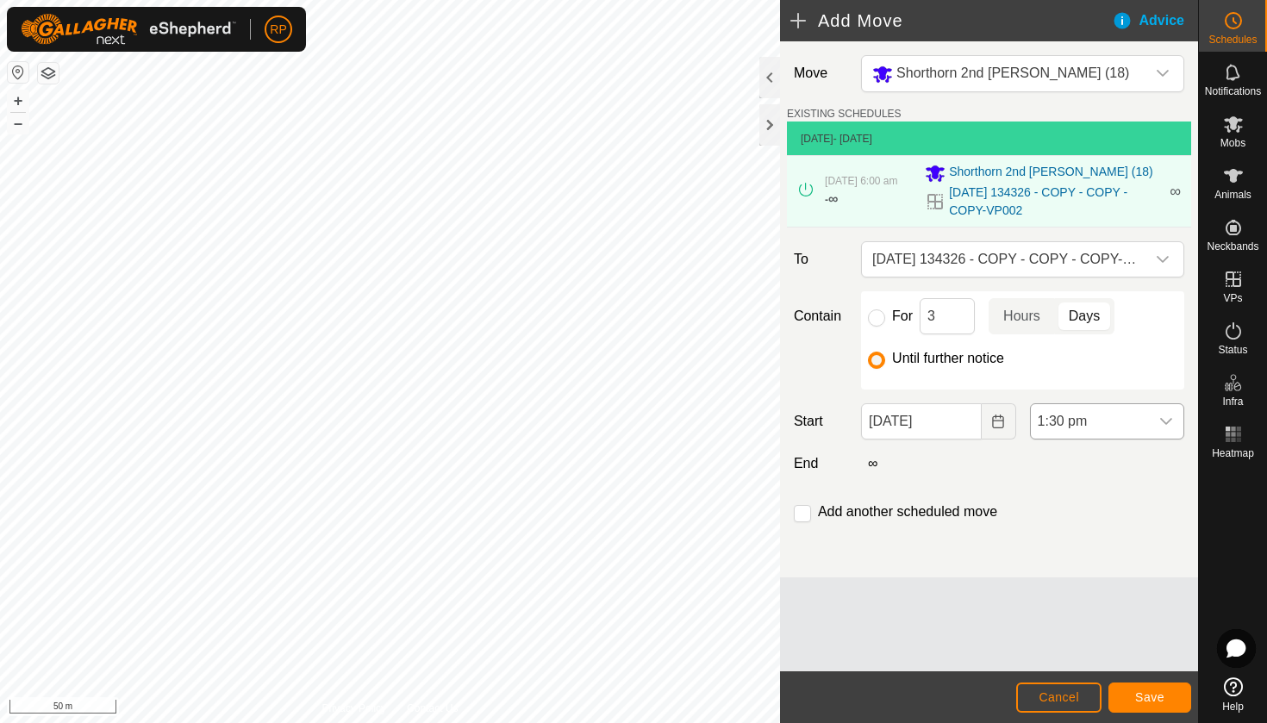
click at [1160, 426] on icon "dropdown trigger" at bounding box center [1166, 421] width 14 height 14
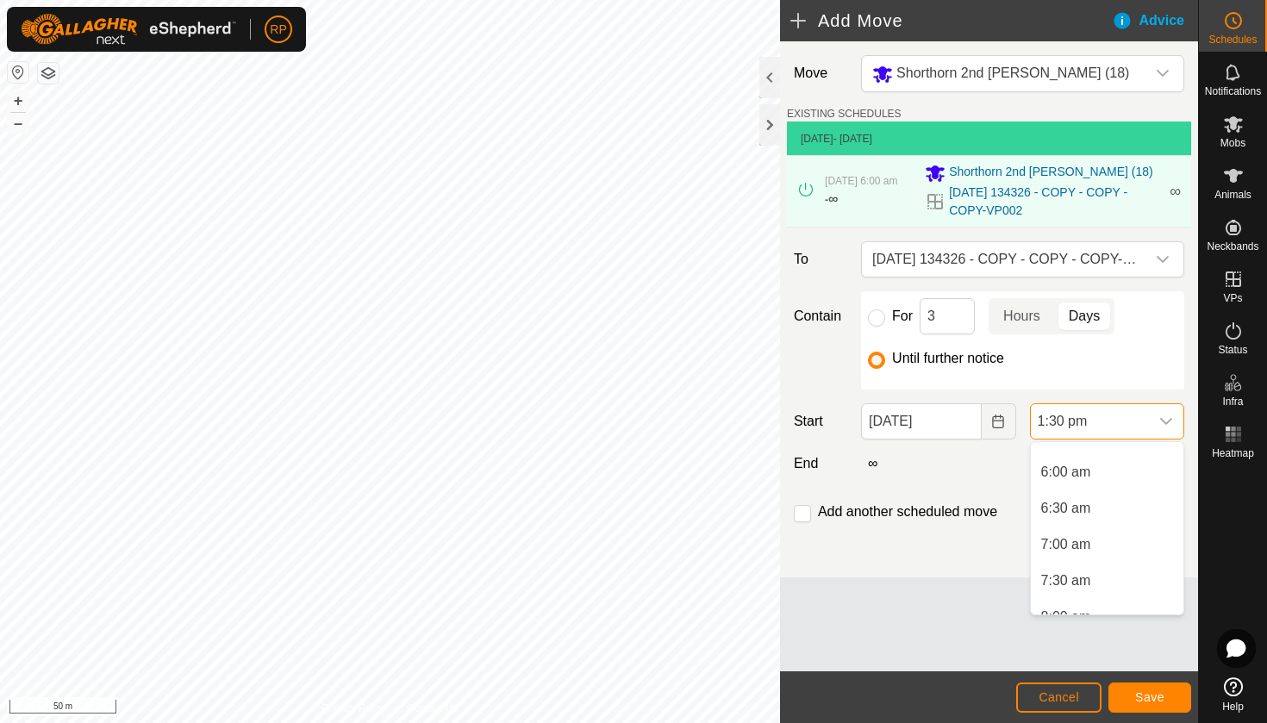
scroll to position [414, 0]
click at [1110, 486] on li "6:00 am" at bounding box center [1106, 479] width 153 height 34
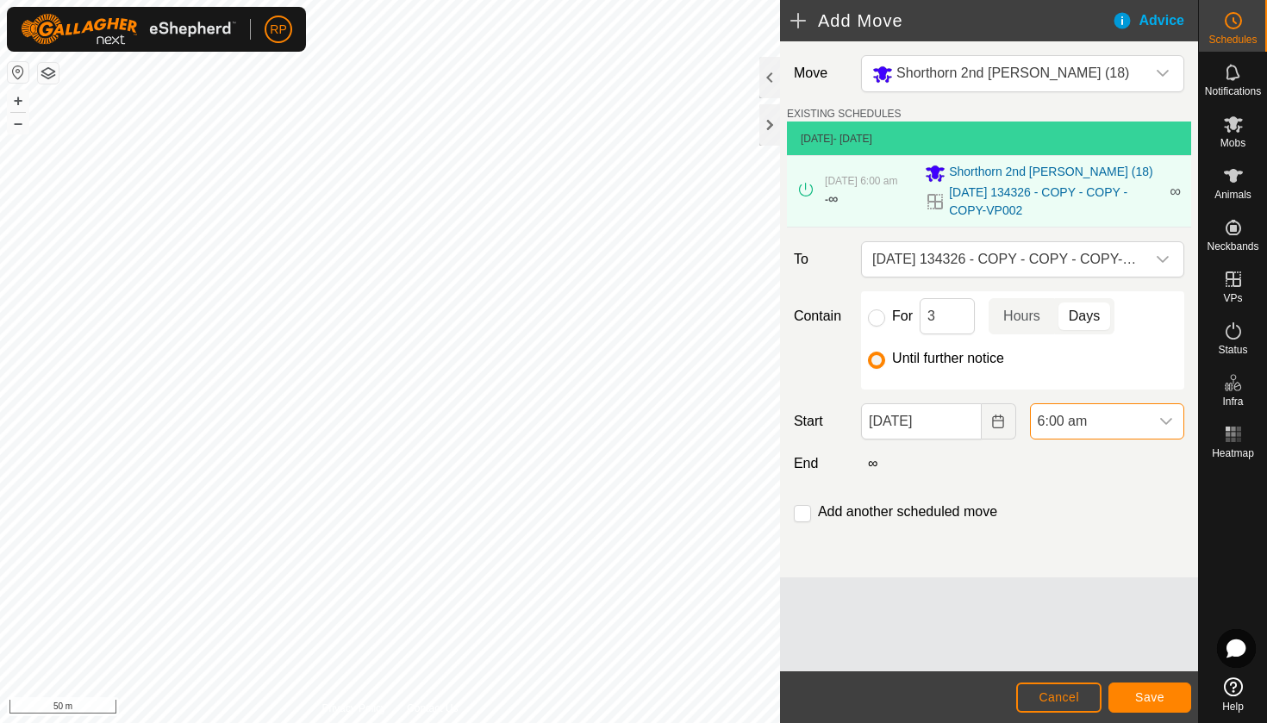
scroll to position [839, 0]
click at [1148, 700] on span "Save" at bounding box center [1149, 697] width 29 height 14
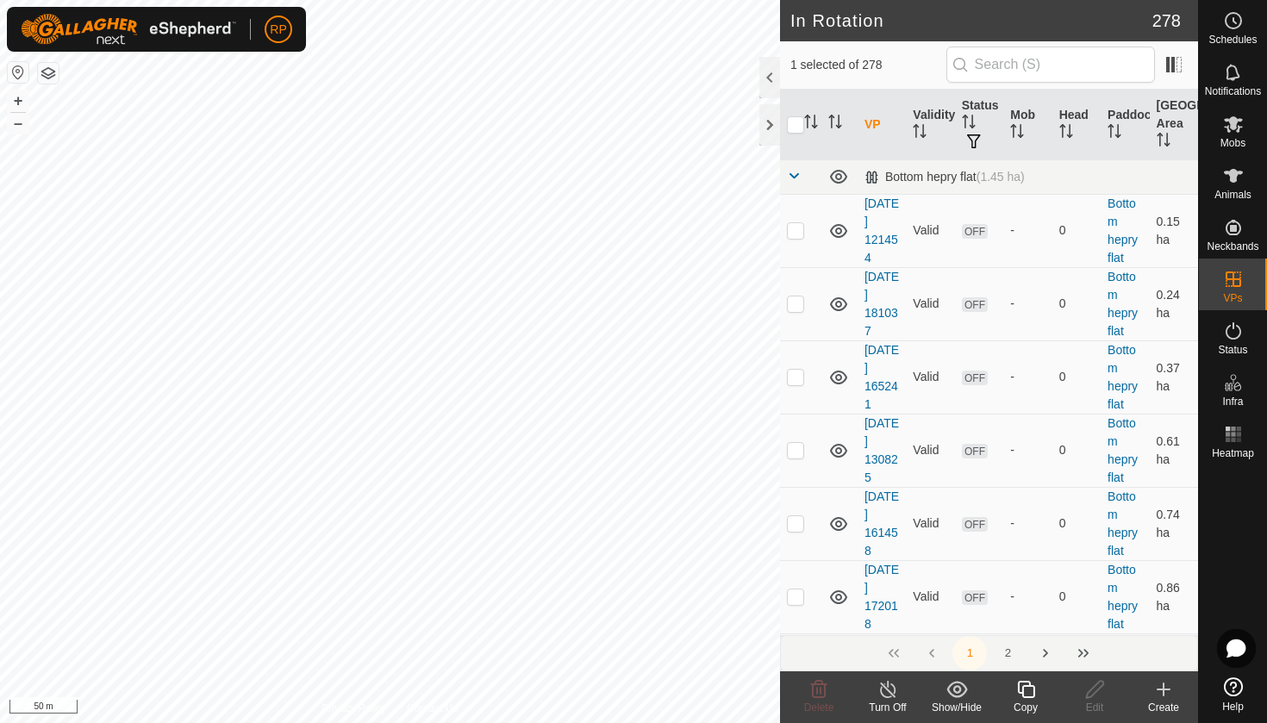
click at [1030, 693] on icon at bounding box center [1026, 689] width 22 height 21
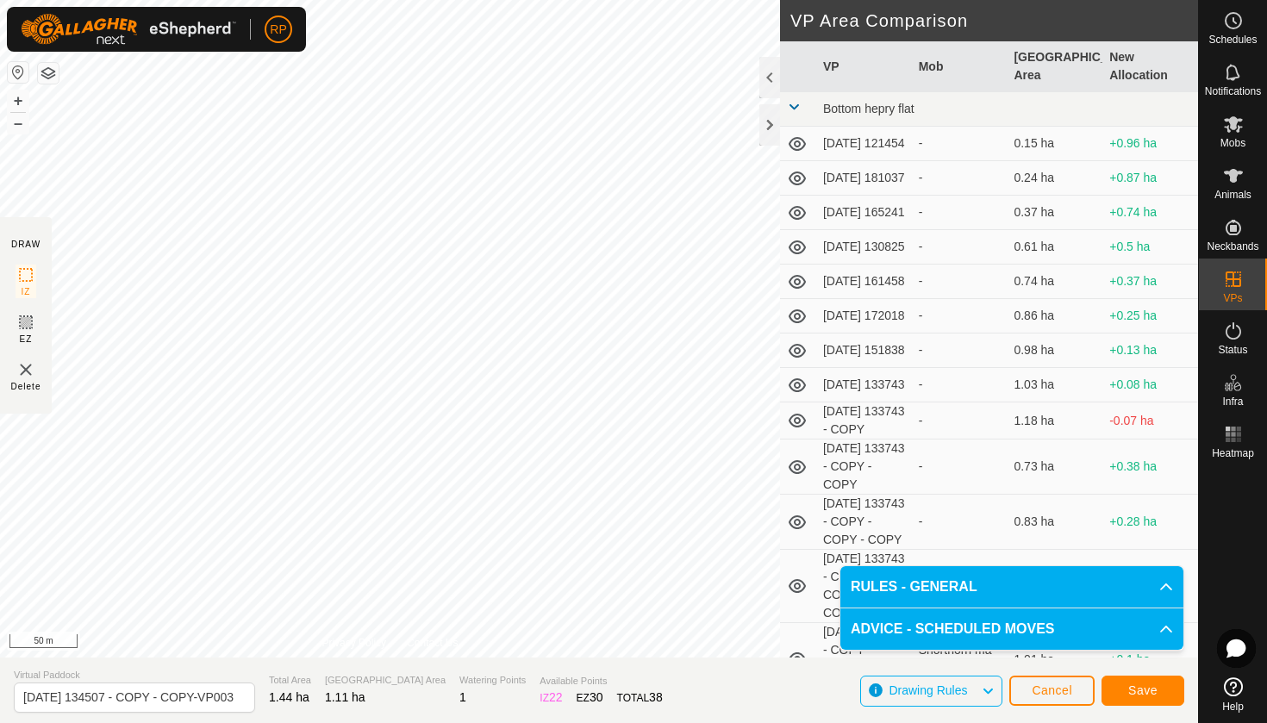
click at [1144, 684] on span "Save" at bounding box center [1142, 690] width 29 height 14
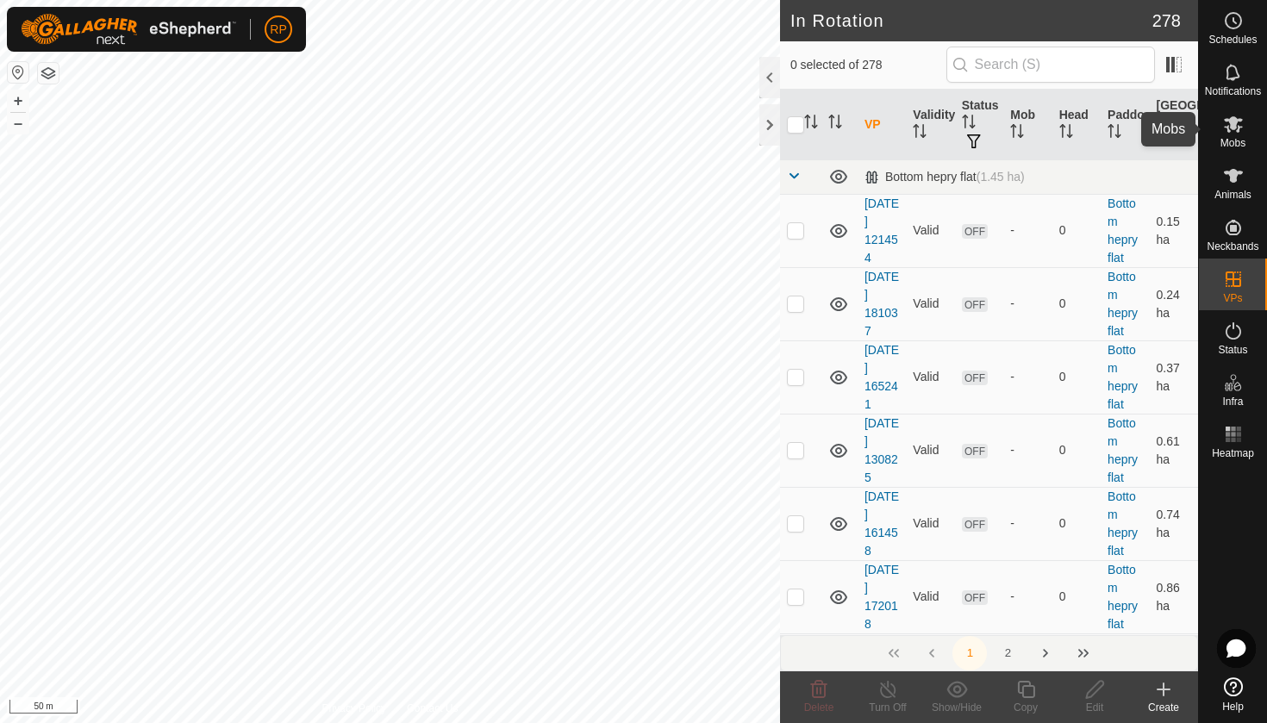
click at [1240, 149] on div "Mobs" at bounding box center [1233, 129] width 68 height 52
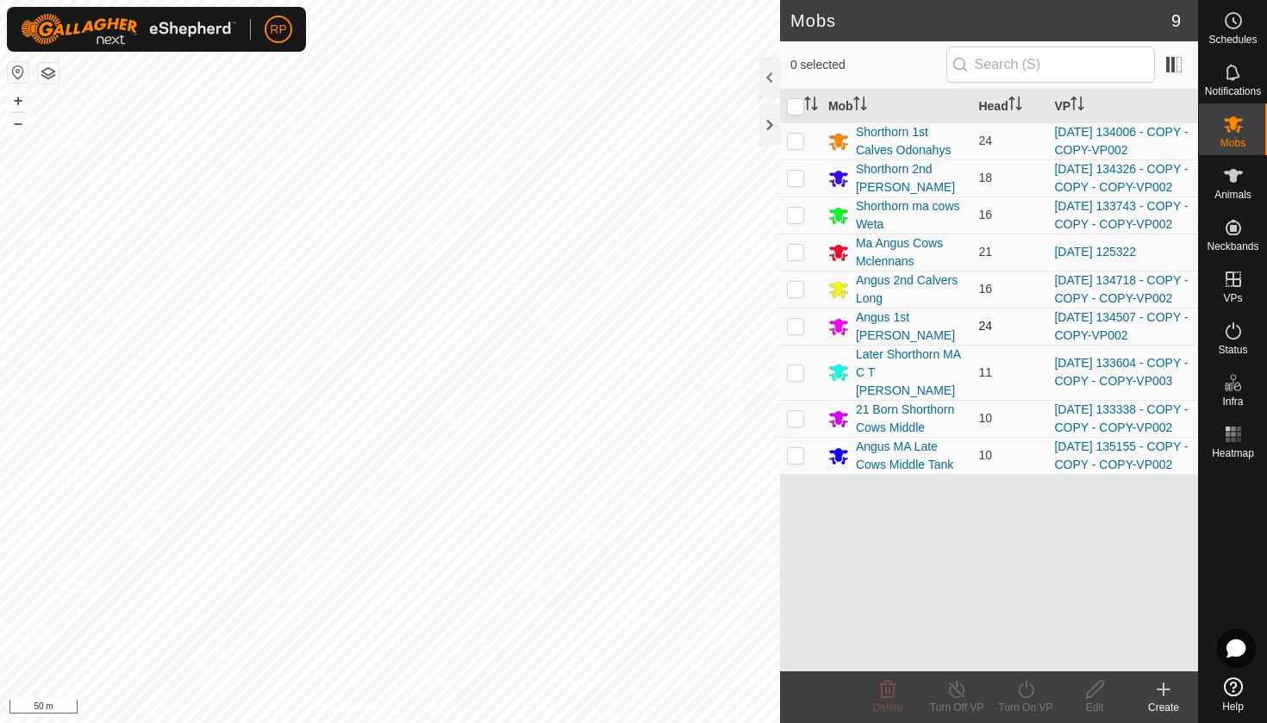
click at [795, 333] on p-checkbox at bounding box center [795, 326] width 17 height 14
checkbox input "true"
click at [1036, 691] on icon at bounding box center [1026, 689] width 22 height 21
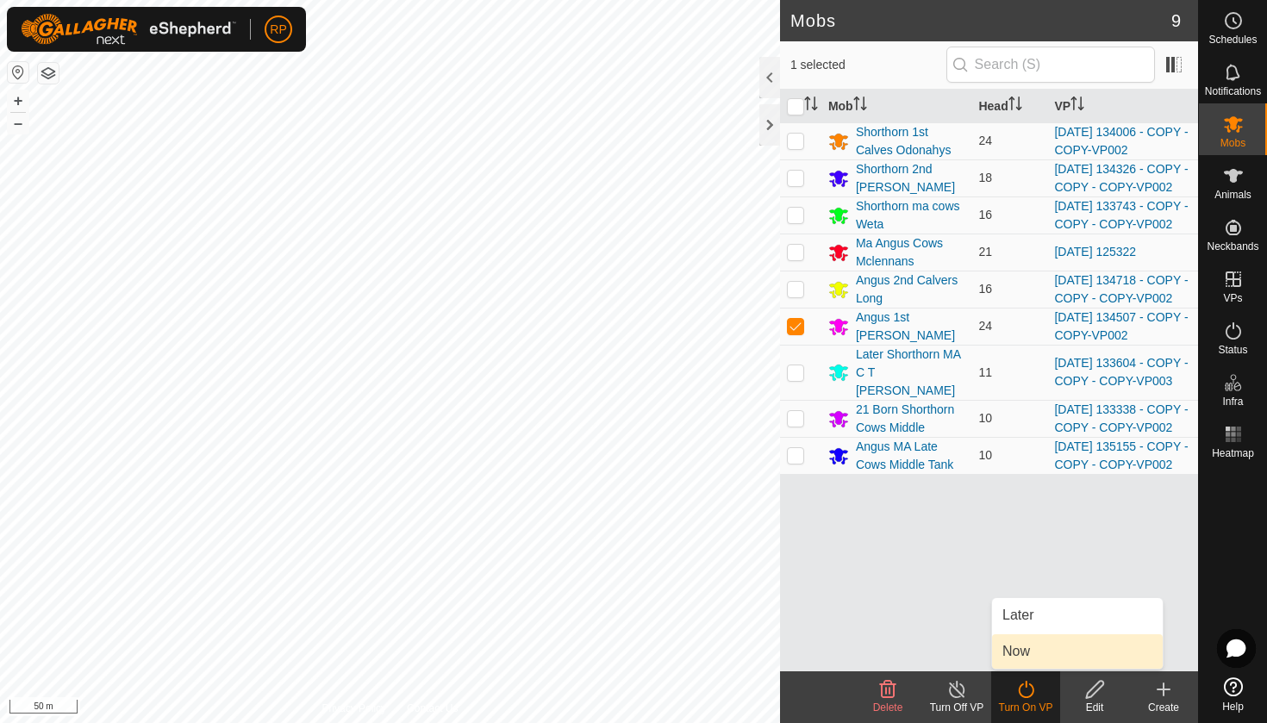
click at [1021, 654] on link "Now" at bounding box center [1077, 651] width 171 height 34
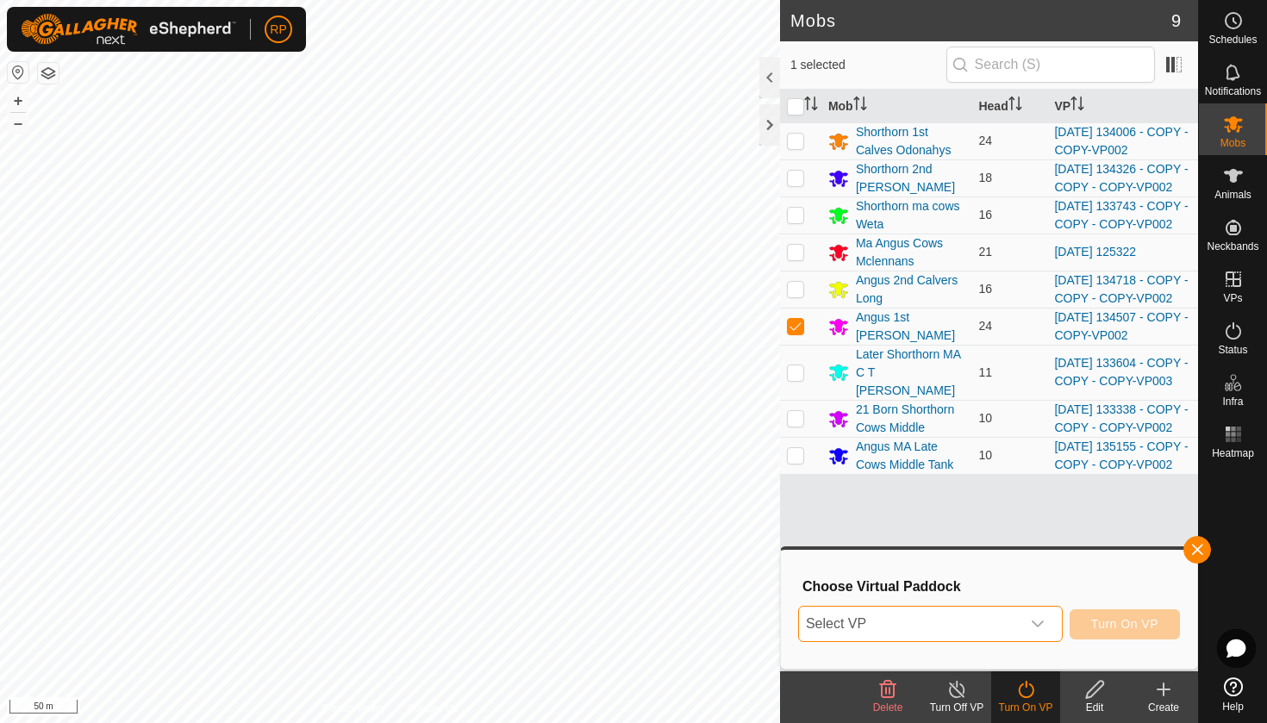
click at [999, 624] on span "Select VP" at bounding box center [909, 624] width 221 height 34
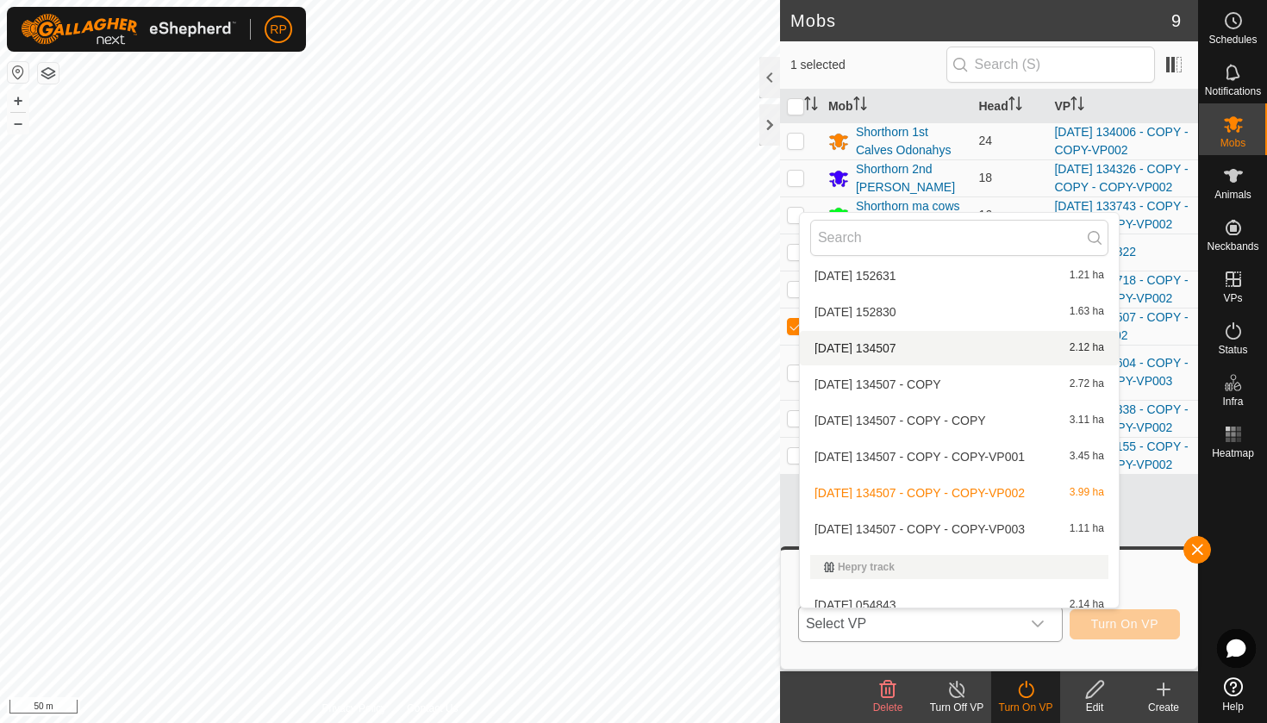
scroll to position [2595, 0]
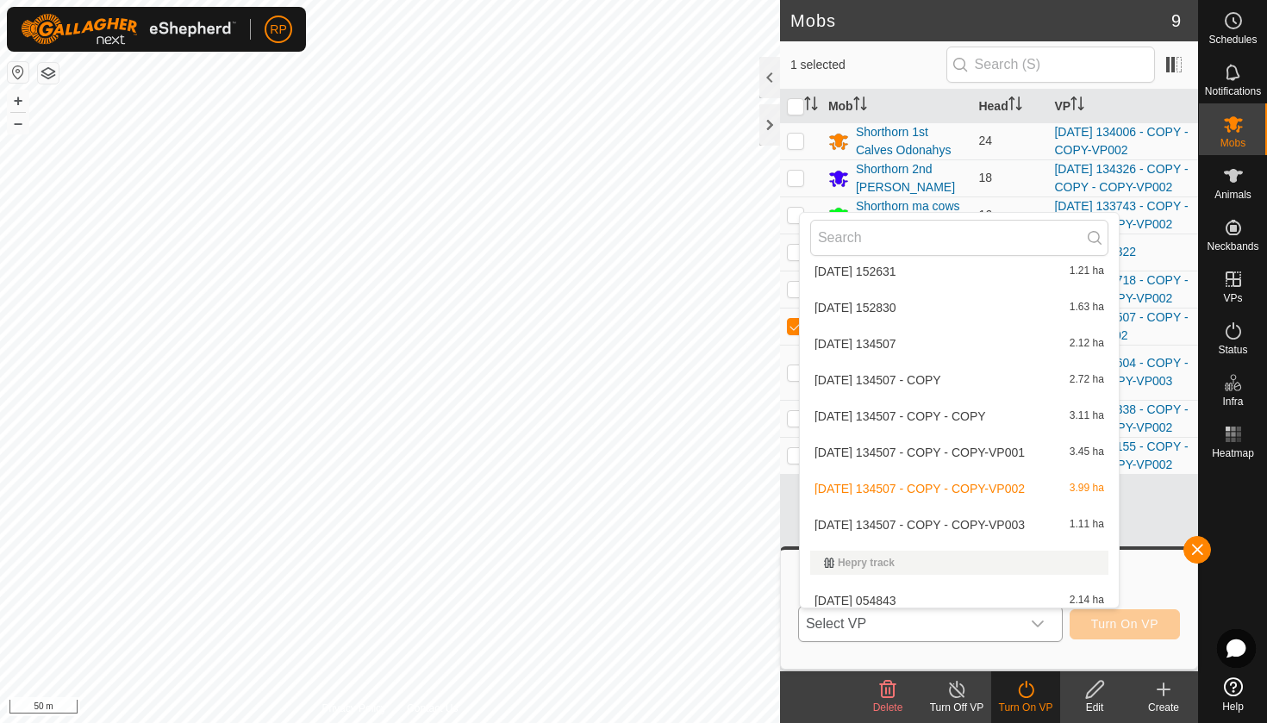
click at [962, 520] on li "[DATE] 134507 - COPY - COPY-VP003 1.11 ha" at bounding box center [959, 524] width 319 height 34
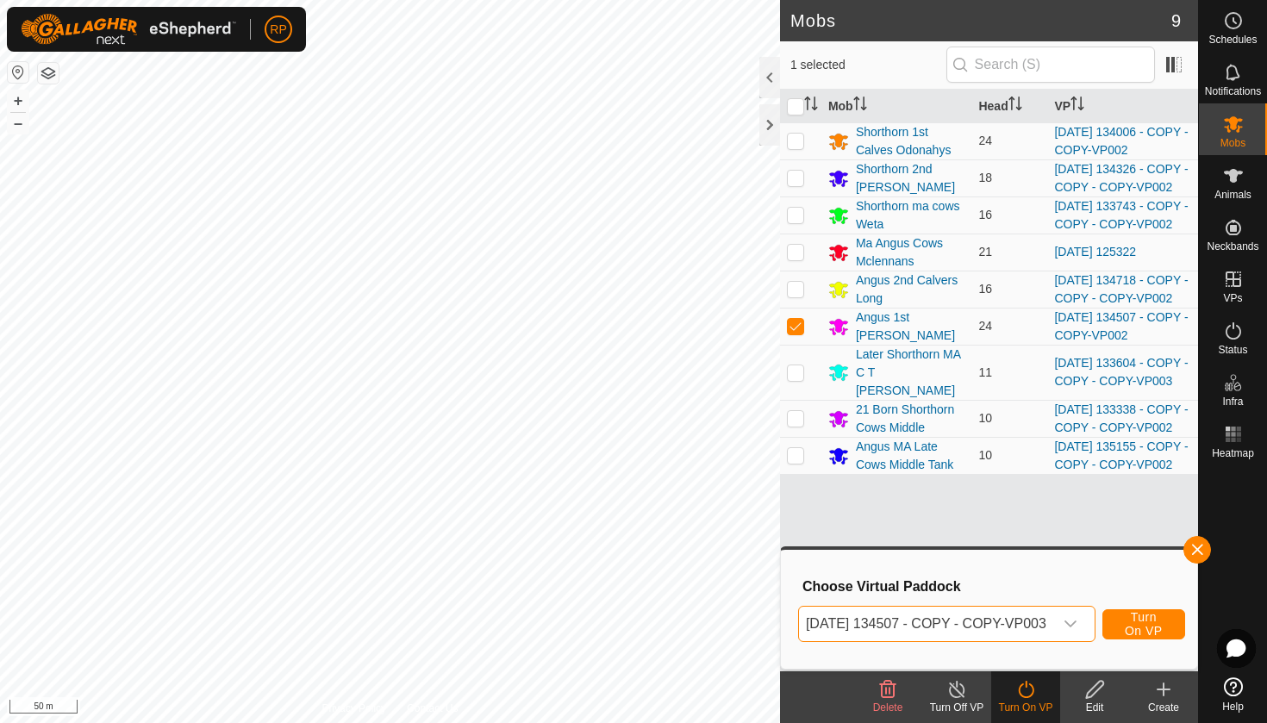
click at [1136, 629] on span "Turn On VP" at bounding box center [1144, 624] width 40 height 28
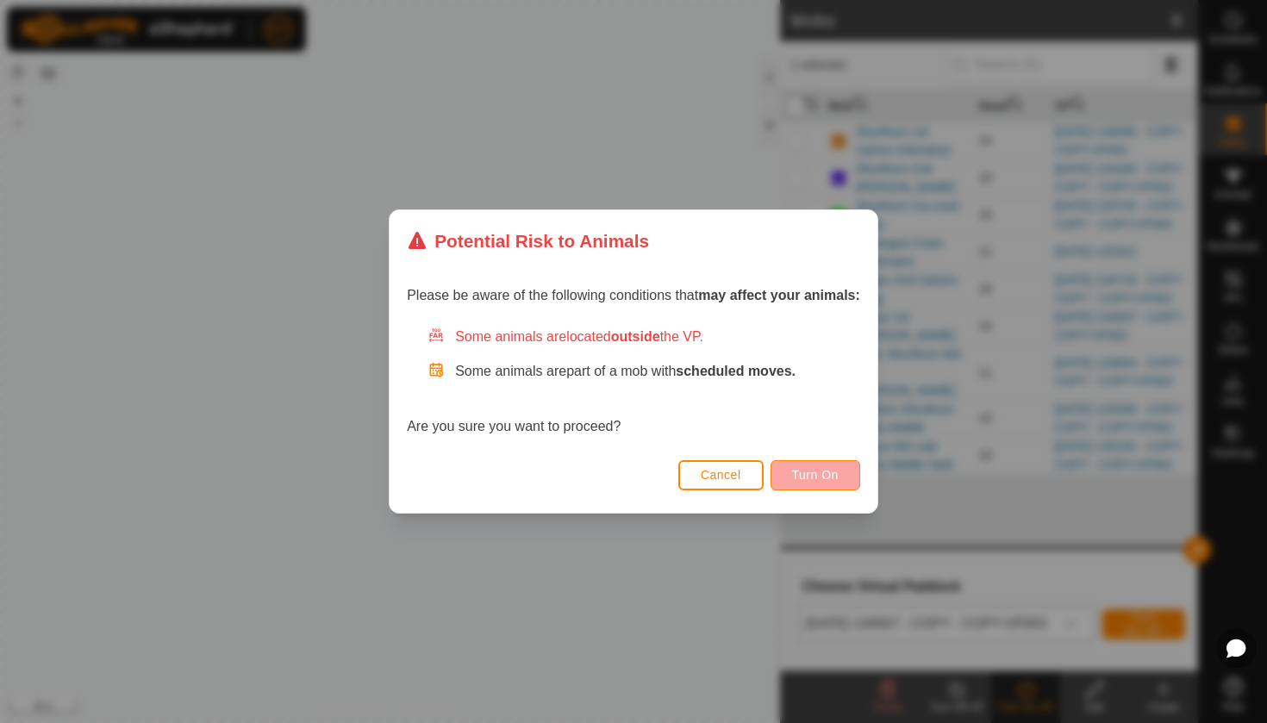
click at [818, 475] on span "Turn On" at bounding box center [815, 475] width 47 height 14
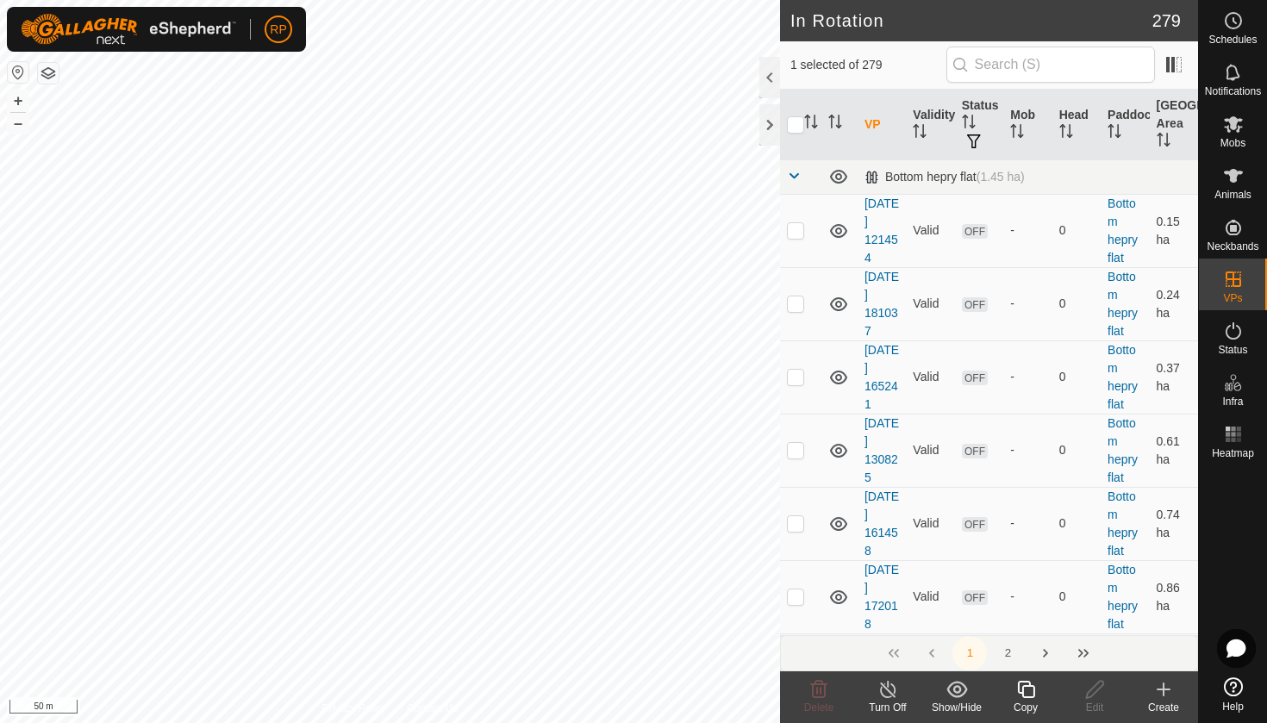
checkbox input "false"
checkbox input "true"
click at [1023, 696] on icon at bounding box center [1025, 689] width 17 height 17
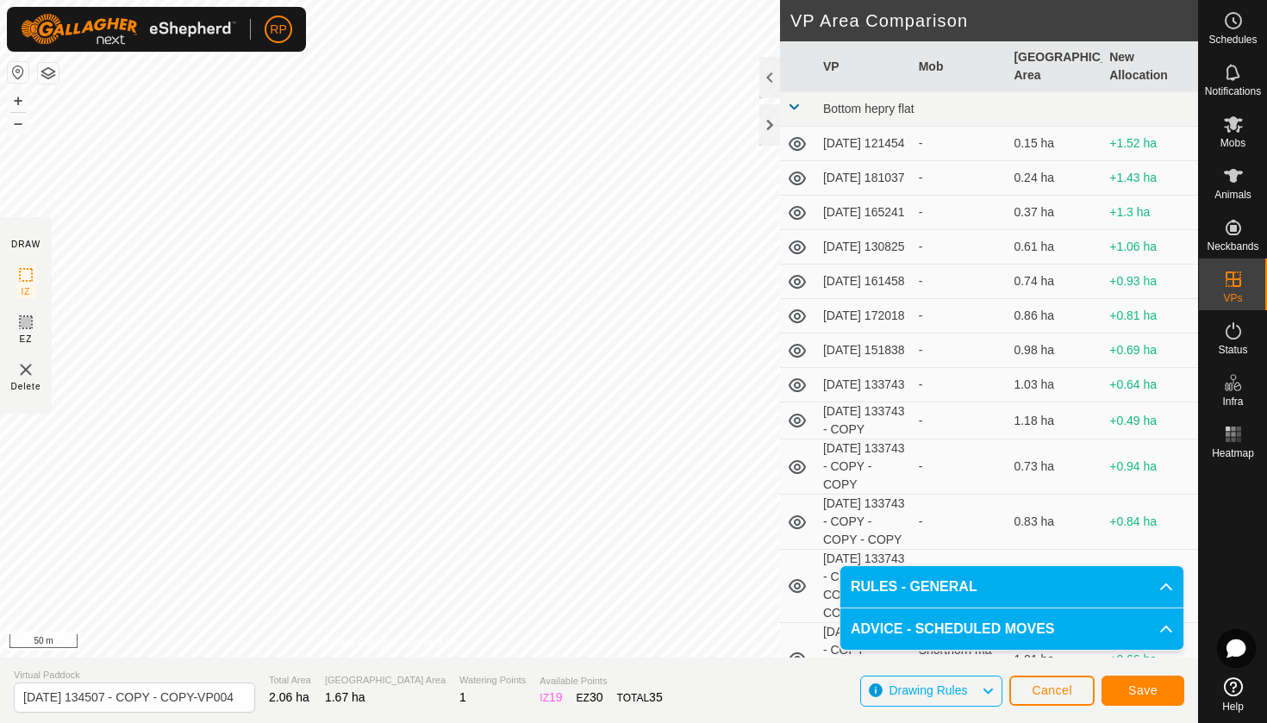
click at [1127, 695] on button "Save" at bounding box center [1142, 691] width 83 height 30
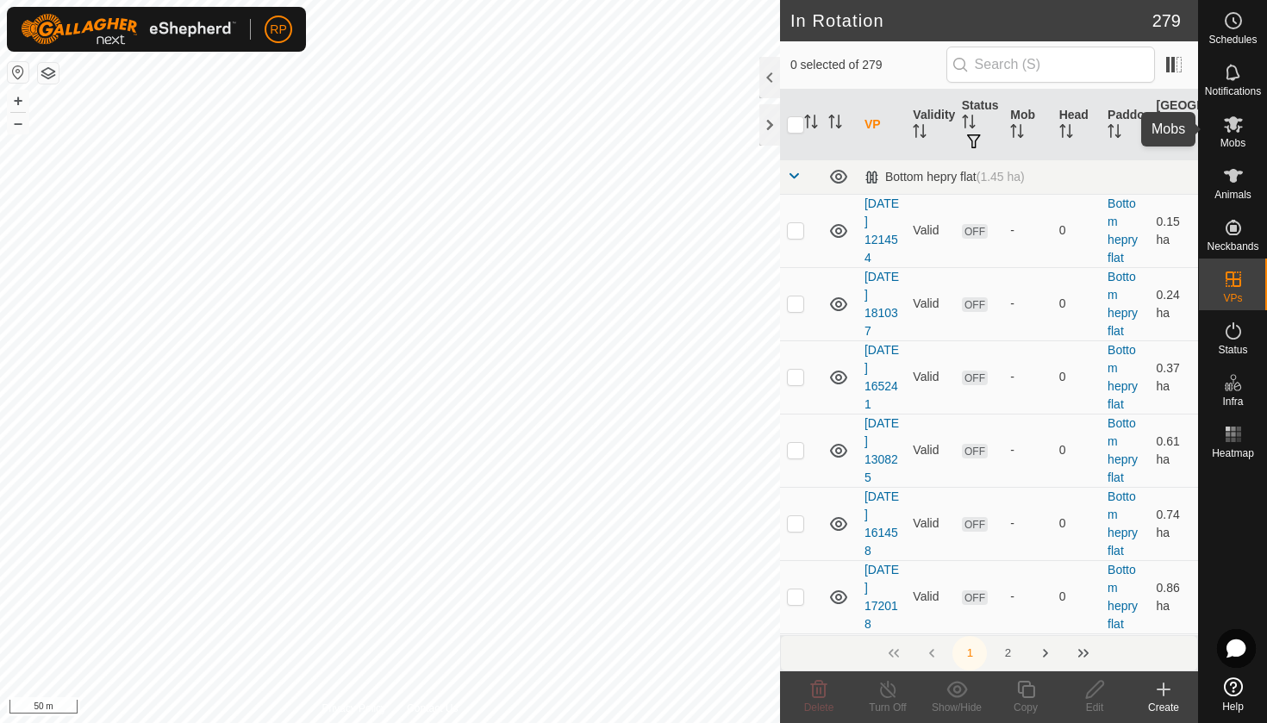
click at [1241, 128] on icon at bounding box center [1232, 124] width 19 height 16
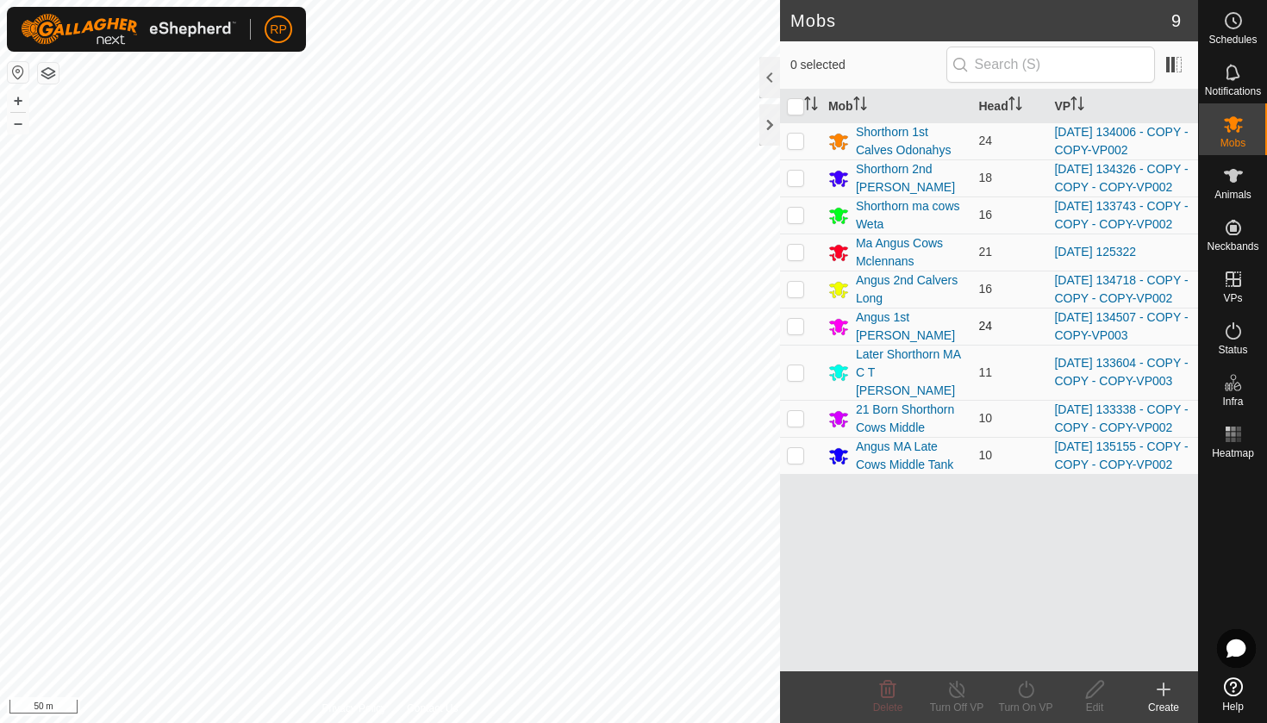
click at [797, 333] on p-checkbox at bounding box center [795, 326] width 17 height 14
checkbox input "true"
click at [1029, 682] on icon at bounding box center [1026, 689] width 22 height 21
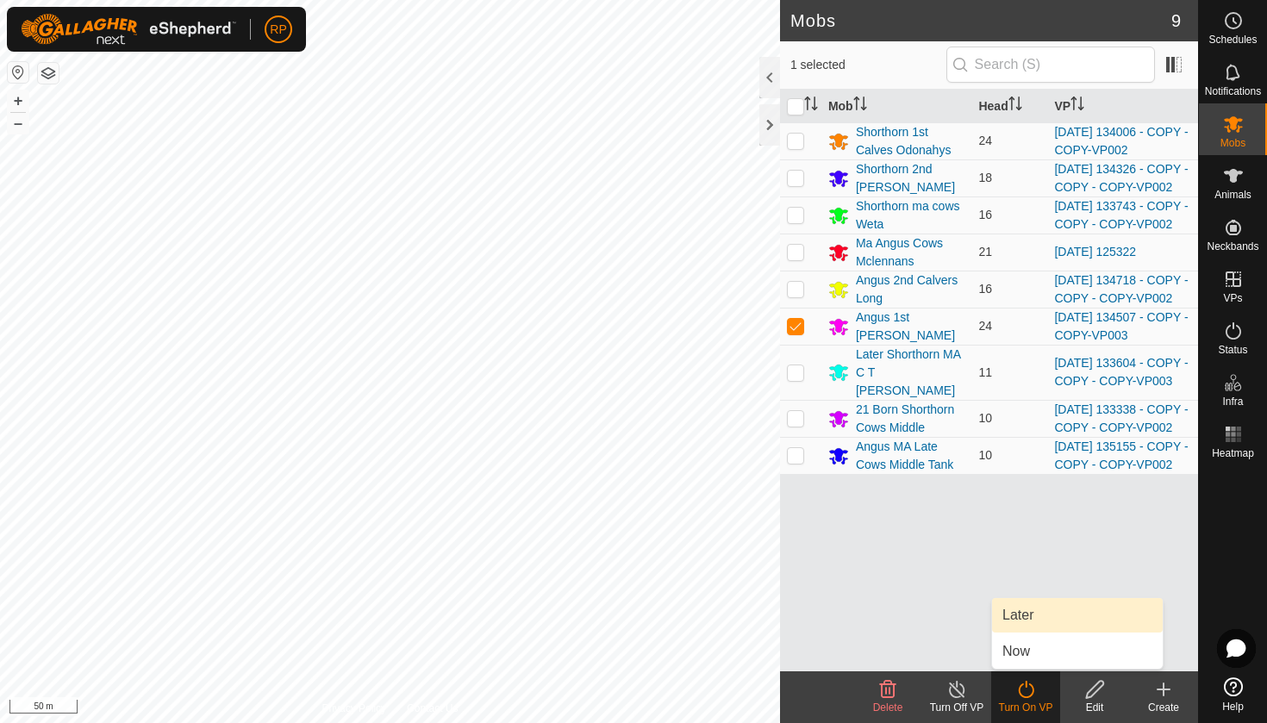
click at [1023, 609] on link "Later" at bounding box center [1077, 615] width 171 height 34
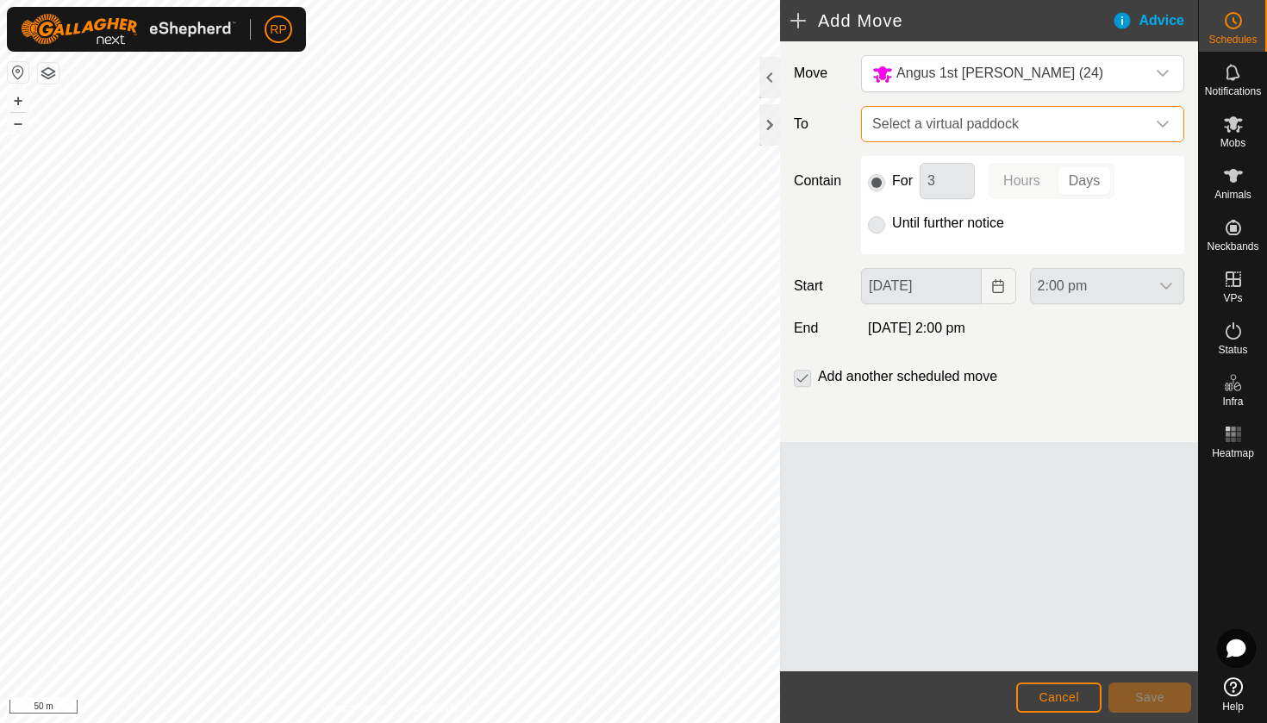
click at [893, 128] on span "Select a virtual paddock" at bounding box center [1005, 124] width 280 height 34
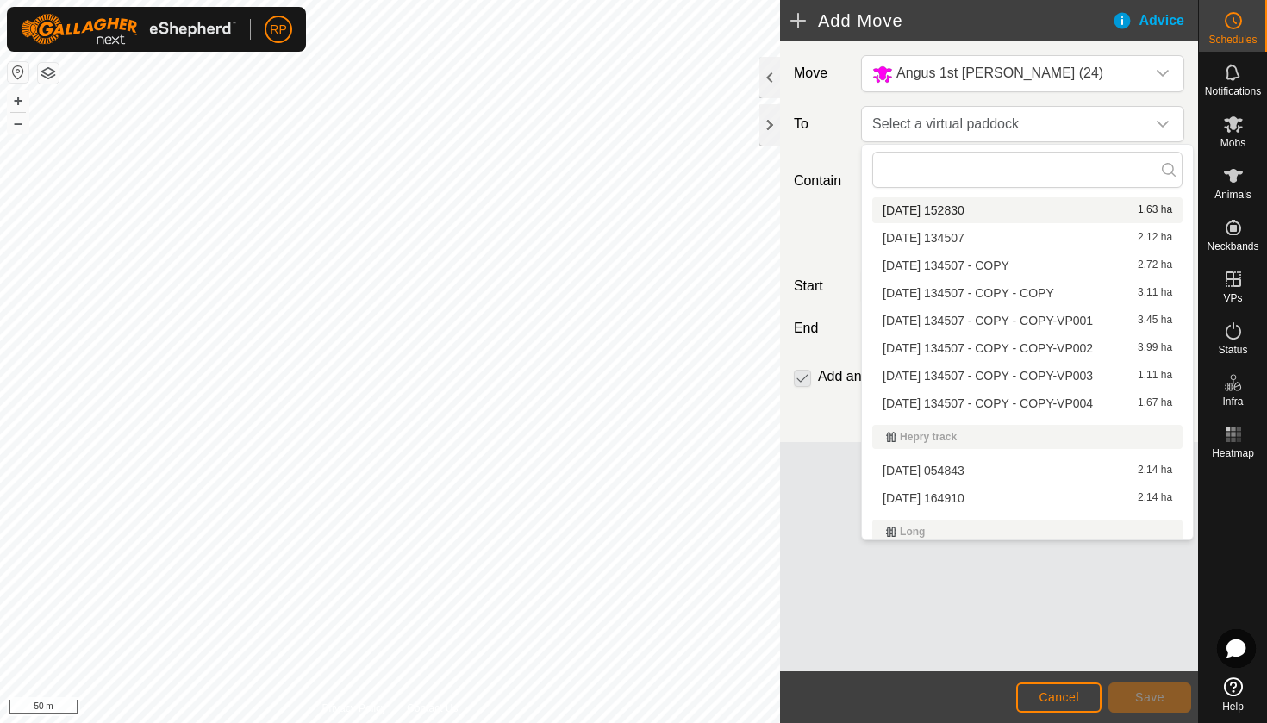
scroll to position [2068, 0]
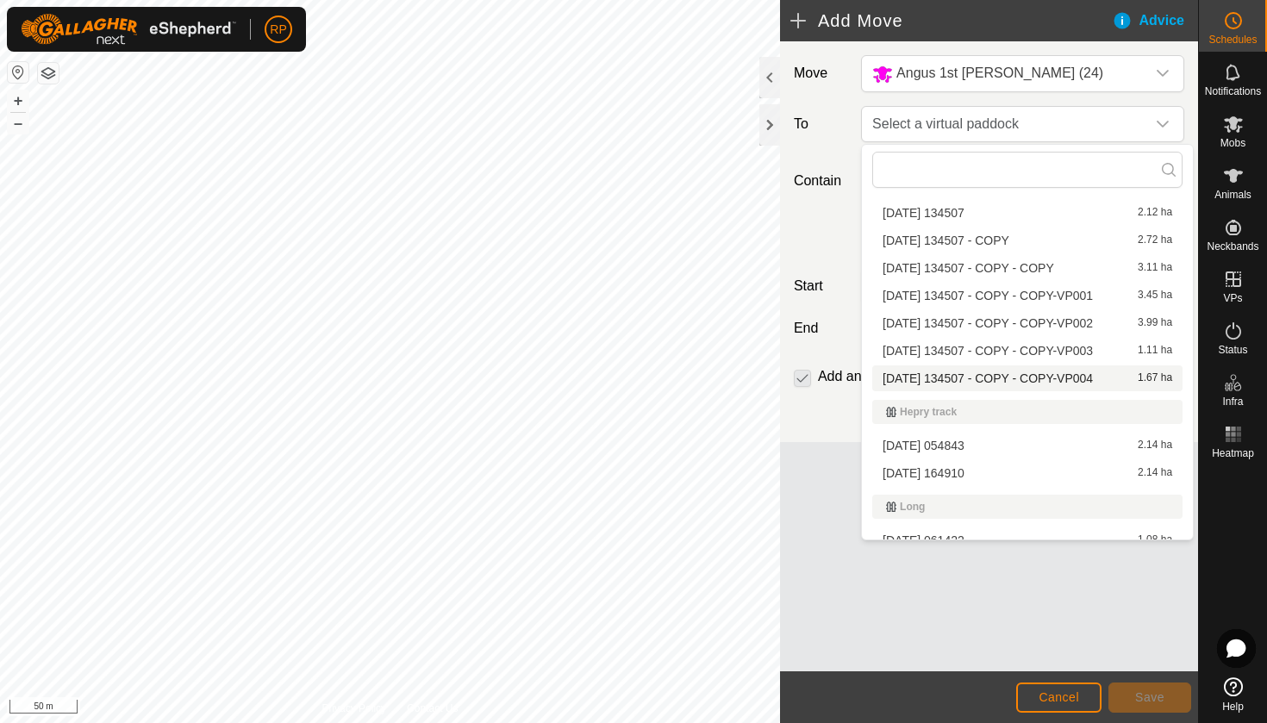
click at [966, 377] on li "[DATE] 134507 - COPY - COPY-VP004 1.67 ha" at bounding box center [1027, 378] width 310 height 26
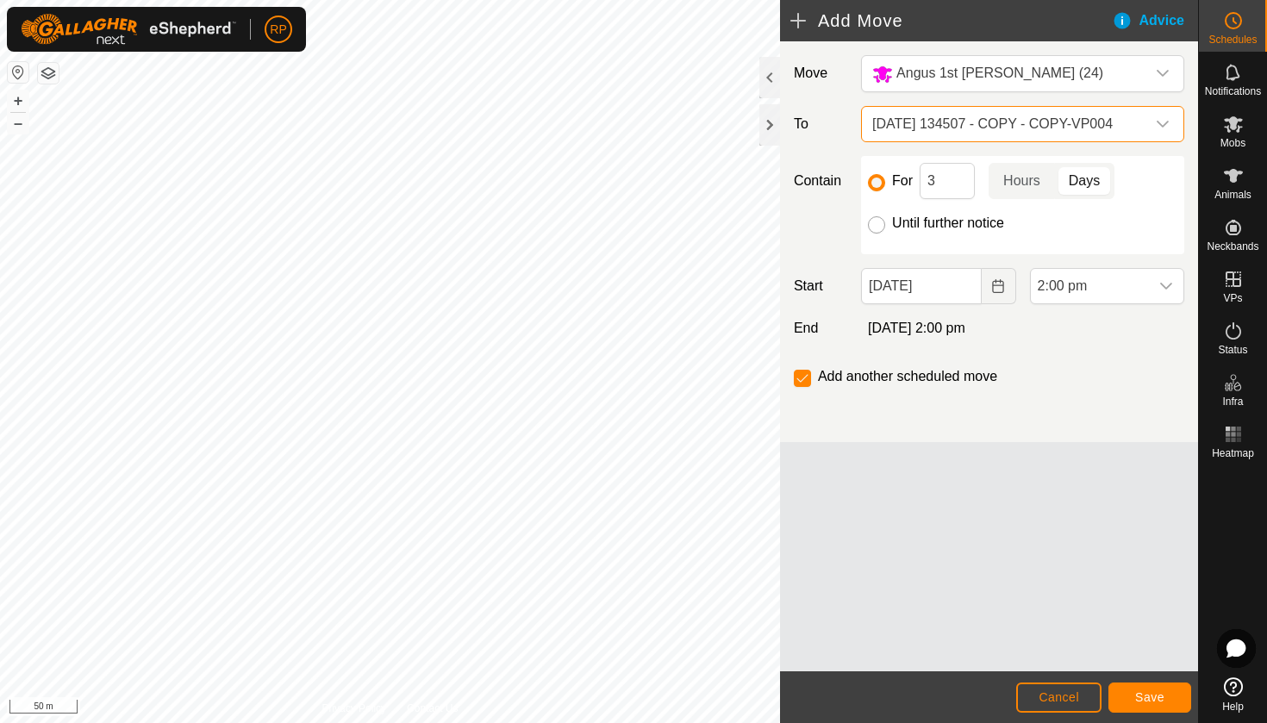
click at [876, 228] on input "Until further notice" at bounding box center [876, 224] width 17 height 17
radio input "true"
checkbox input "false"
click at [989, 292] on button "Choose Date" at bounding box center [998, 286] width 34 height 36
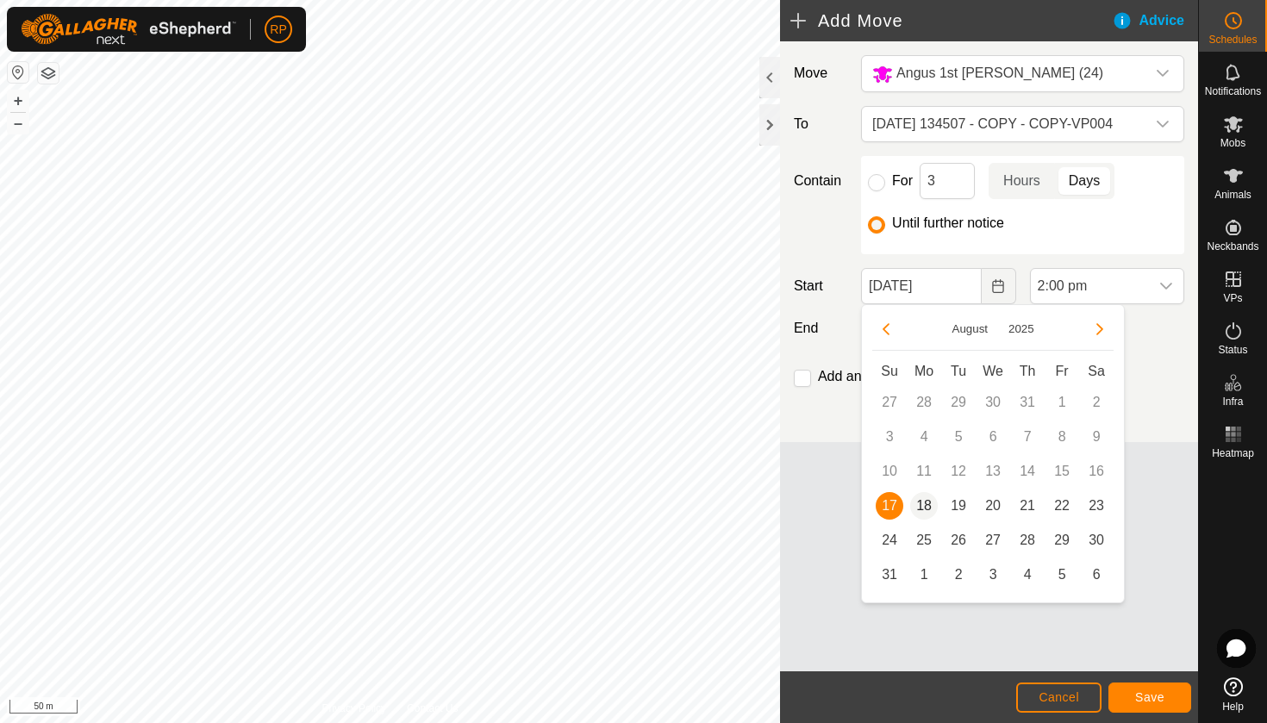
click at [916, 503] on span "18" at bounding box center [924, 506] width 28 height 28
type input "[DATE]"
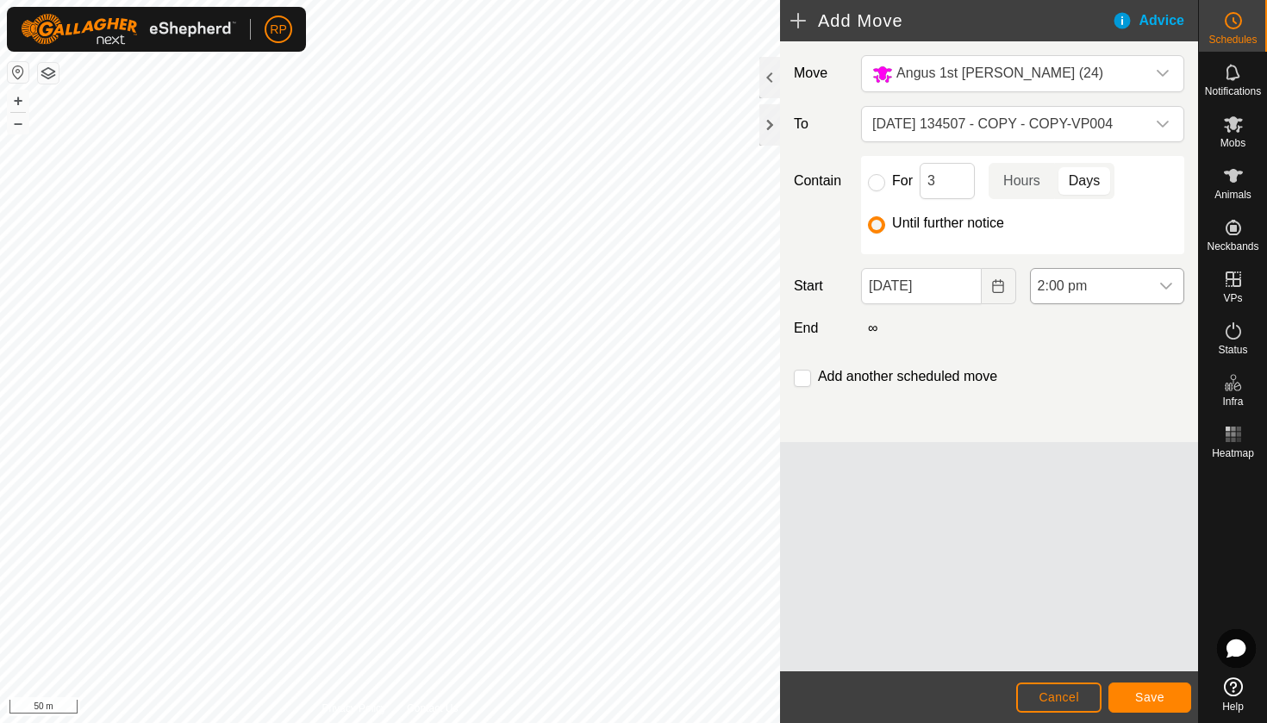
click at [1173, 289] on div "dropdown trigger" at bounding box center [1166, 286] width 34 height 34
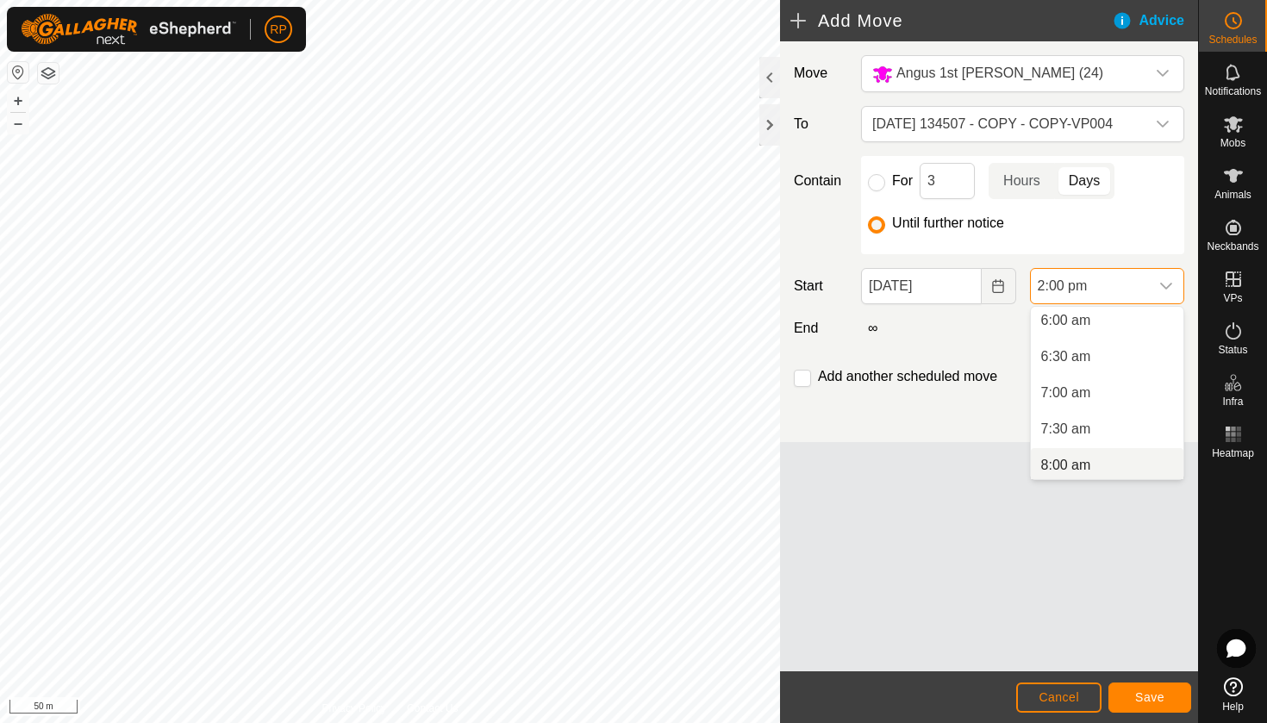
scroll to position [428, 0]
click at [1069, 327] on li "6:00 am" at bounding box center [1106, 330] width 153 height 34
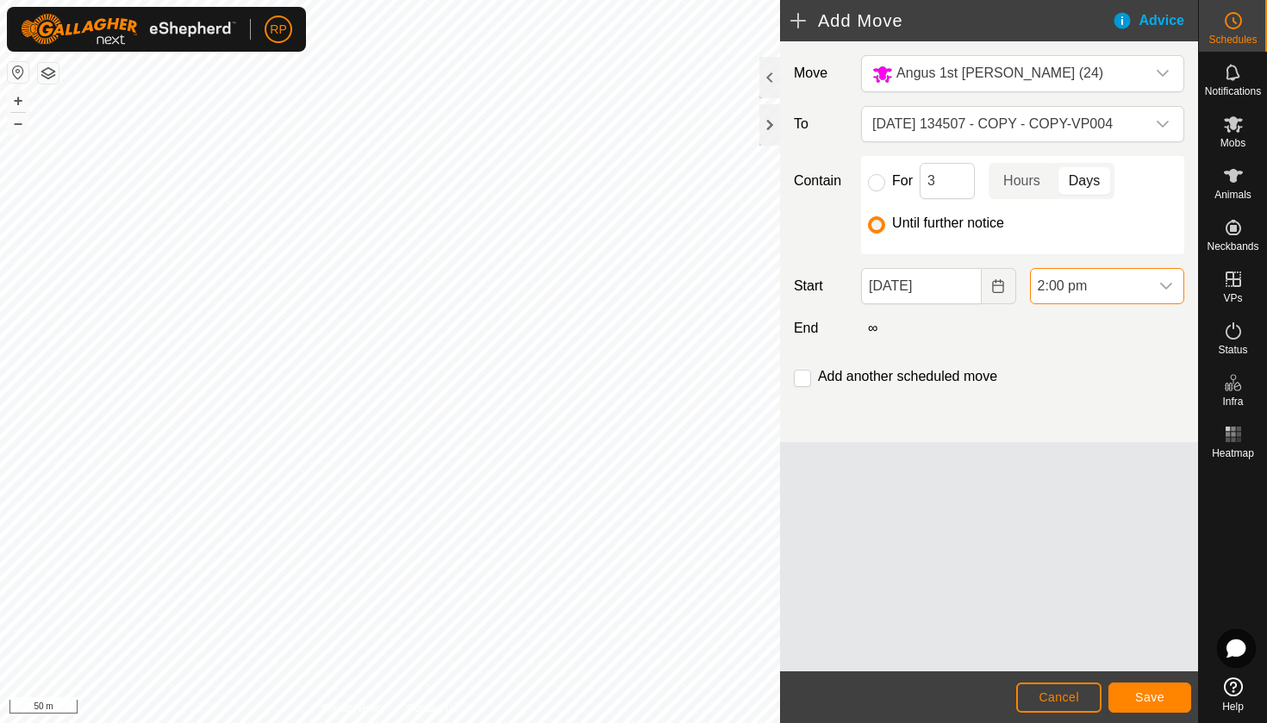
scroll to position [875, 0]
click at [1152, 700] on span "Save" at bounding box center [1149, 697] width 29 height 14
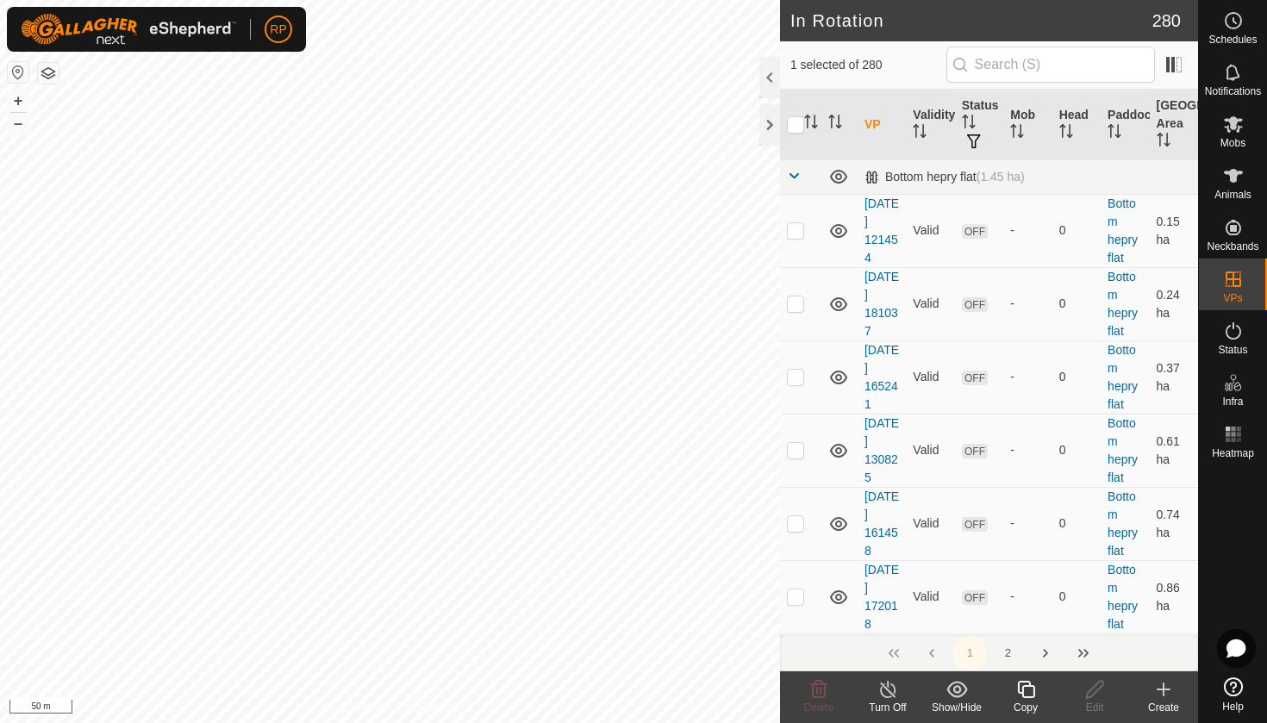
click at [1029, 695] on icon at bounding box center [1026, 689] width 22 height 21
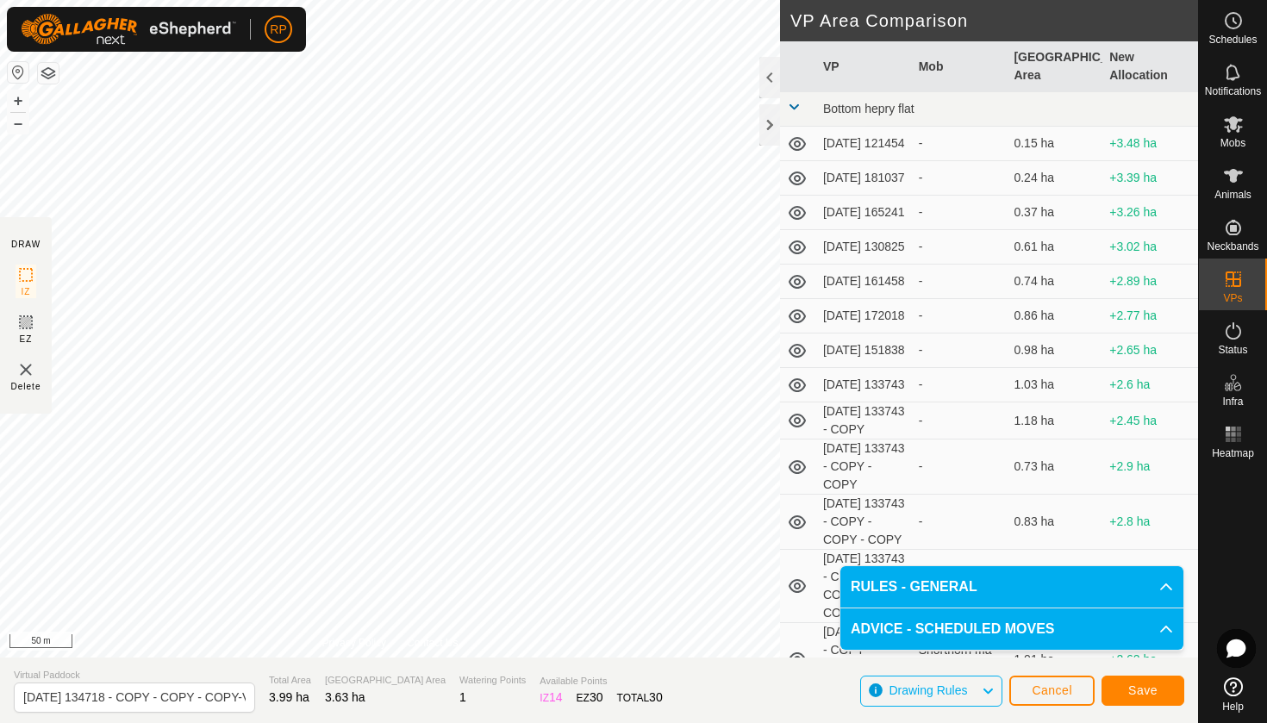
click at [1121, 700] on button "Save" at bounding box center [1142, 691] width 83 height 30
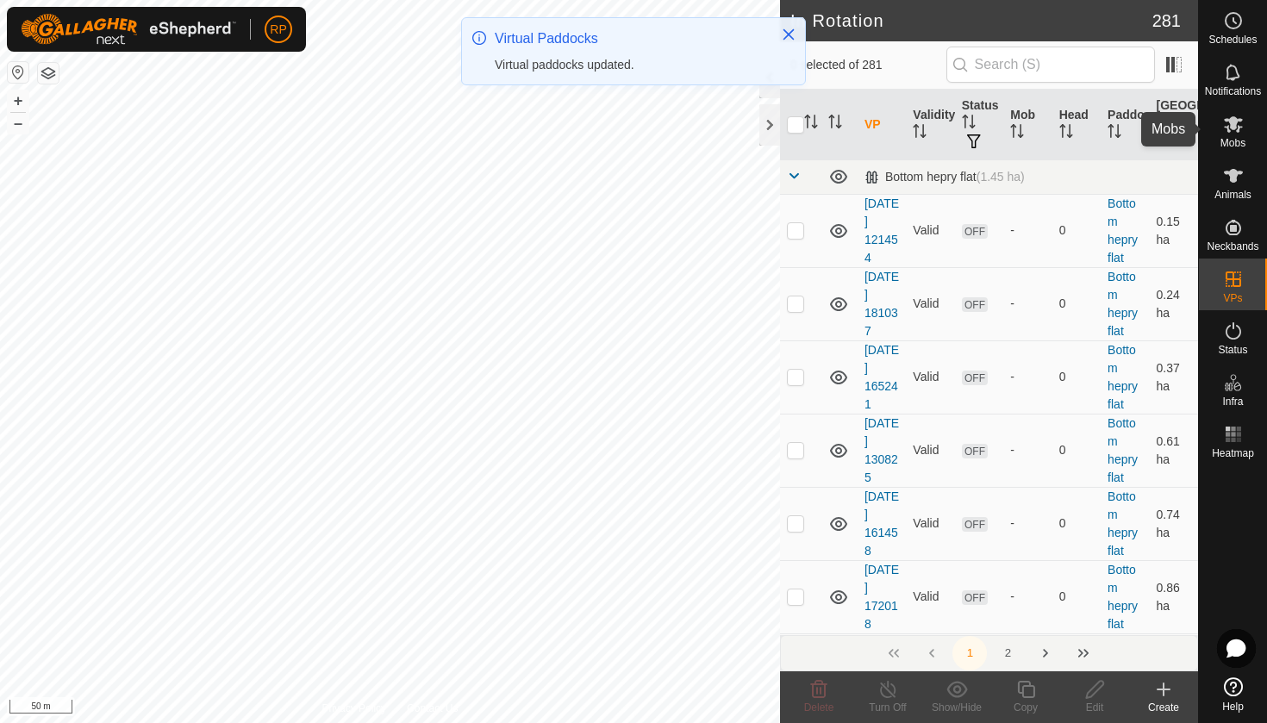
click at [1234, 125] on icon at bounding box center [1232, 124] width 19 height 16
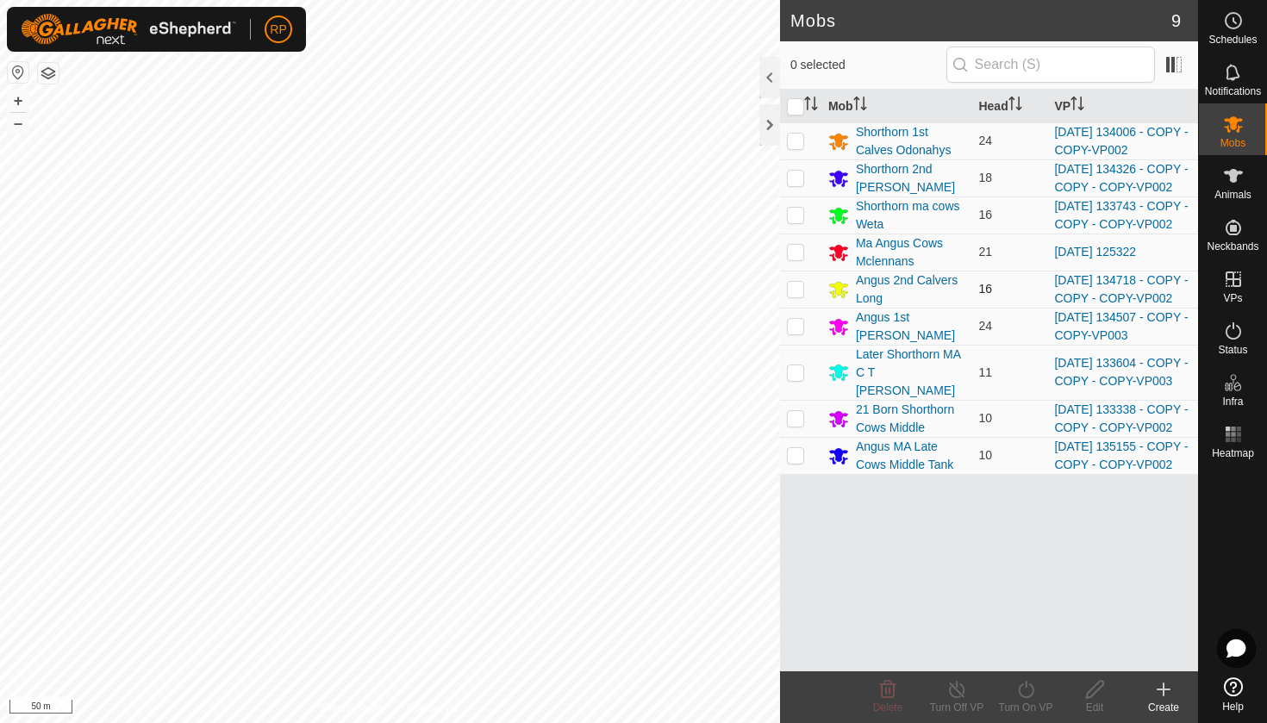
click at [794, 296] on p-checkbox at bounding box center [795, 289] width 17 height 14
checkbox input "true"
click at [1023, 699] on icon at bounding box center [1026, 689] width 22 height 21
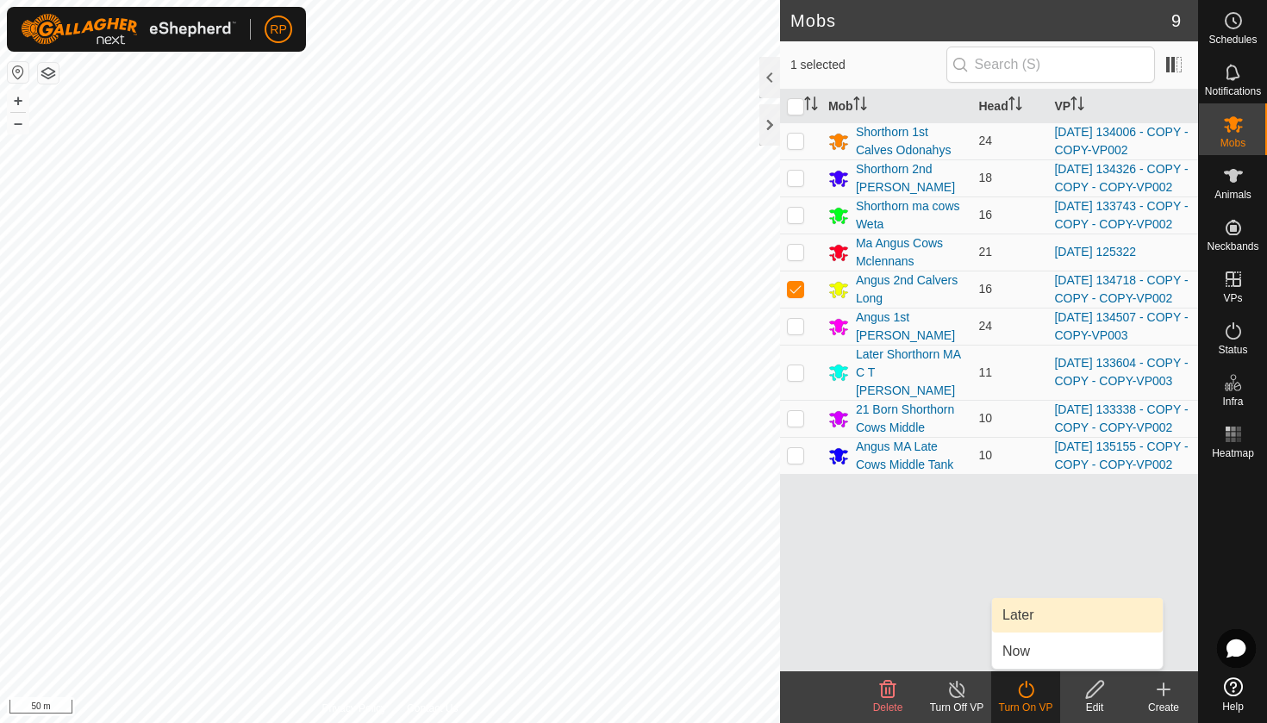
click at [1022, 619] on link "Later" at bounding box center [1077, 615] width 171 height 34
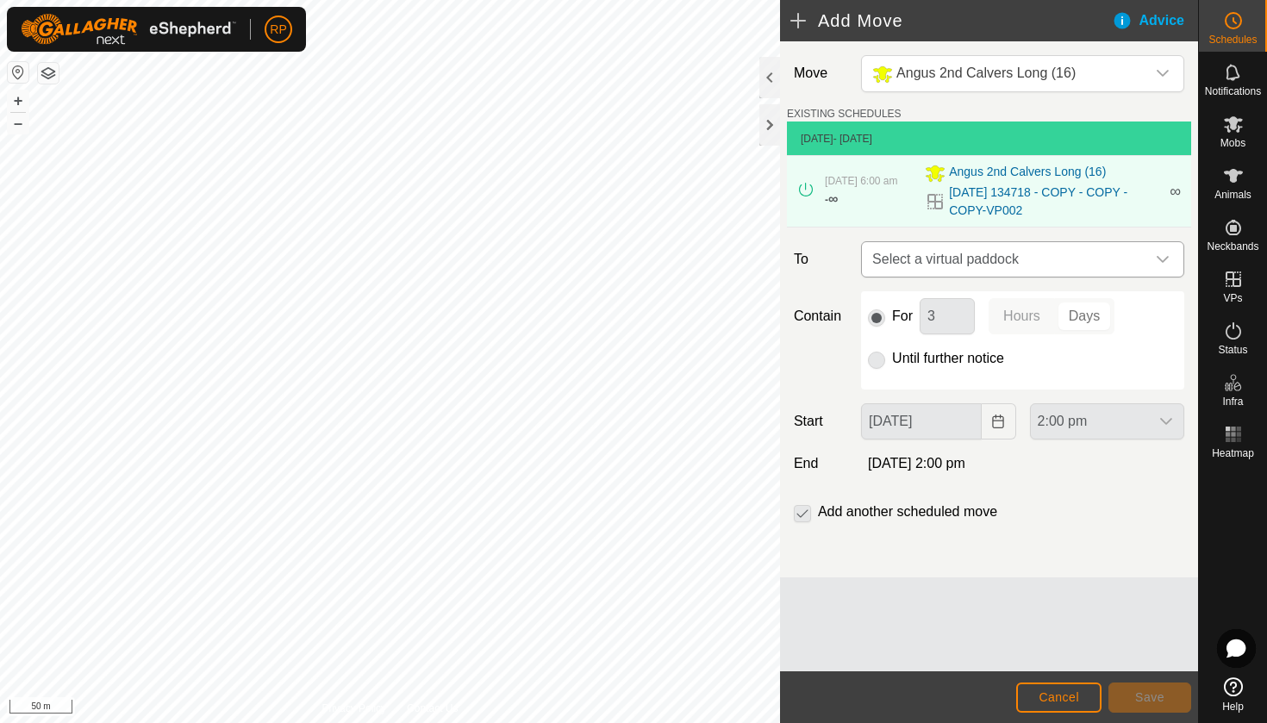
click at [931, 266] on span "Select a virtual paddock" at bounding box center [1005, 259] width 280 height 34
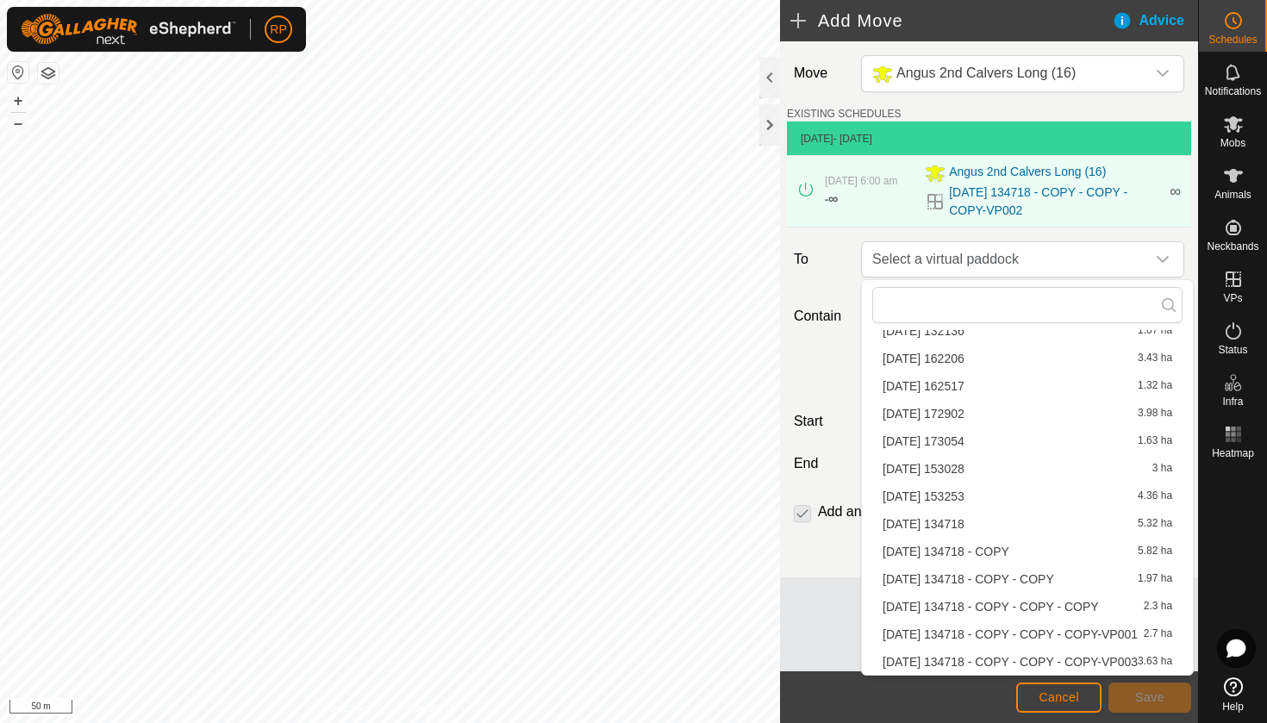
scroll to position [603, 0]
click at [1012, 660] on li "[DATE] 134718 - COPY - COPY - COPY-VP003 3.63 ha" at bounding box center [1027, 662] width 310 height 26
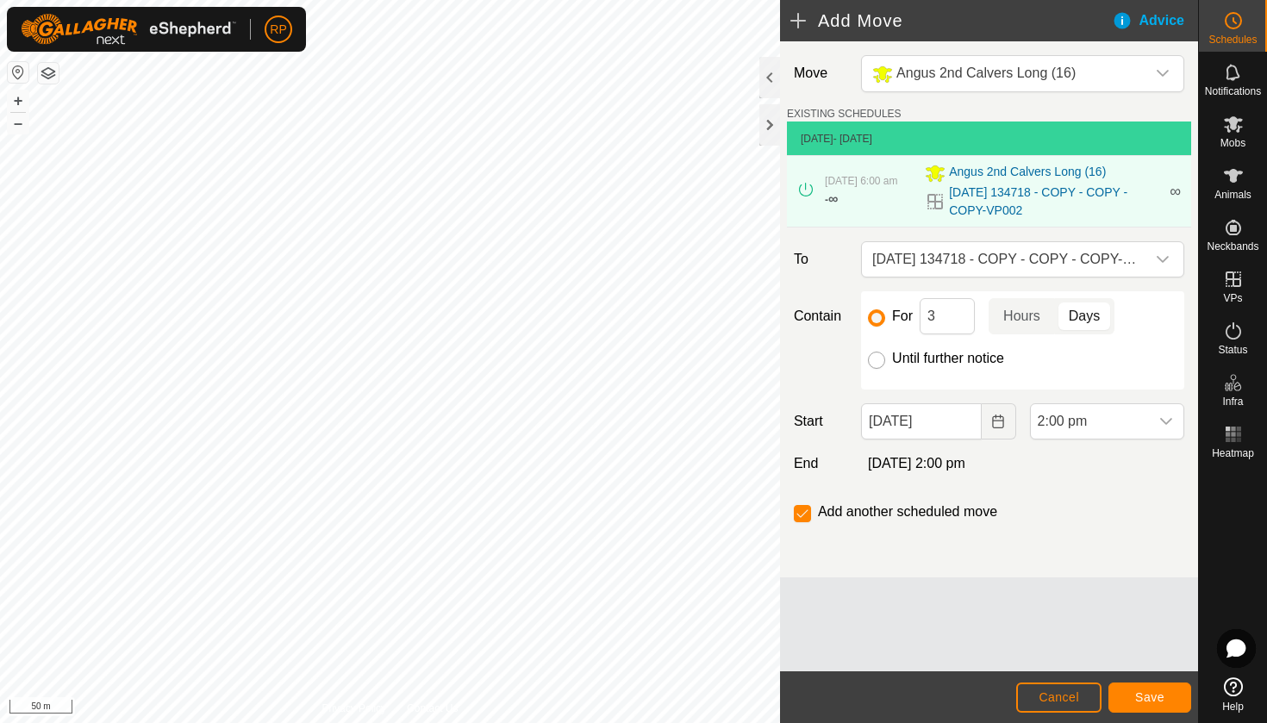
click at [875, 358] on input "Until further notice" at bounding box center [876, 360] width 17 height 17
radio input "true"
checkbox input "false"
click at [991, 414] on icon "Choose Date" at bounding box center [998, 421] width 14 height 14
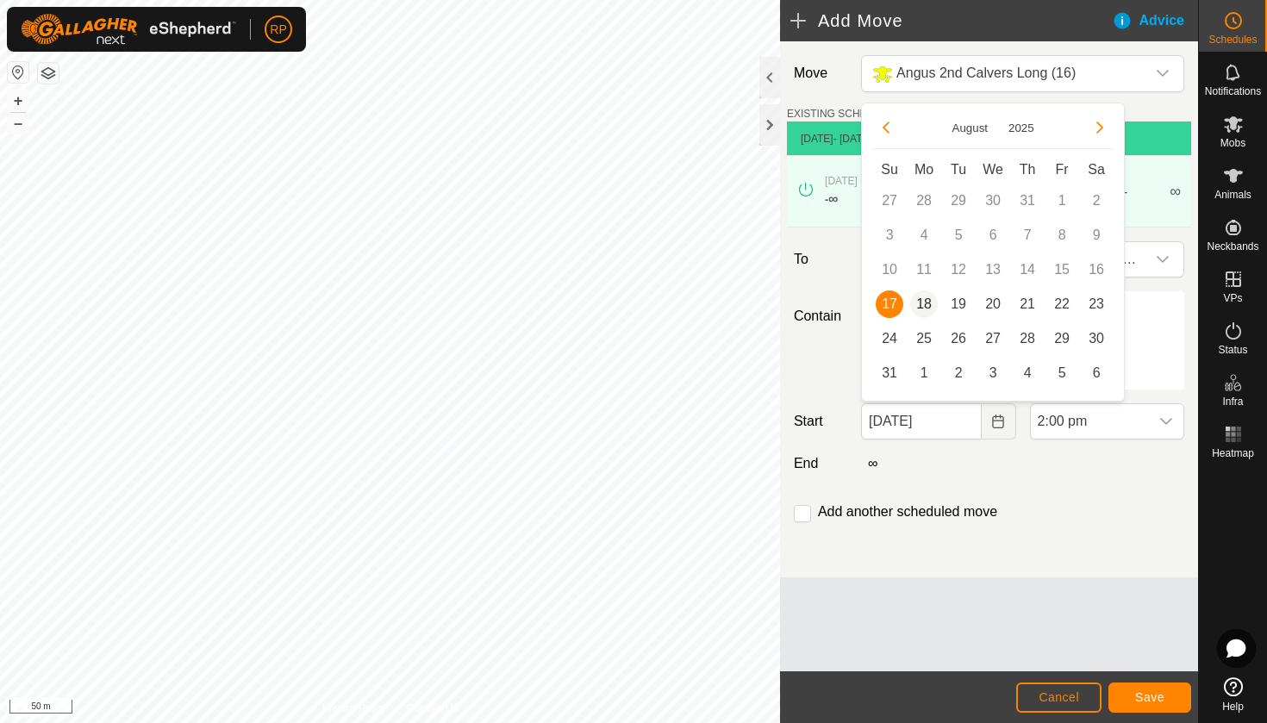
click at [925, 308] on span "18" at bounding box center [924, 304] width 28 height 28
type input "[DATE]"
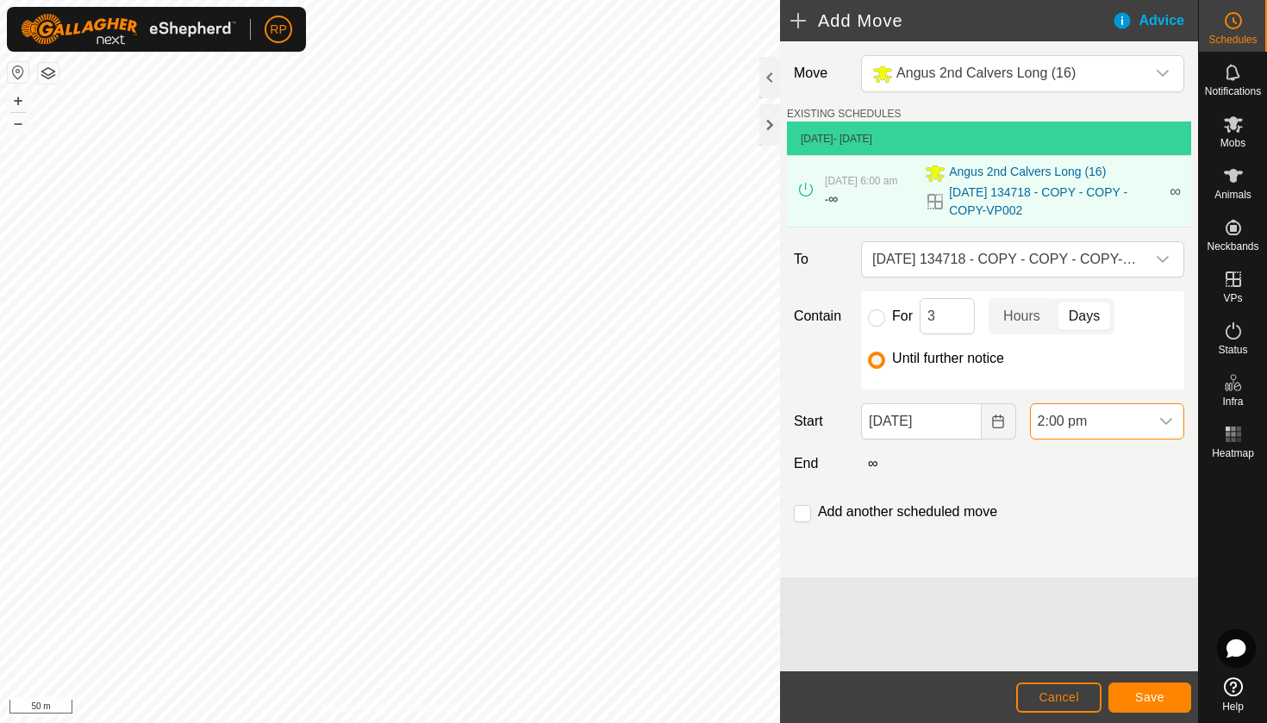
click at [1075, 429] on span "2:00 pm" at bounding box center [1089, 421] width 118 height 34
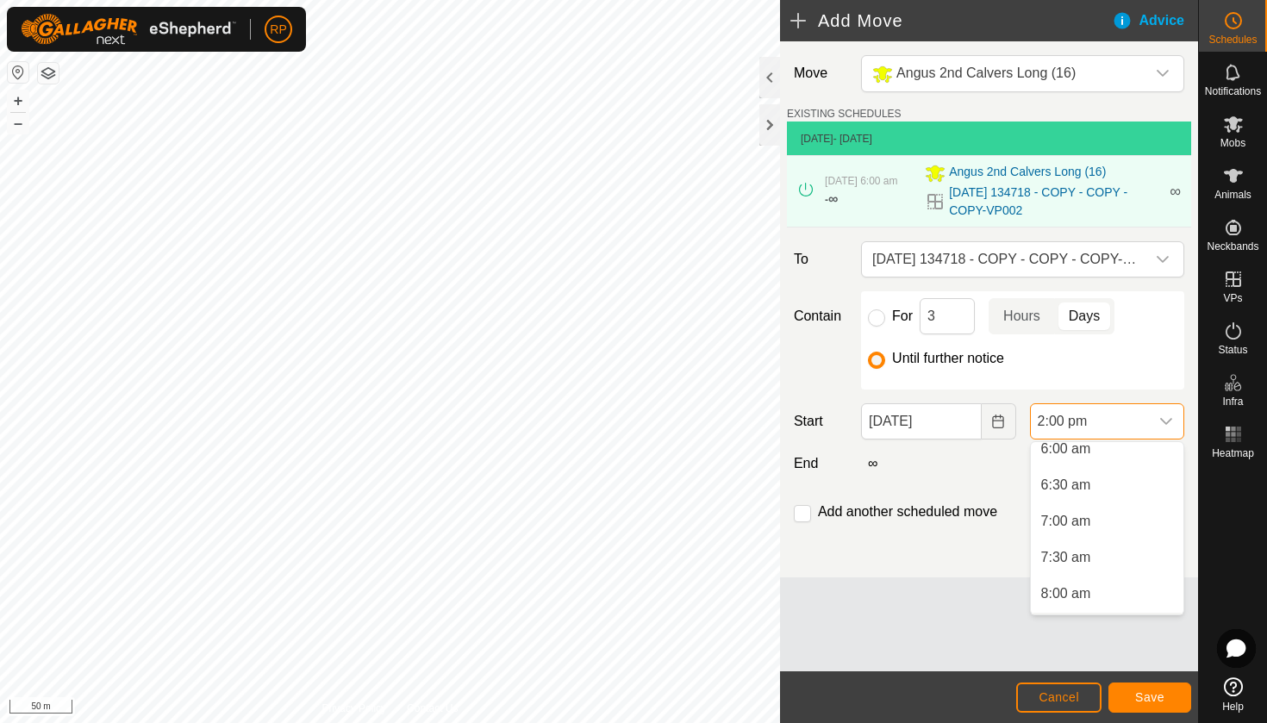
scroll to position [434, 0]
click at [1078, 457] on li "6:00 am" at bounding box center [1106, 459] width 153 height 34
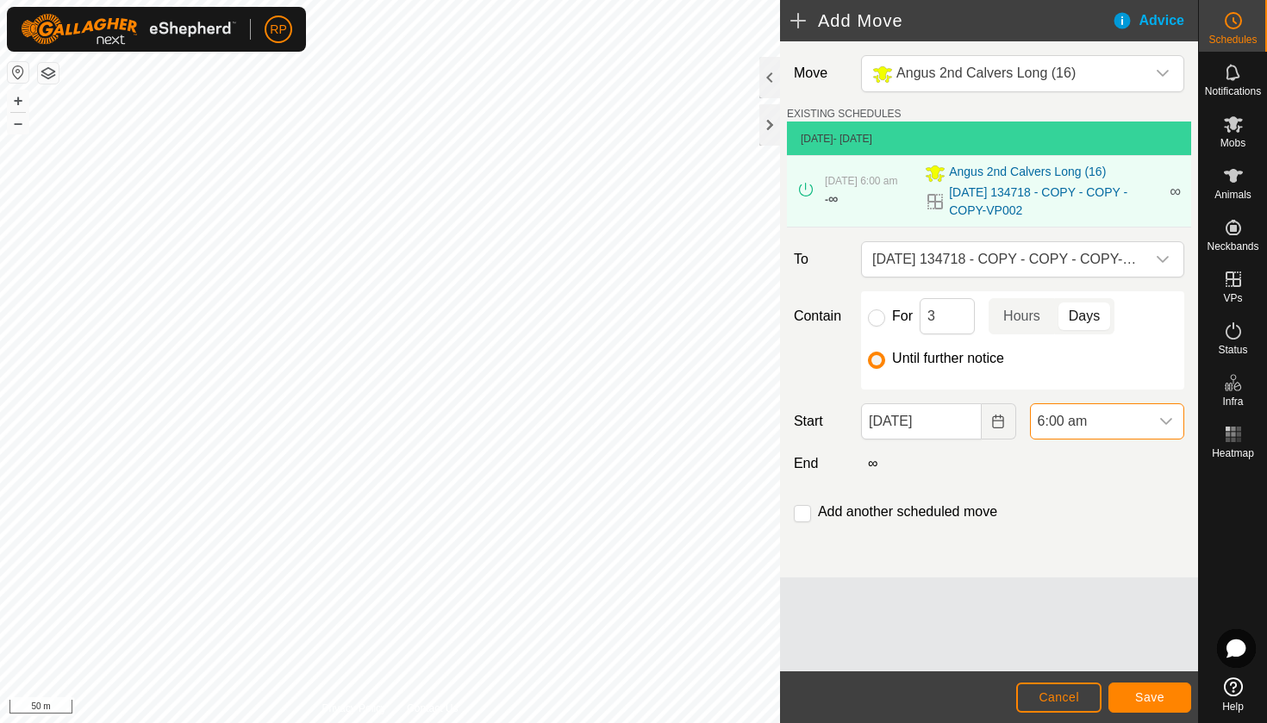
scroll to position [875, 0]
click at [1169, 703] on button "Save" at bounding box center [1149, 697] width 83 height 30
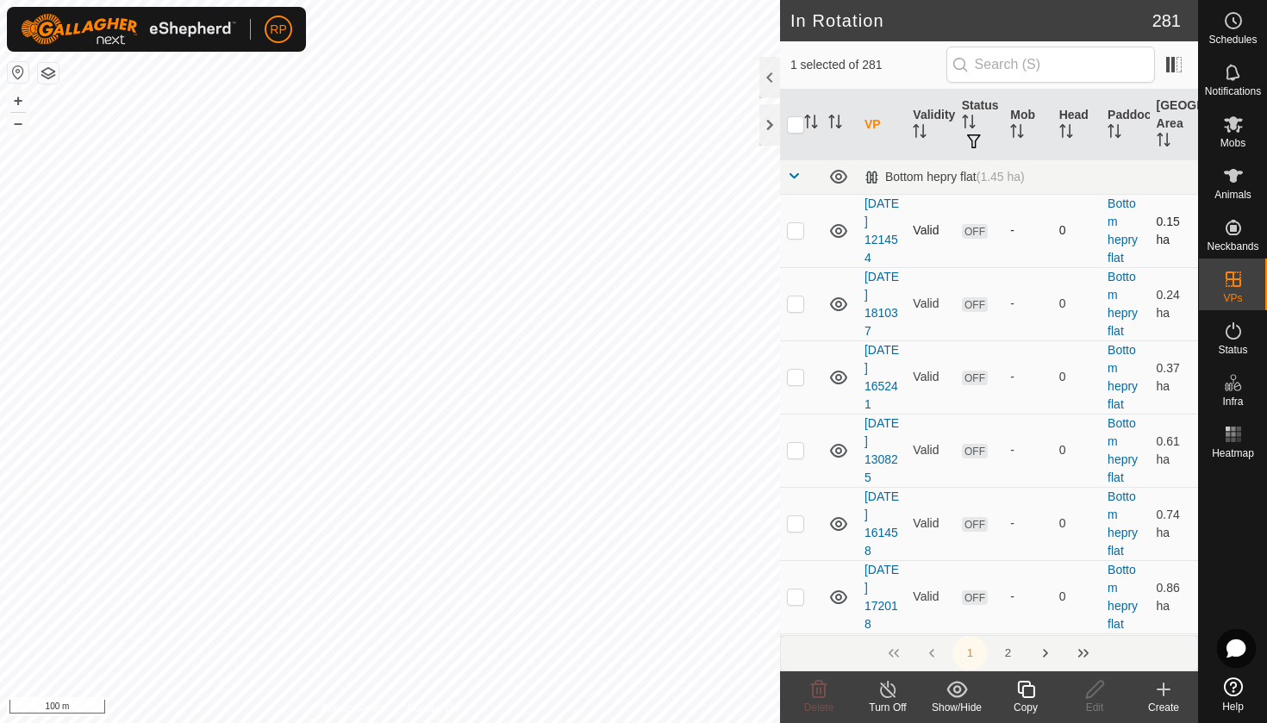
drag, startPoint x: 1146, startPoint y: 395, endPoint x: 1186, endPoint y: 227, distance: 172.0
checkbox input "true"
checkbox input "false"
click at [1235, 127] on icon at bounding box center [1232, 124] width 19 height 16
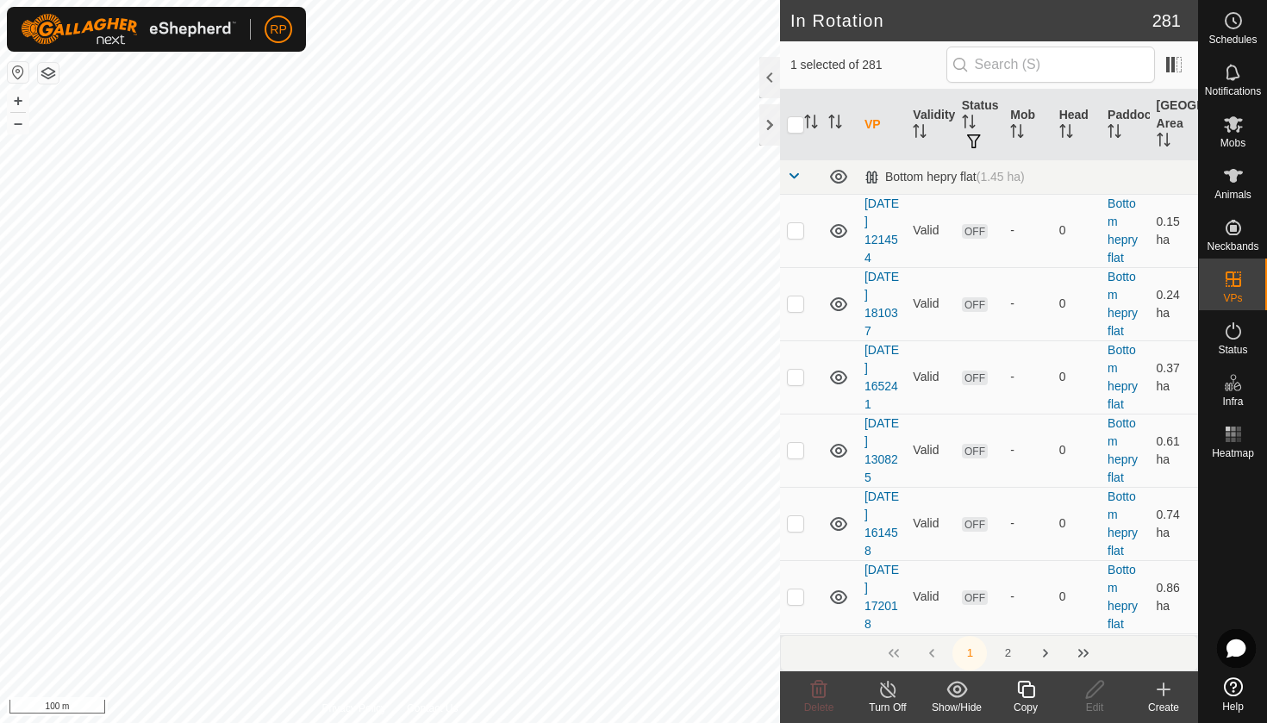
checkbox input "true"
checkbox input "false"
click at [1019, 696] on icon at bounding box center [1026, 689] width 22 height 21
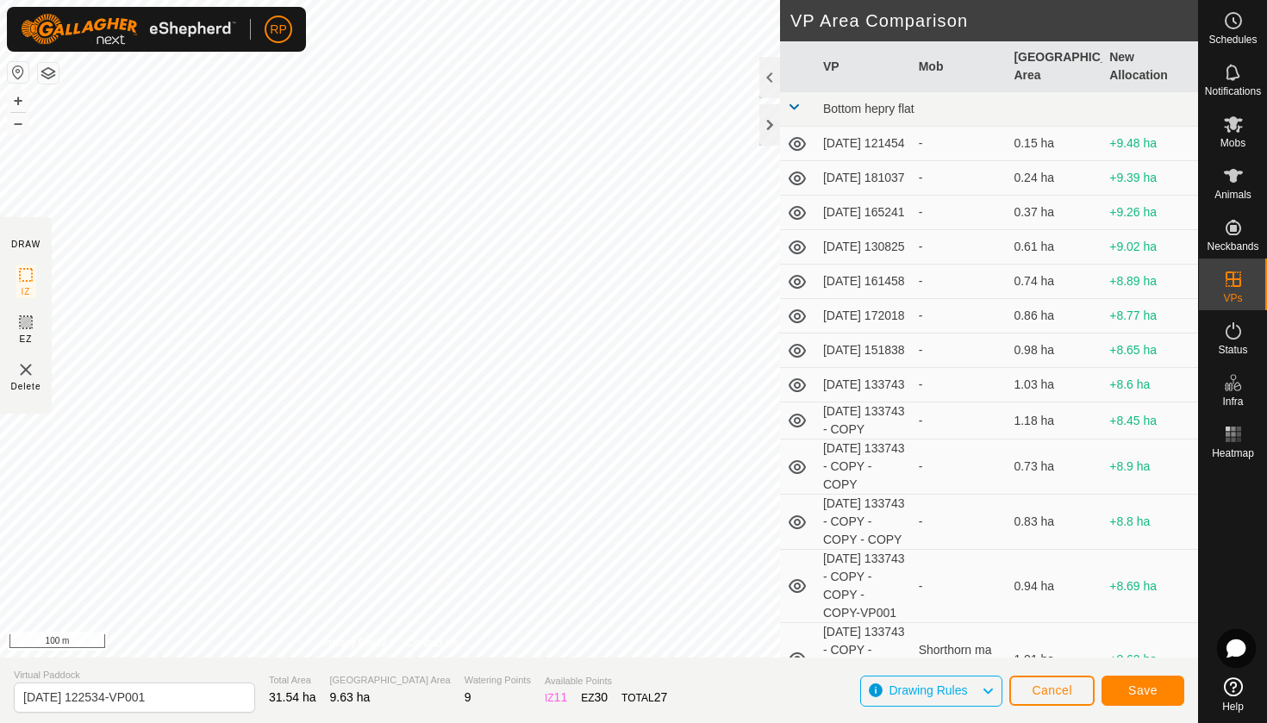
click at [1024, 690] on button "Cancel" at bounding box center [1051, 691] width 85 height 30
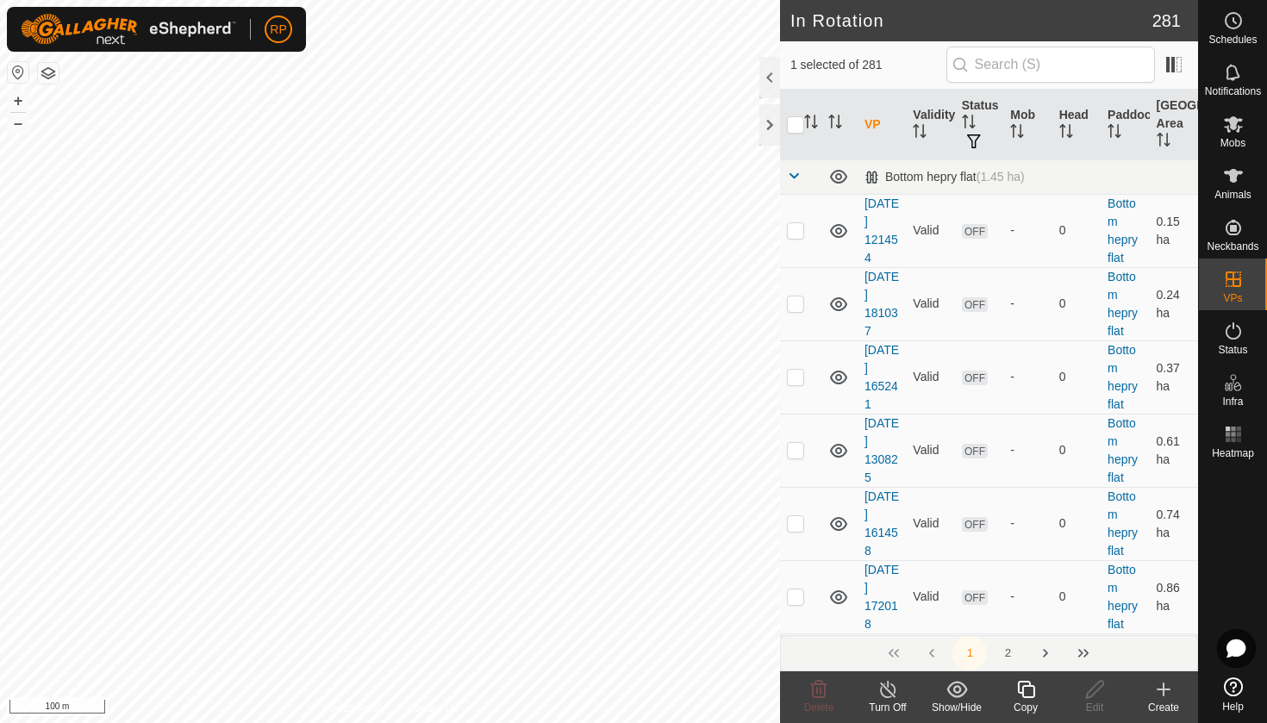
click at [1023, 700] on div "Copy" at bounding box center [1025, 708] width 69 height 16
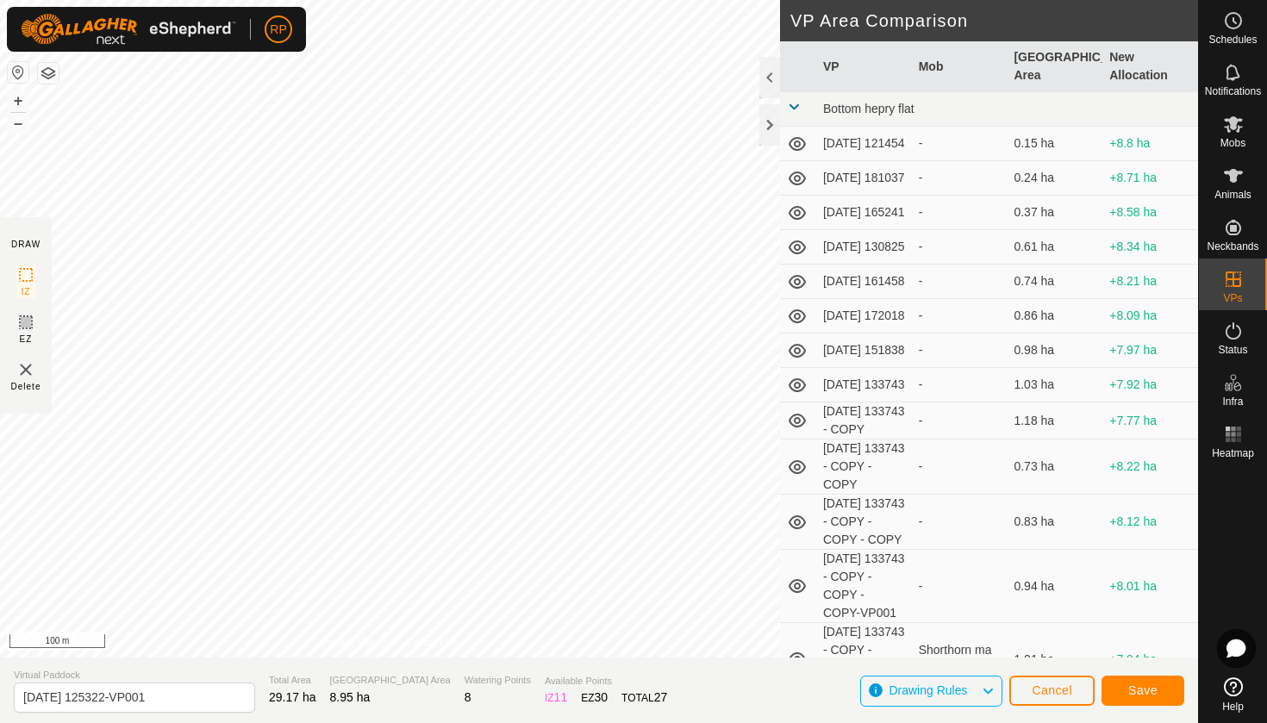
click at [1127, 685] on button "Save" at bounding box center [1142, 691] width 83 height 30
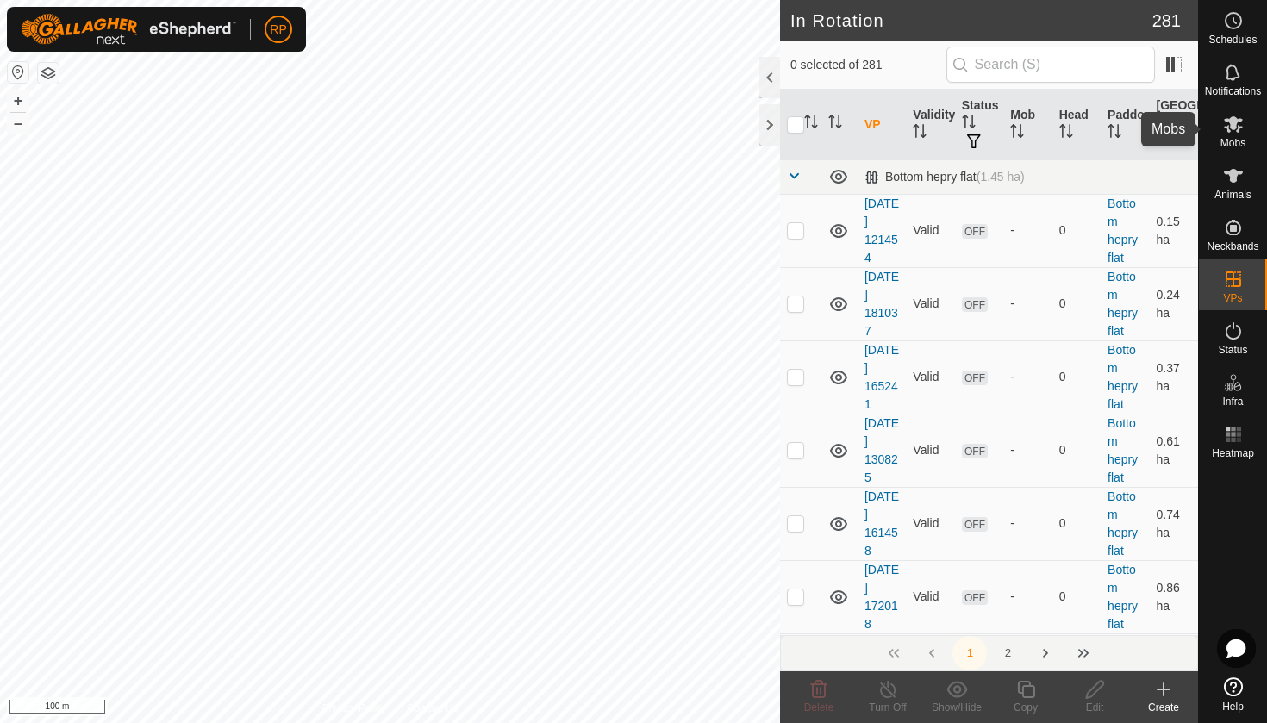
click at [1235, 140] on span "Mobs" at bounding box center [1232, 143] width 25 height 10
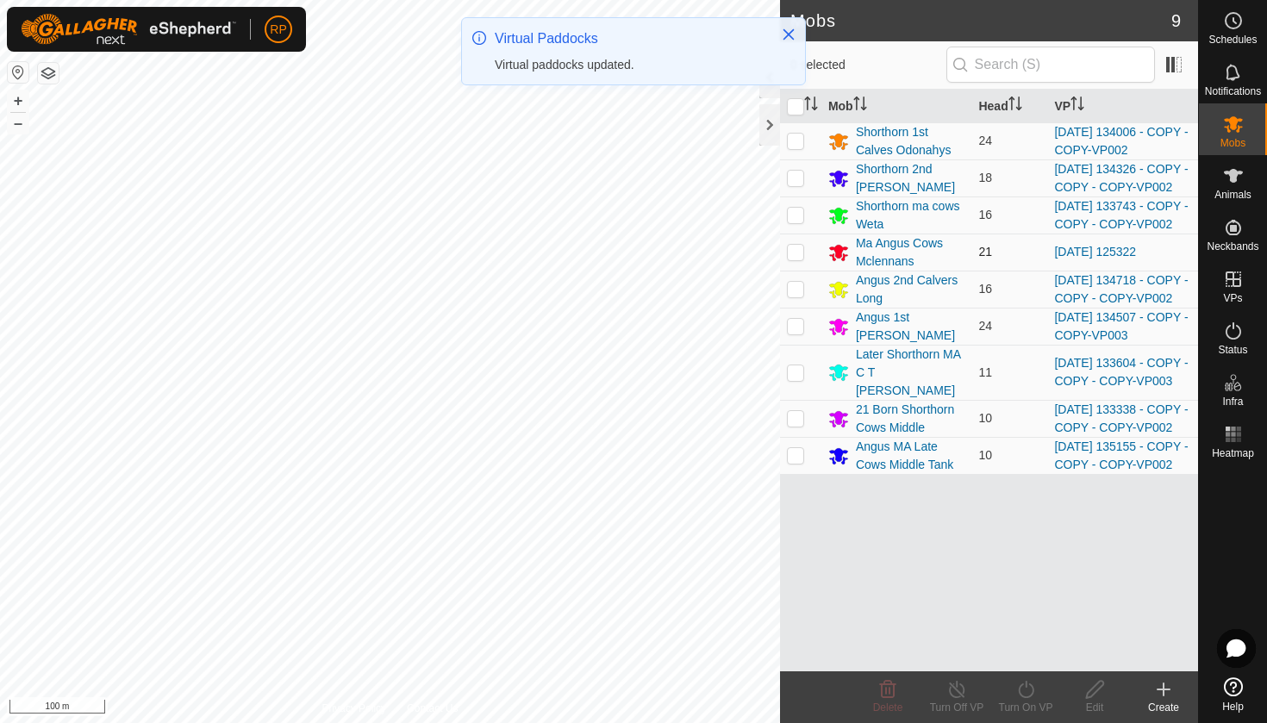
click at [794, 258] on p-checkbox at bounding box center [795, 252] width 17 height 14
checkbox input "true"
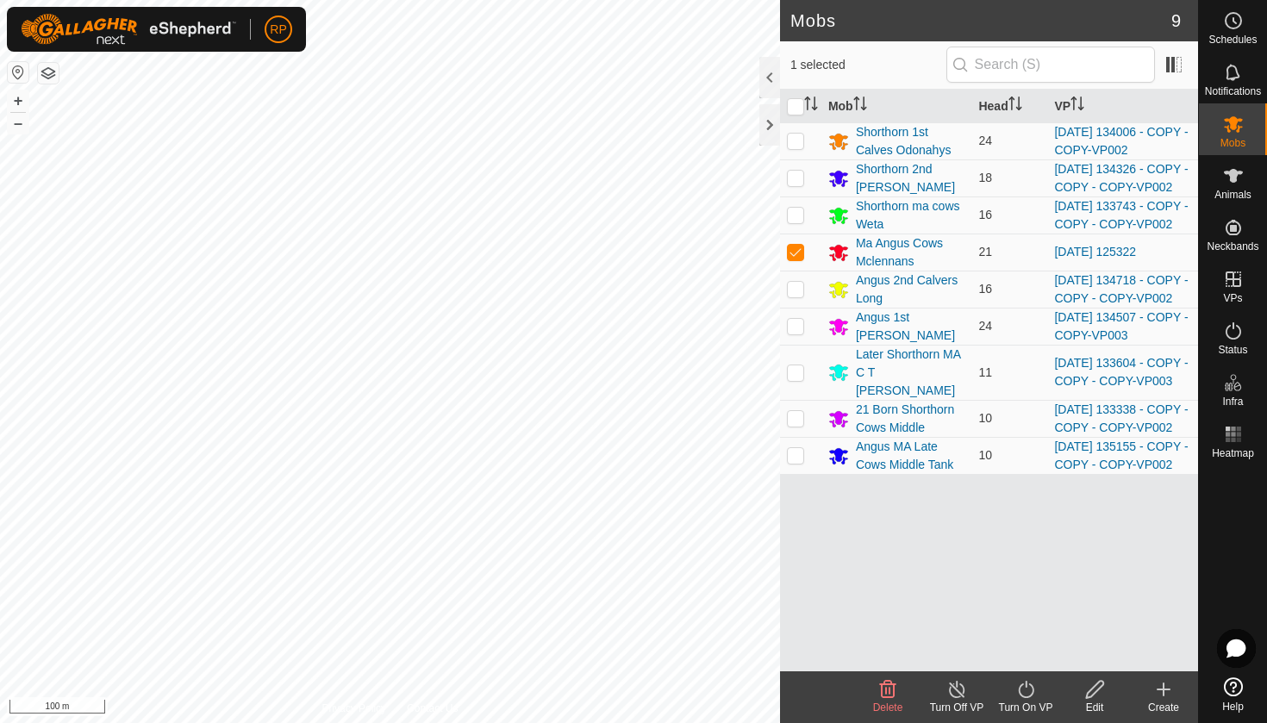
click at [1024, 691] on icon at bounding box center [1026, 689] width 22 height 21
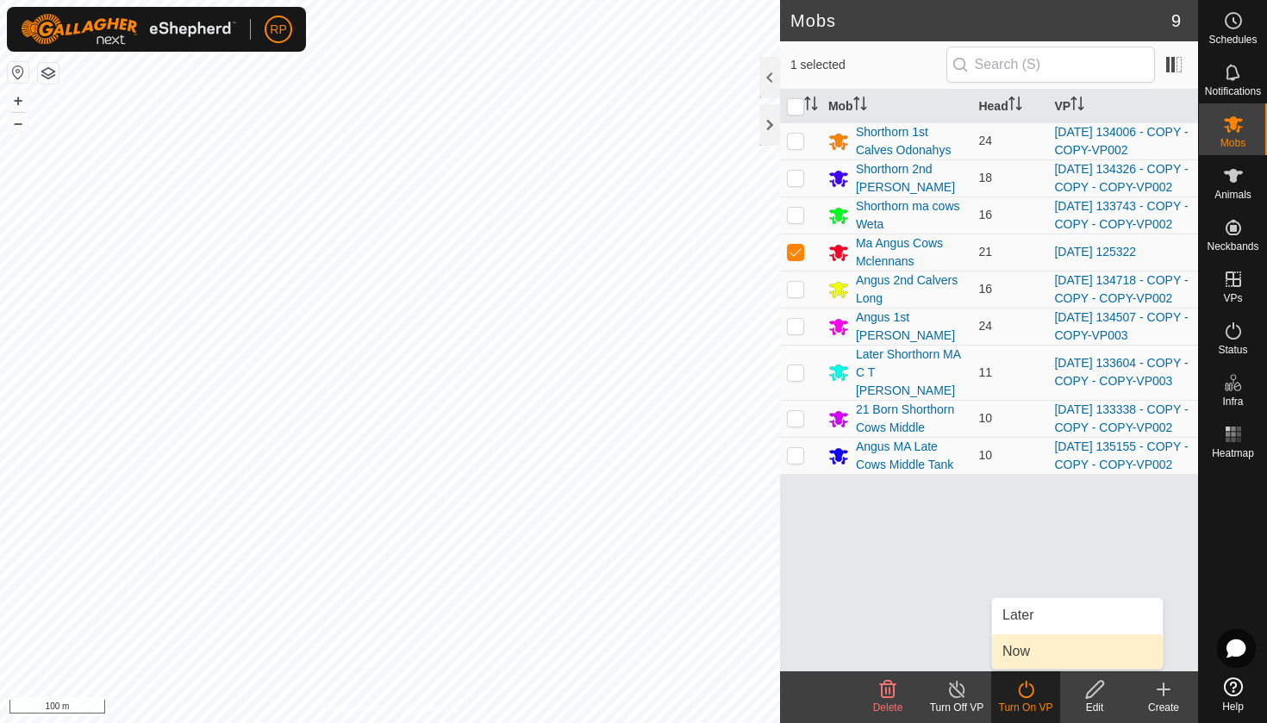
click at [1041, 657] on link "Now" at bounding box center [1077, 651] width 171 height 34
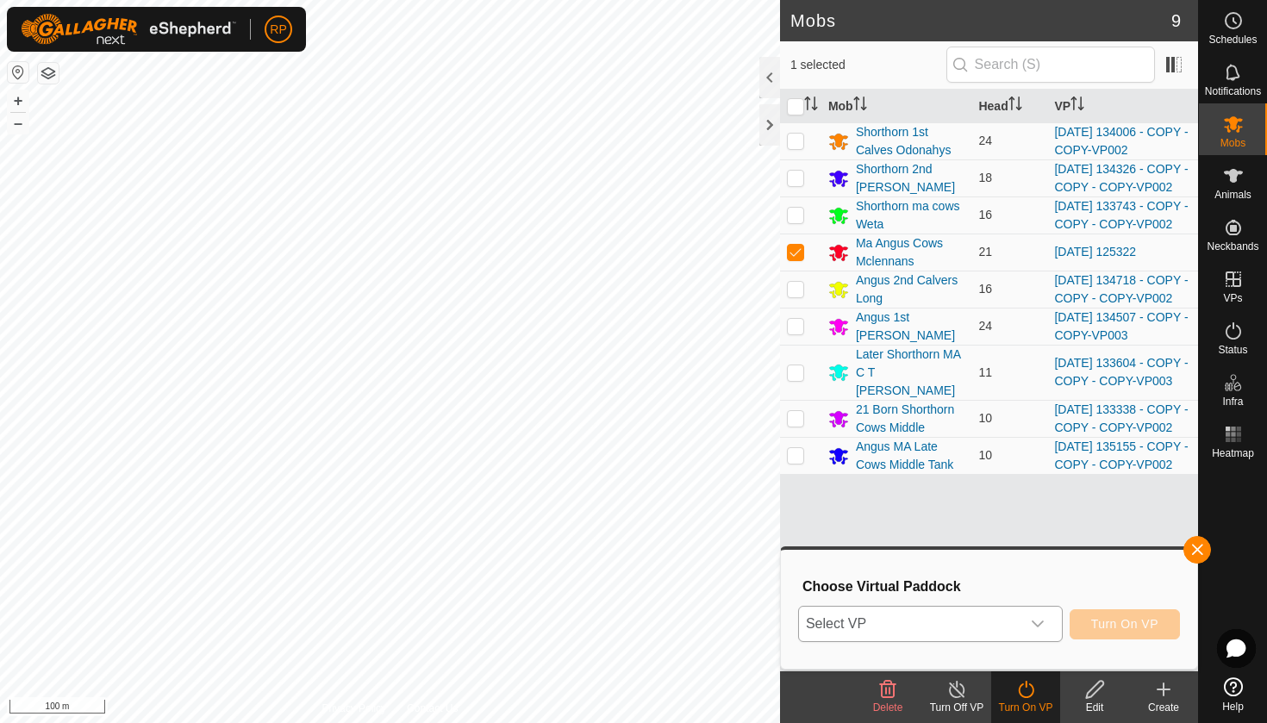
click at [1035, 630] on icon "dropdown trigger" at bounding box center [1037, 624] width 14 height 14
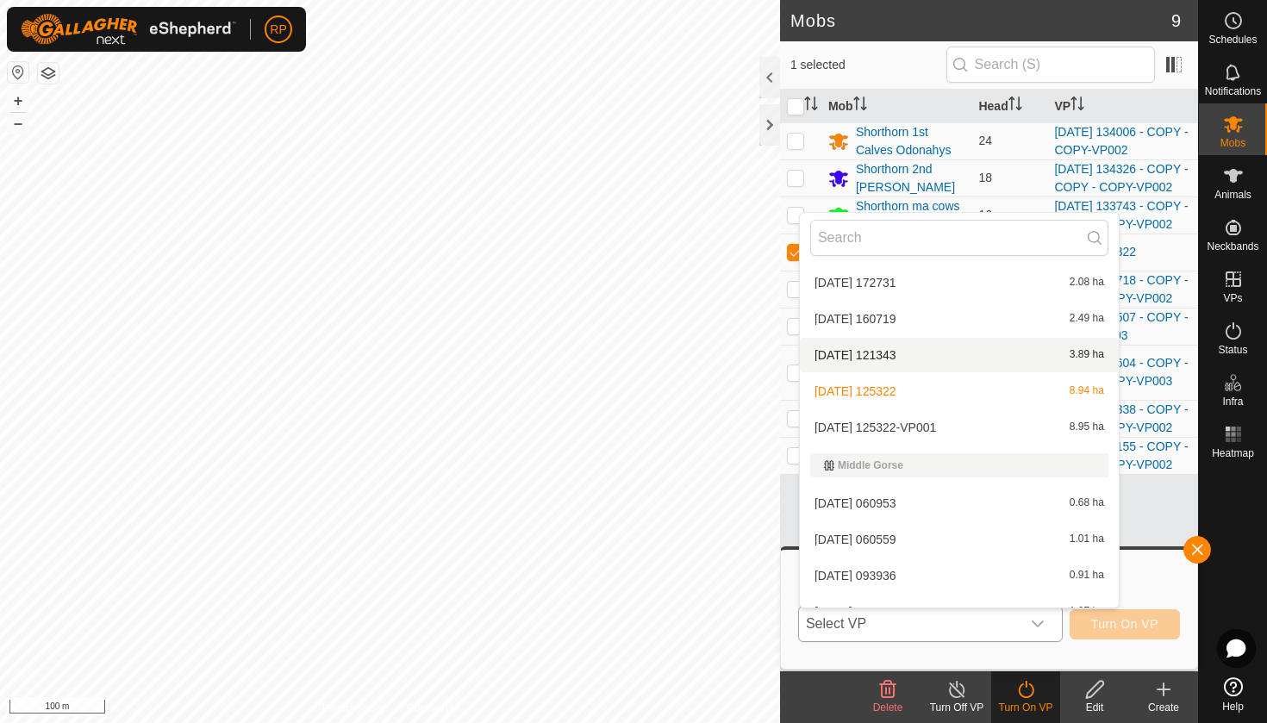
scroll to position [4926, 0]
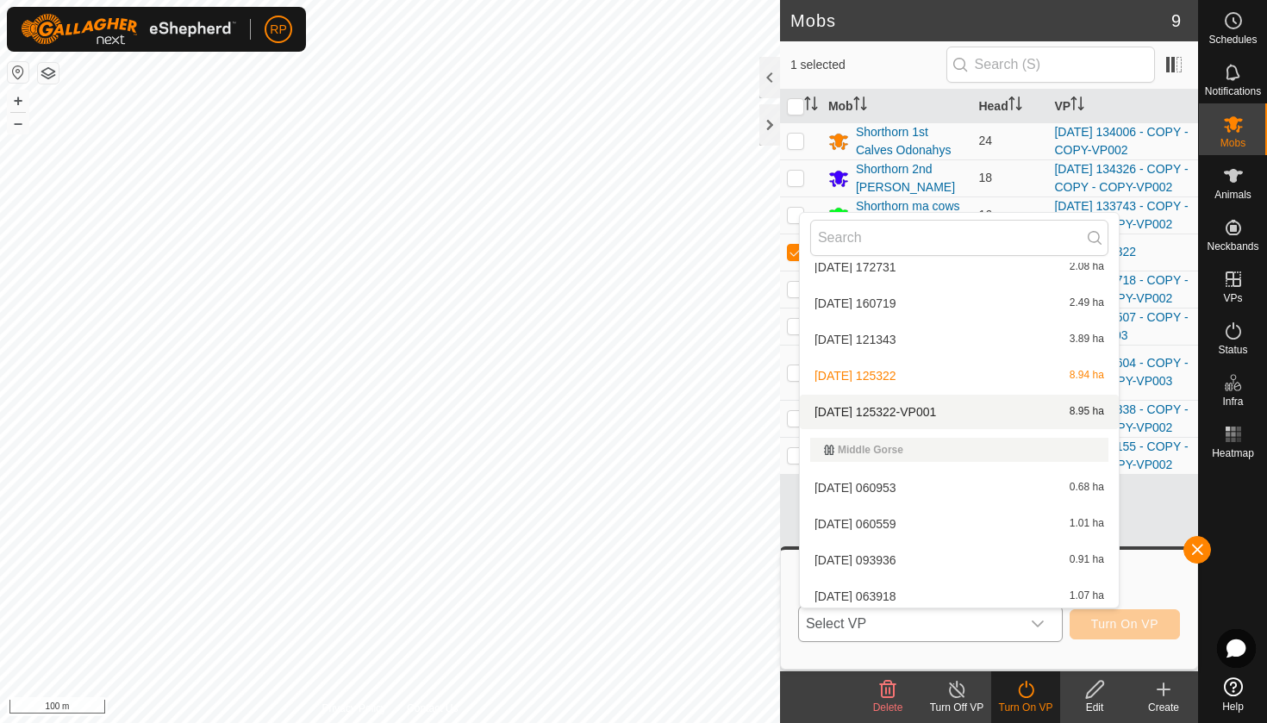
click at [943, 411] on li "[DATE] 125322-VP001 8.95 ha" at bounding box center [959, 412] width 319 height 34
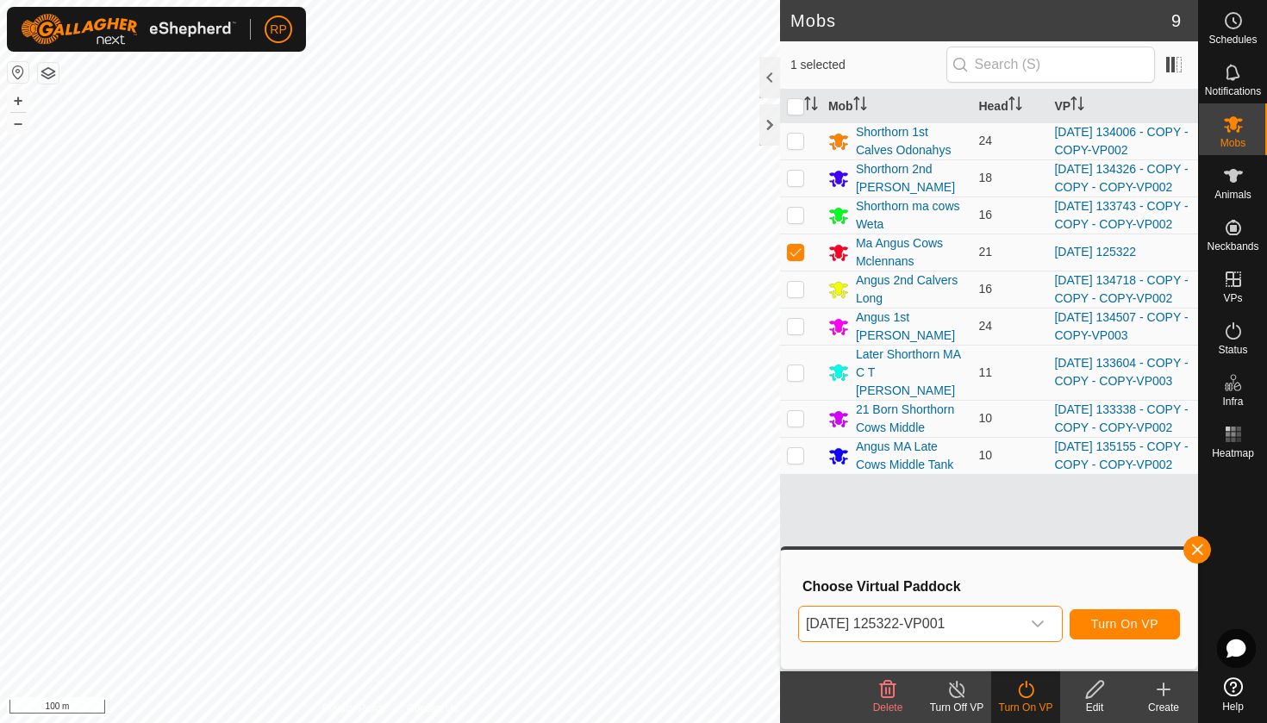
click at [1096, 620] on span "Turn On VP" at bounding box center [1124, 624] width 67 height 14
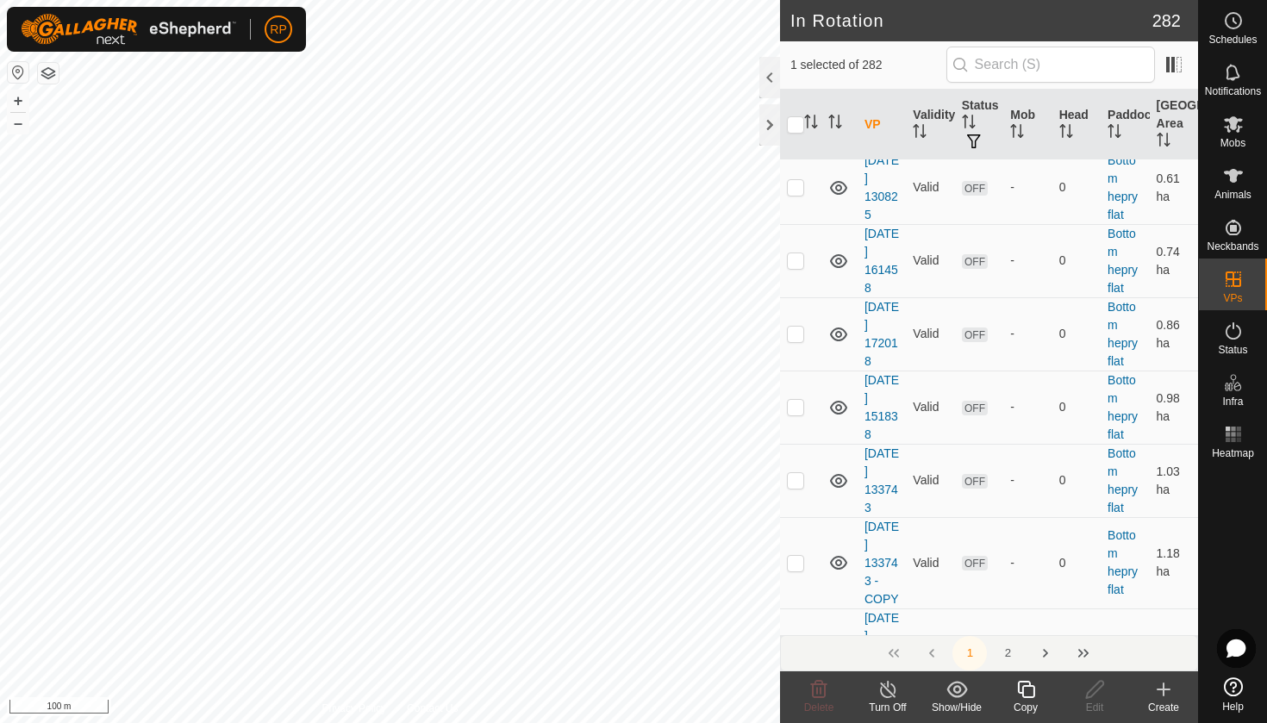
drag, startPoint x: 1034, startPoint y: 595, endPoint x: 1040, endPoint y: 686, distance: 90.7
click at [1040, 686] on article "In Rotation 282 1 selected of 282 VP Validity Status Mob Head Paddock Grazing A…" at bounding box center [989, 361] width 418 height 723
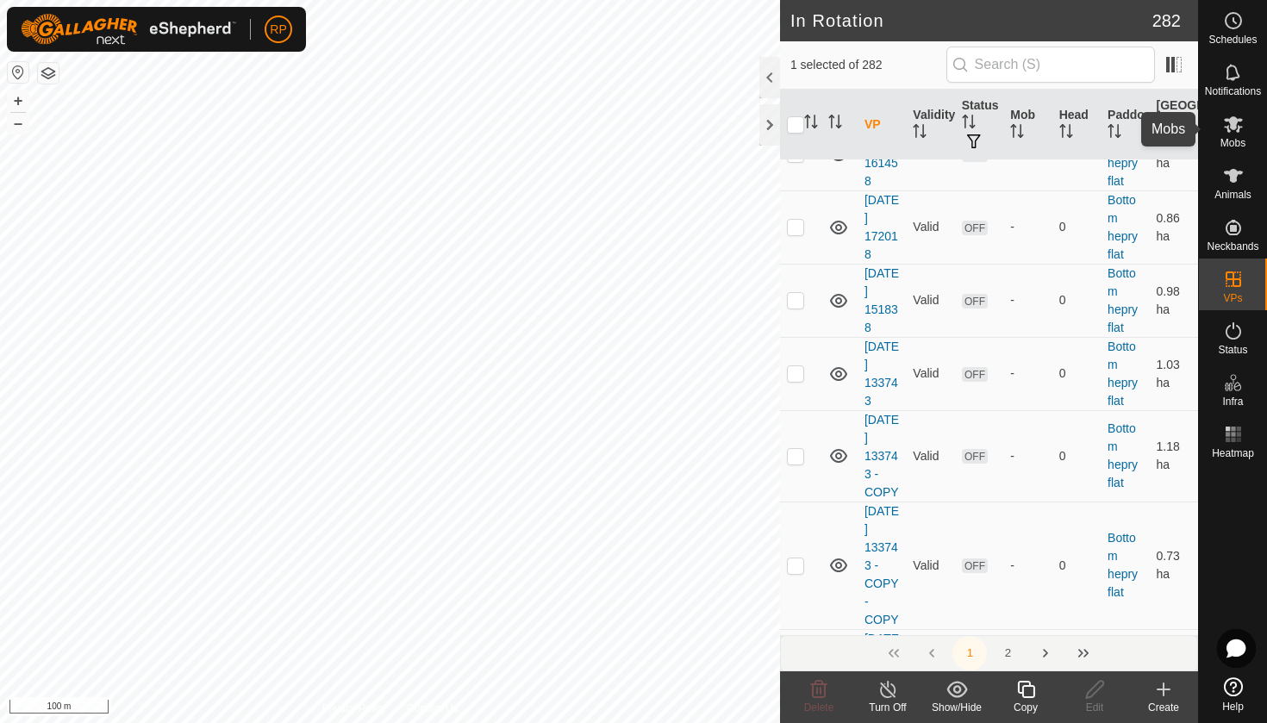
click at [1226, 136] on es-mob-svg-icon at bounding box center [1232, 124] width 31 height 28
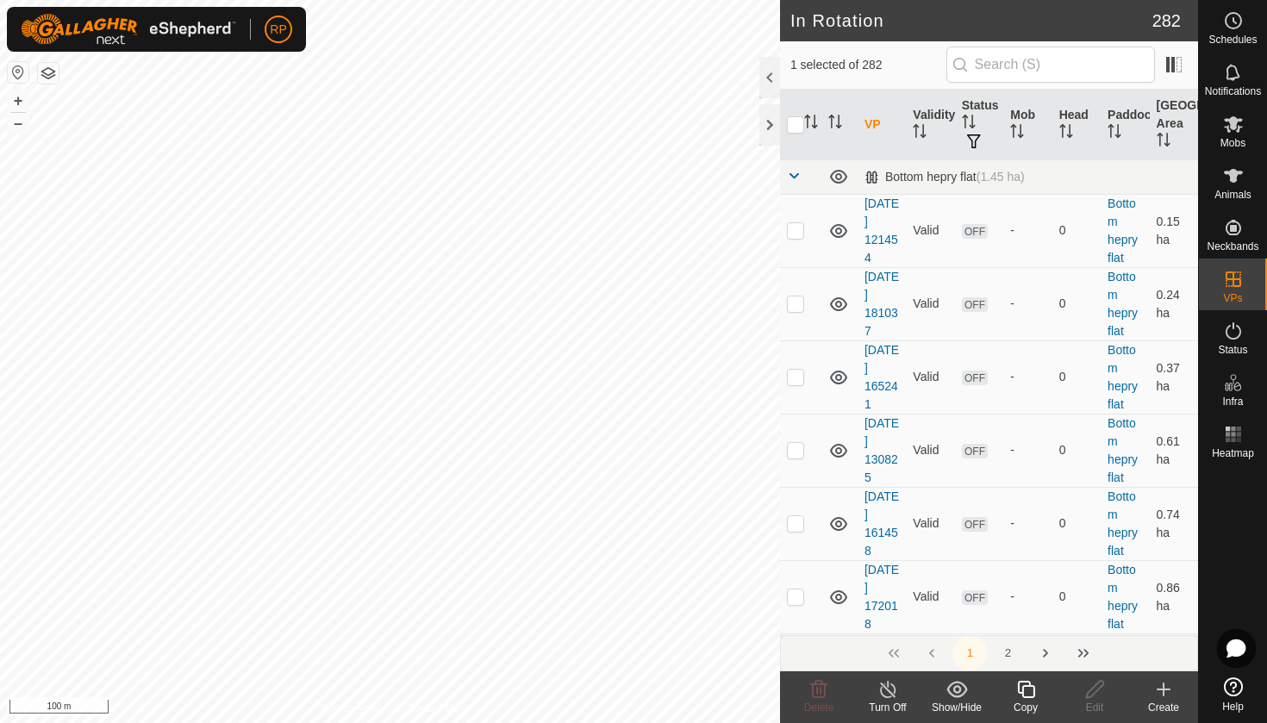
click at [1026, 696] on icon at bounding box center [1025, 689] width 17 height 17
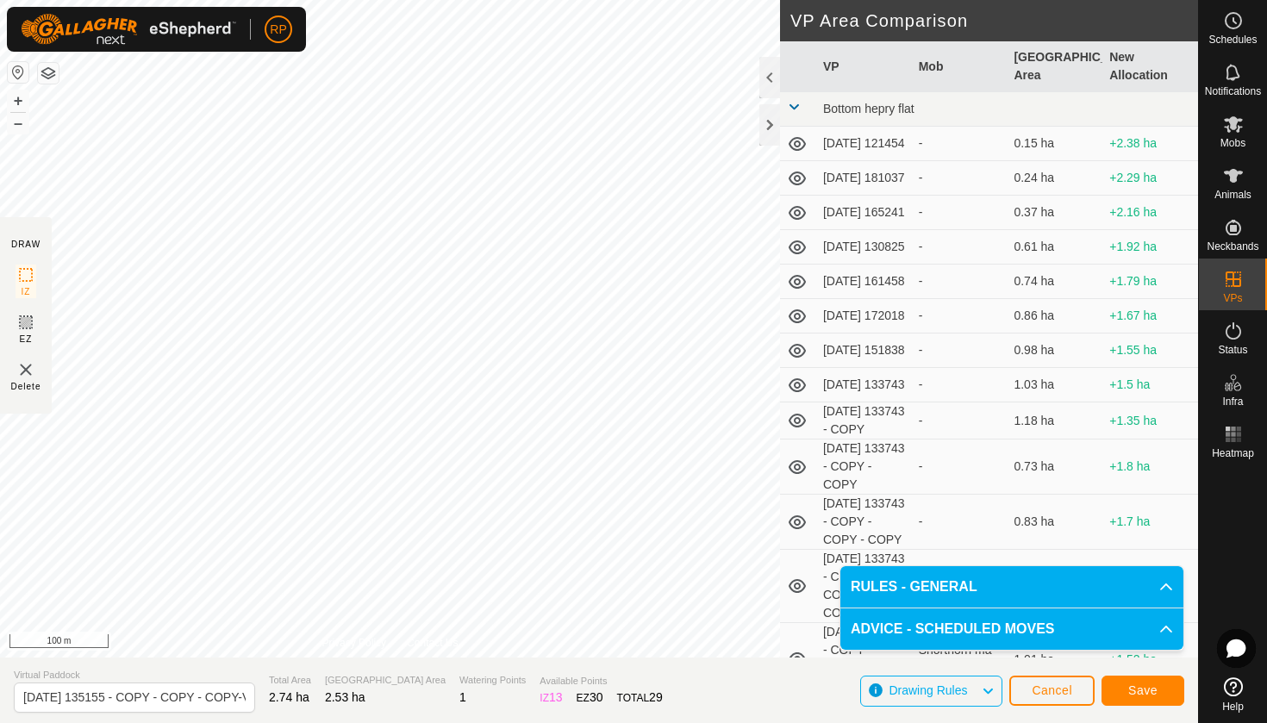
click at [1119, 693] on button "Save" at bounding box center [1142, 691] width 83 height 30
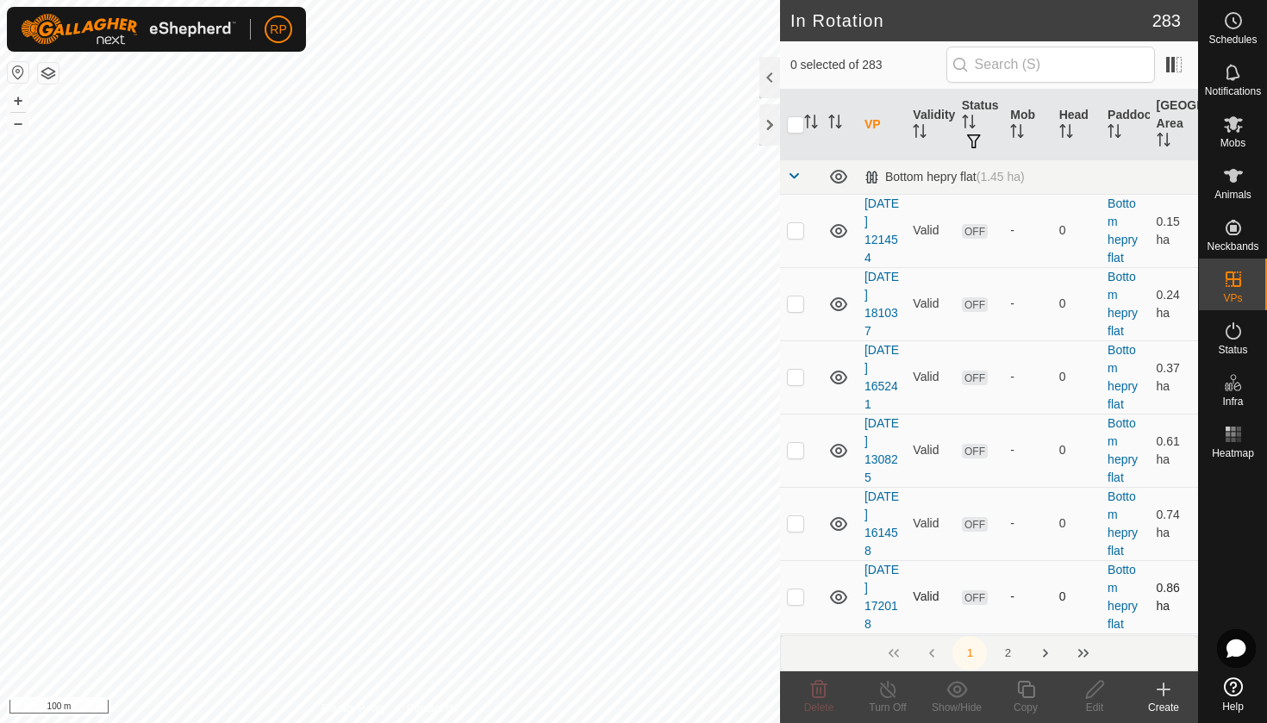
click at [1135, 653] on div "1 2" at bounding box center [989, 653] width 418 height 36
click at [1232, 133] on icon at bounding box center [1233, 124] width 21 height 21
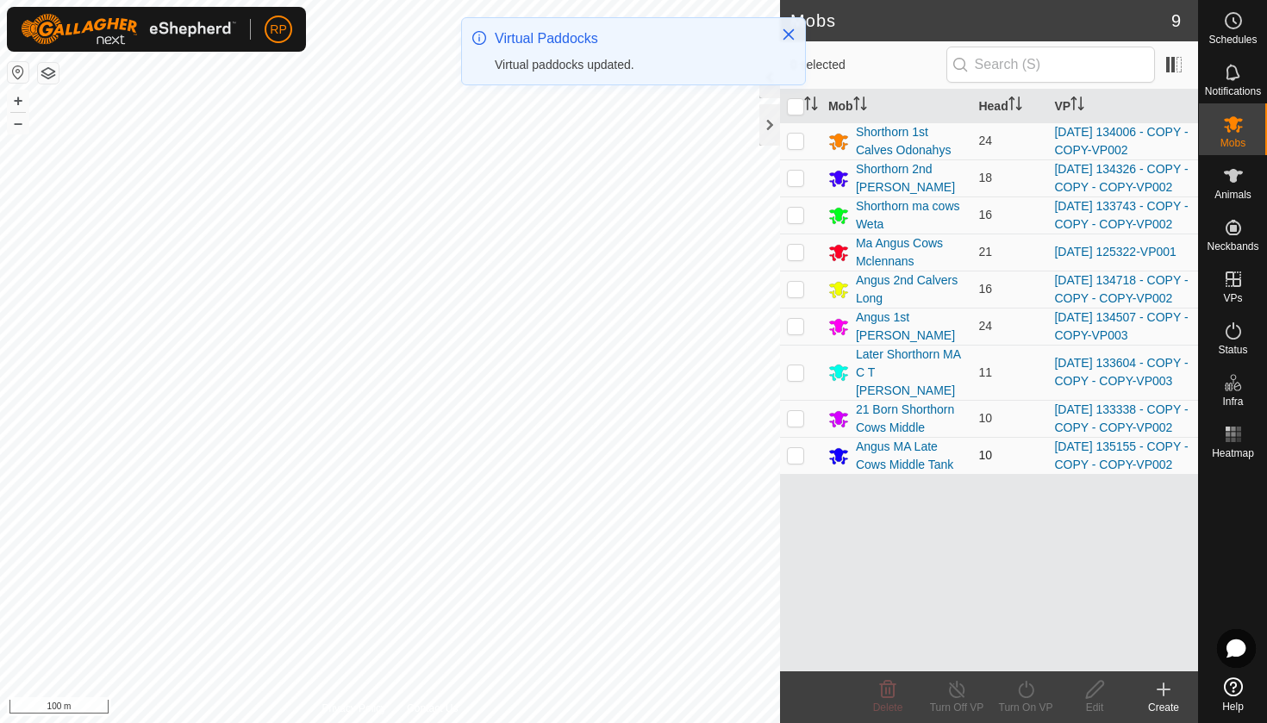
click at [788, 462] on p-checkbox at bounding box center [795, 455] width 17 height 14
checkbox input "true"
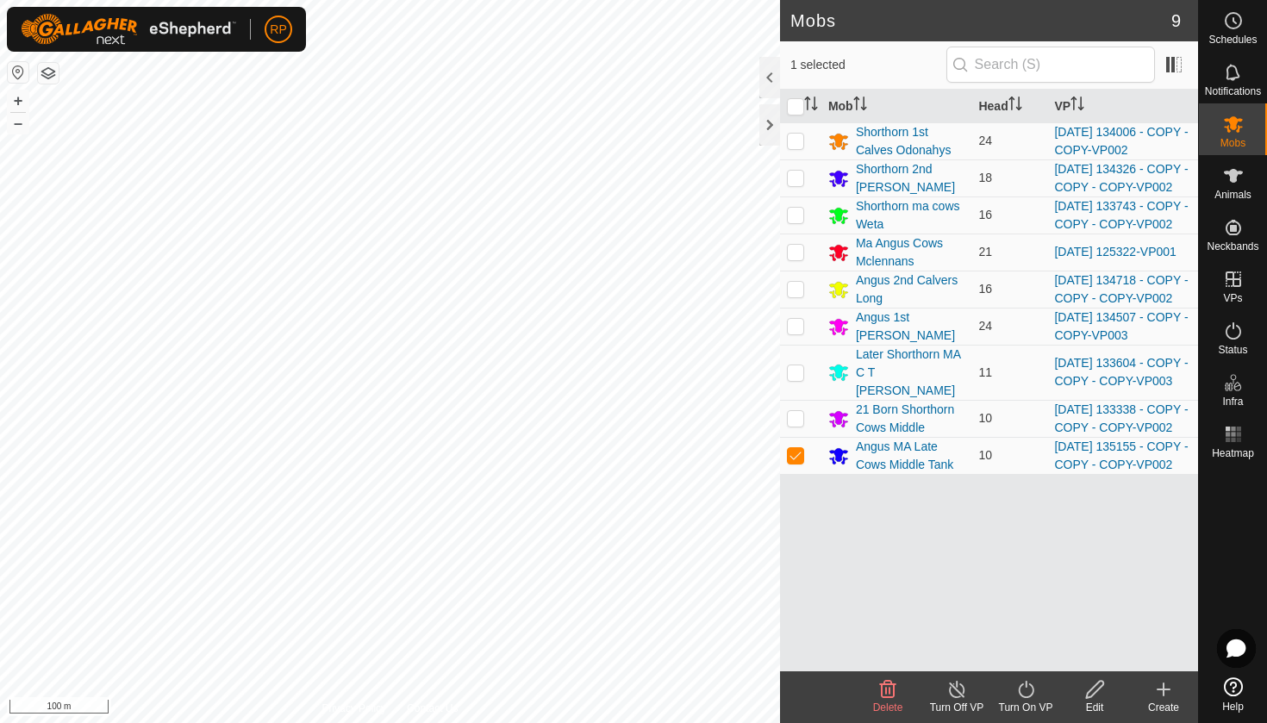
click at [1019, 681] on icon at bounding box center [1026, 689] width 22 height 21
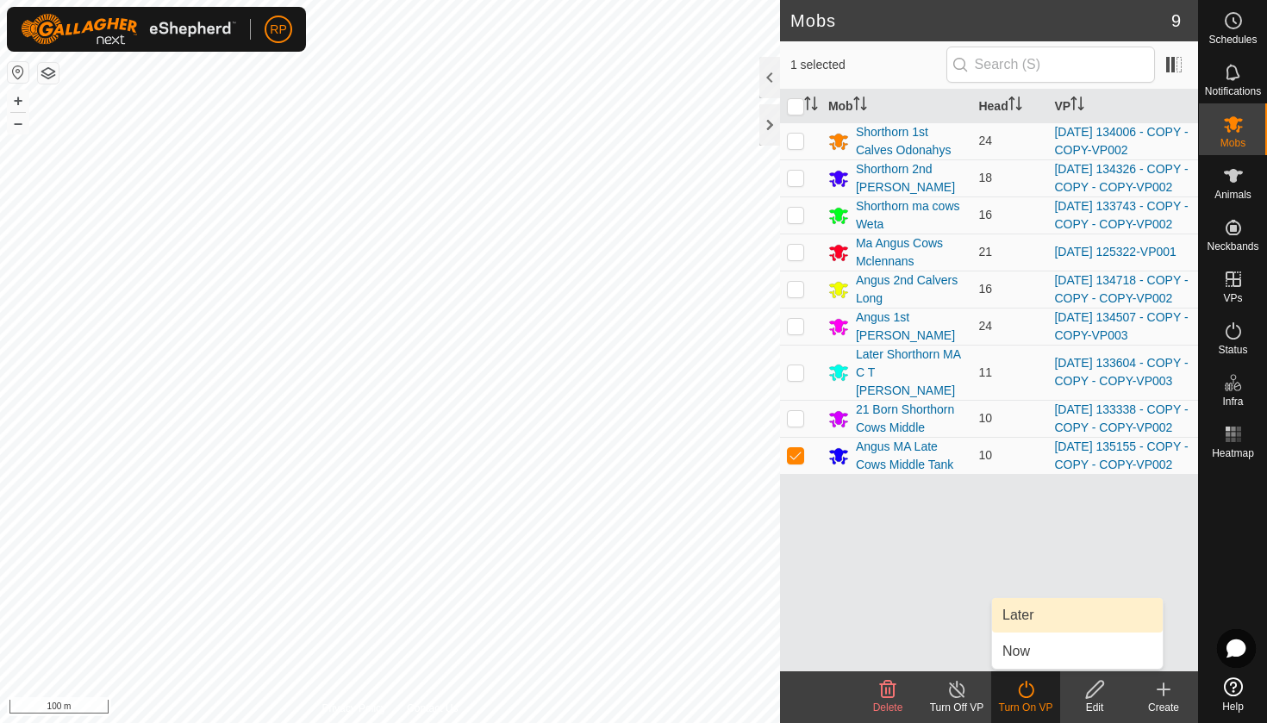
click at [1024, 617] on link "Later" at bounding box center [1077, 615] width 171 height 34
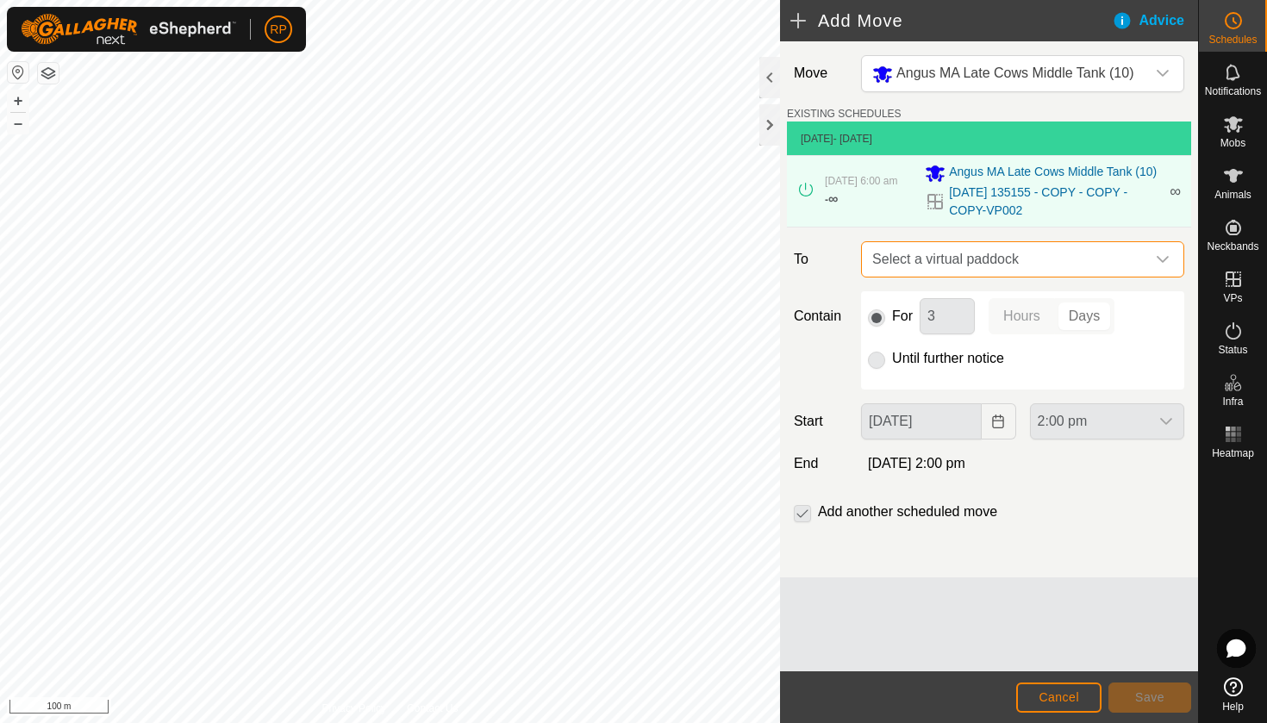
click at [919, 265] on span "Select a virtual paddock" at bounding box center [1005, 259] width 280 height 34
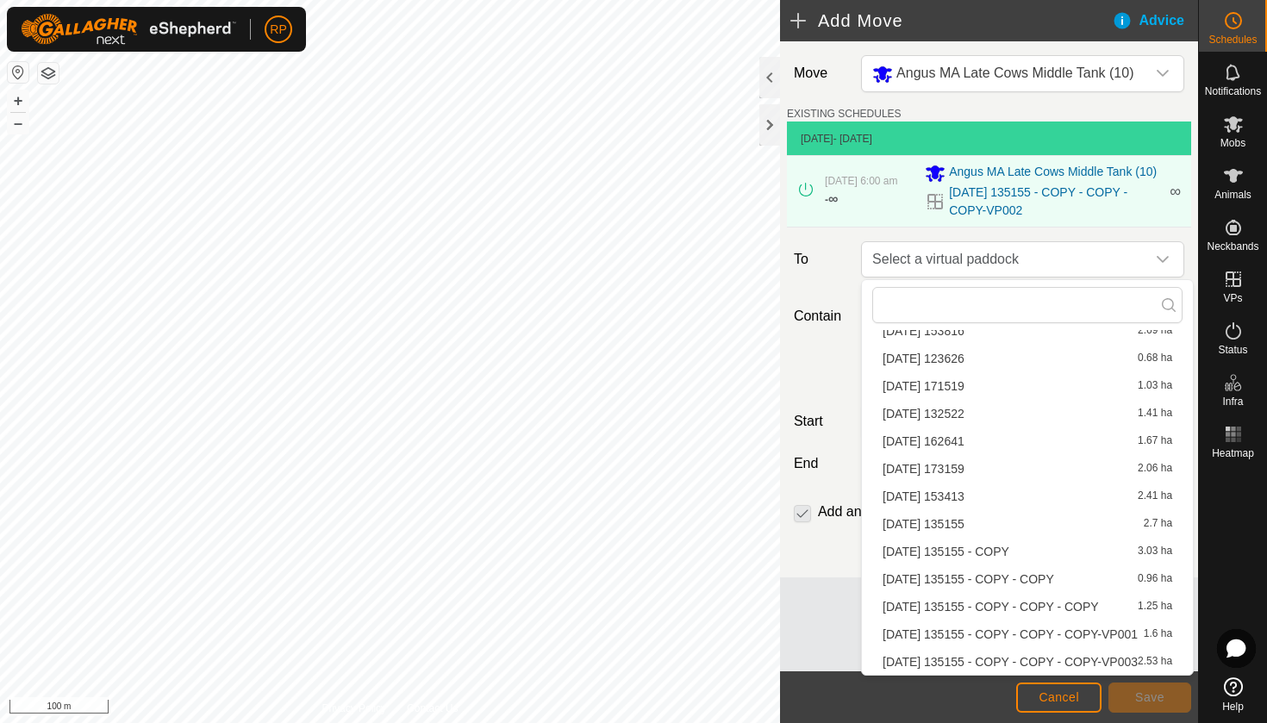
scroll to position [410, 0]
click at [963, 659] on li "[DATE] 135155 - COPY - COPY - COPY-VP003 2.53 ha" at bounding box center [1027, 662] width 310 height 26
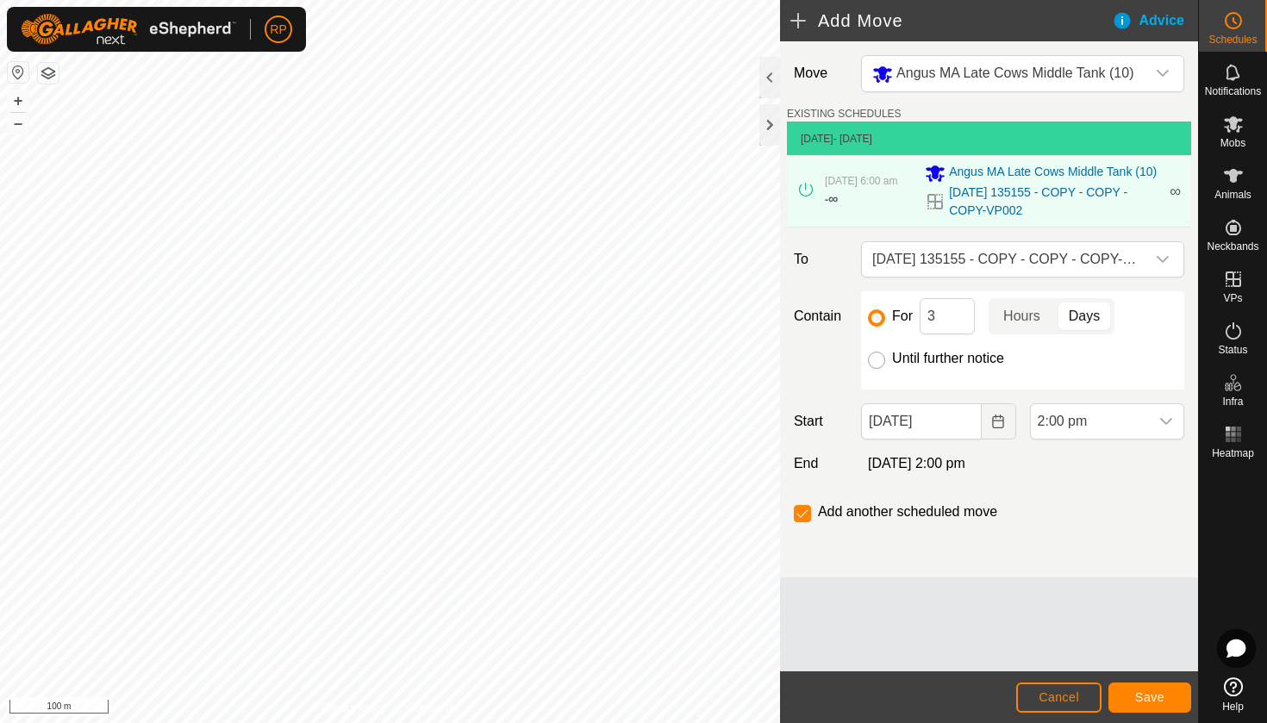
click at [875, 367] on input "Until further notice" at bounding box center [876, 360] width 17 height 17
radio input "true"
checkbox input "false"
click at [991, 422] on icon "Choose Date" at bounding box center [998, 421] width 14 height 14
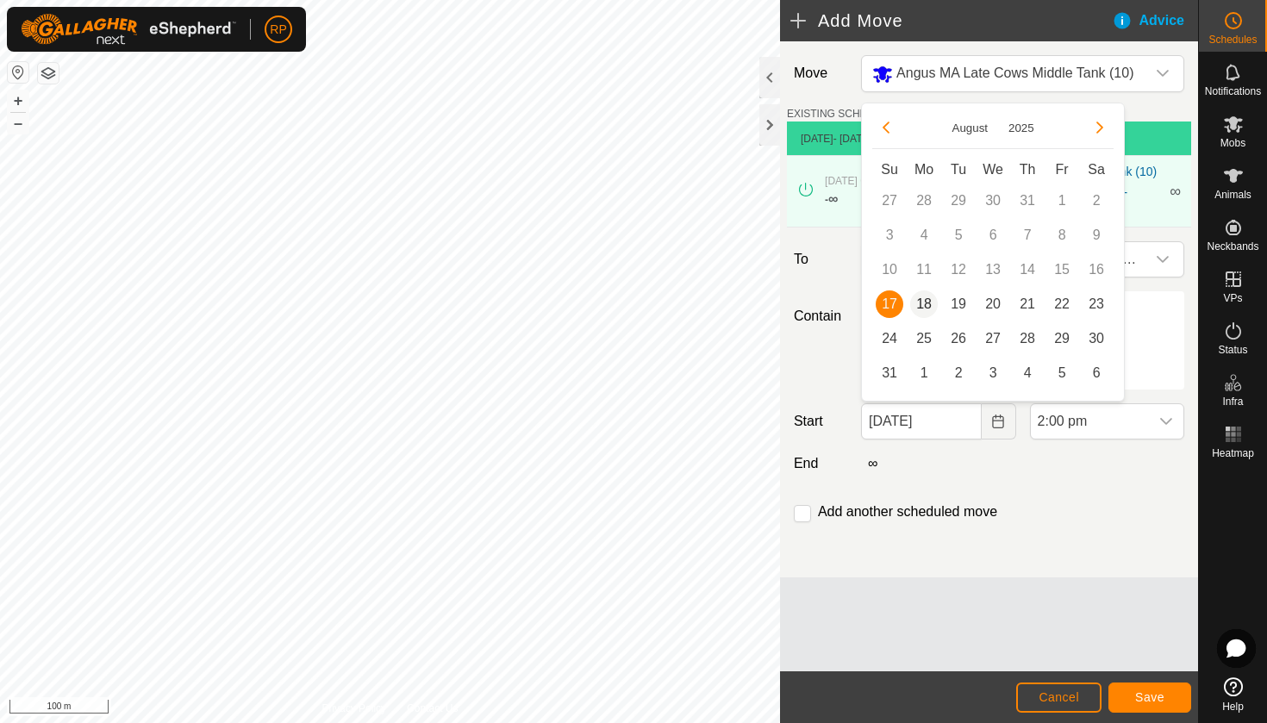
click at [930, 299] on span "18" at bounding box center [924, 304] width 28 height 28
type input "[DATE]"
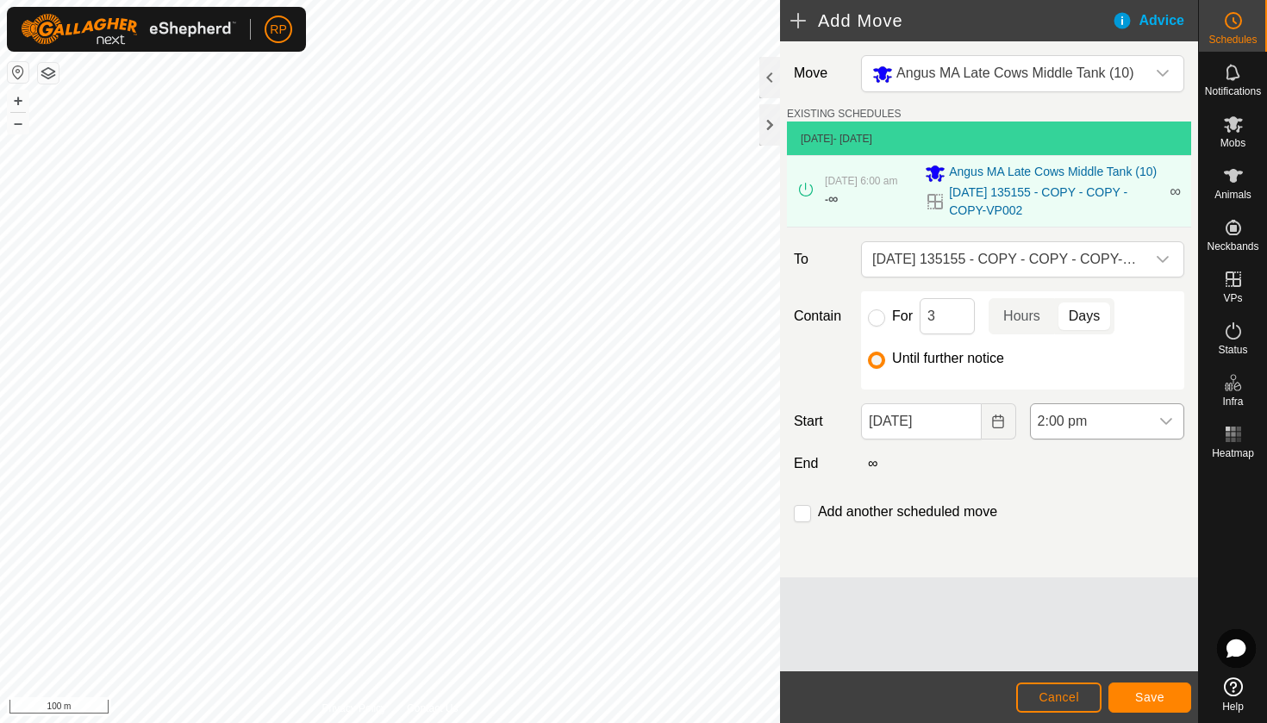
click at [1136, 426] on span "2:00 pm" at bounding box center [1089, 421] width 118 height 34
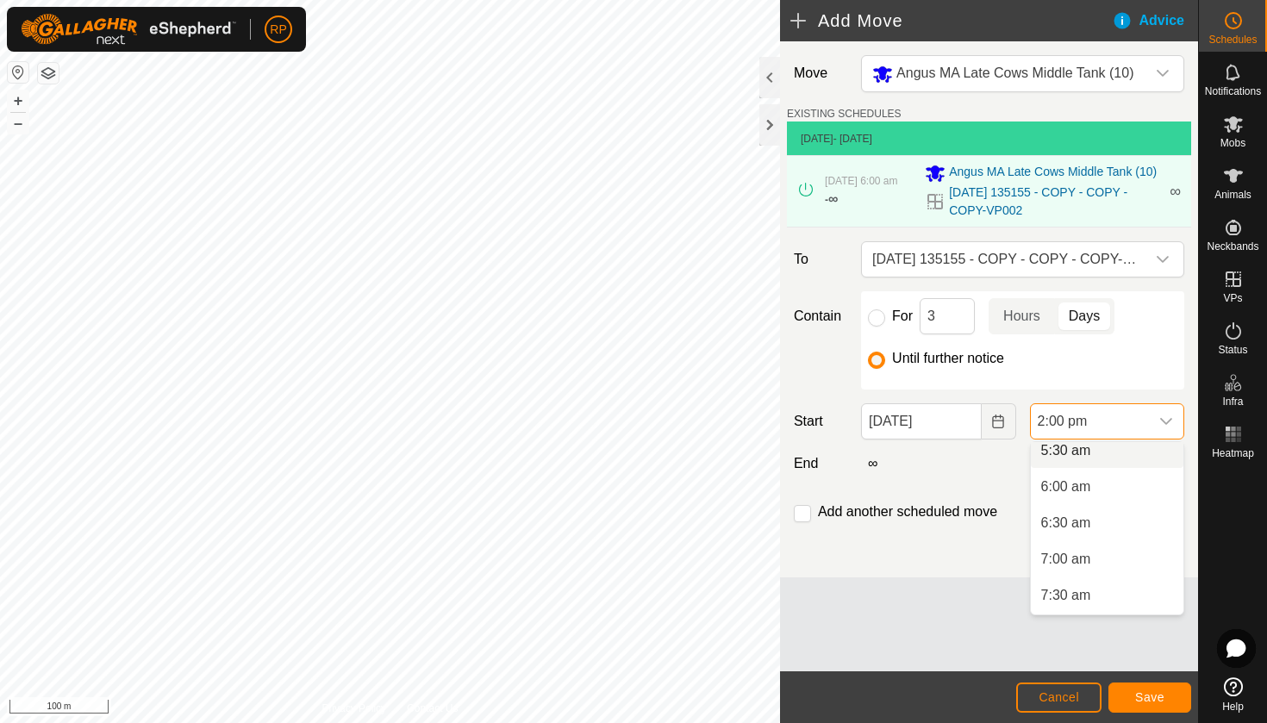
scroll to position [398, 0]
click at [1065, 497] on li "6:00 am" at bounding box center [1106, 495] width 153 height 34
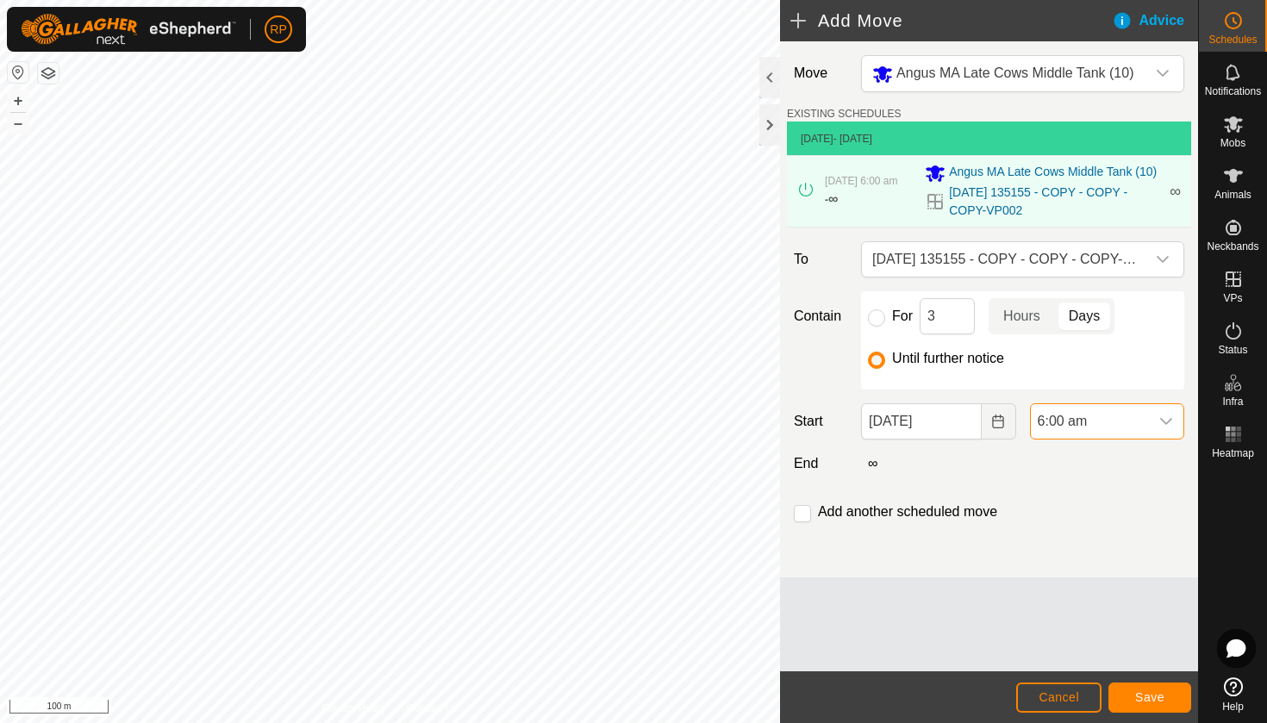
scroll to position [875, 0]
click at [1142, 696] on span "Save" at bounding box center [1149, 697] width 29 height 14
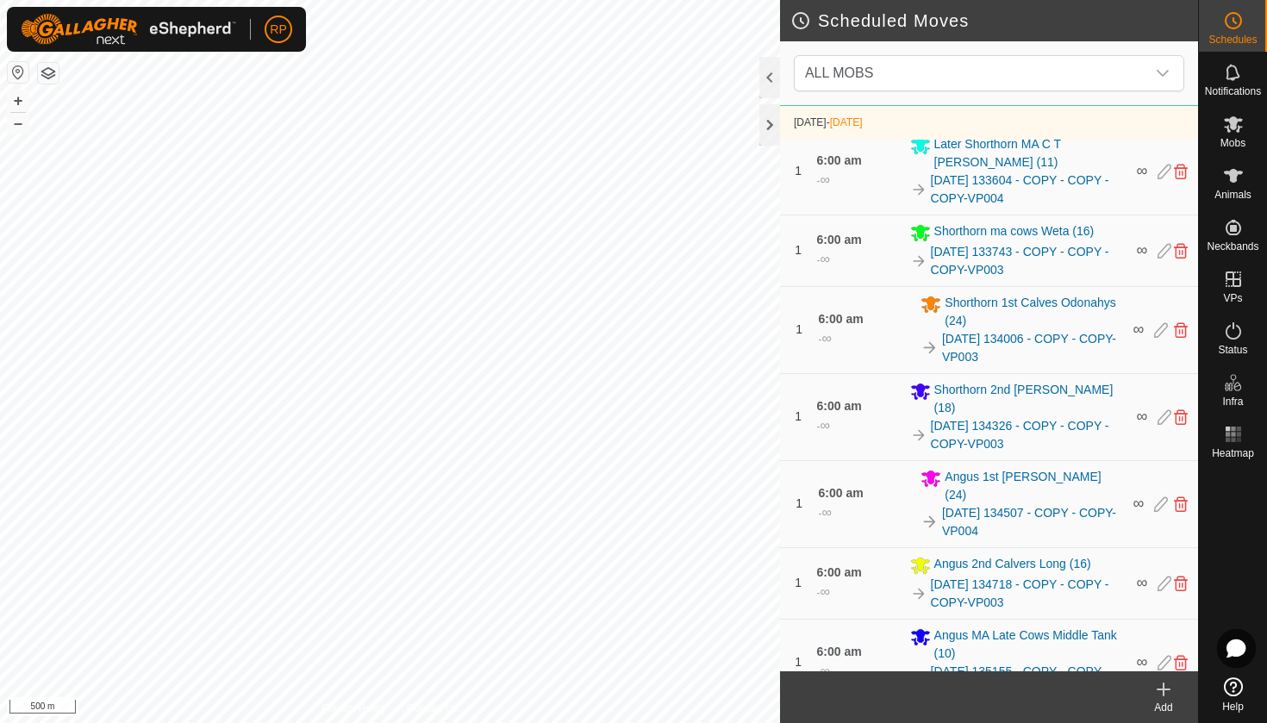
scroll to position [568, 0]
